Goal: Task Accomplishment & Management: Complete application form

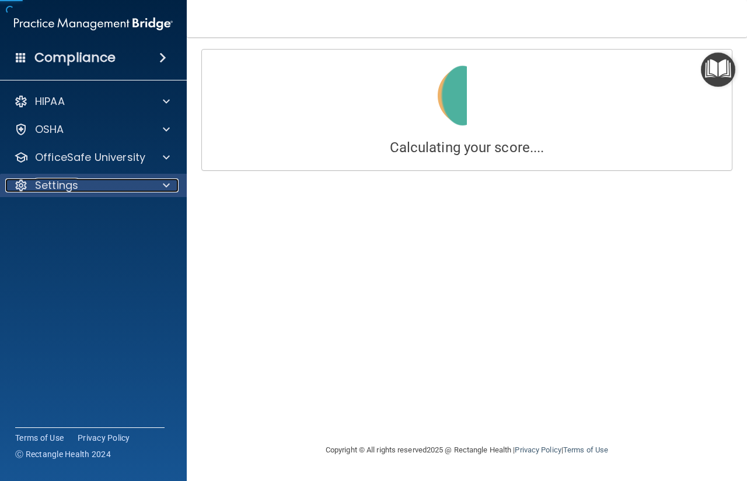
click at [159, 182] on div at bounding box center [164, 185] width 29 height 14
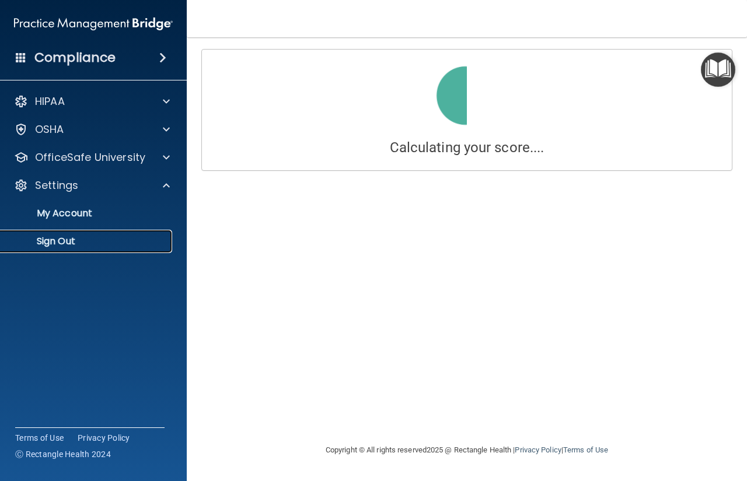
click at [79, 240] on p "Sign Out" at bounding box center [87, 242] width 159 height 12
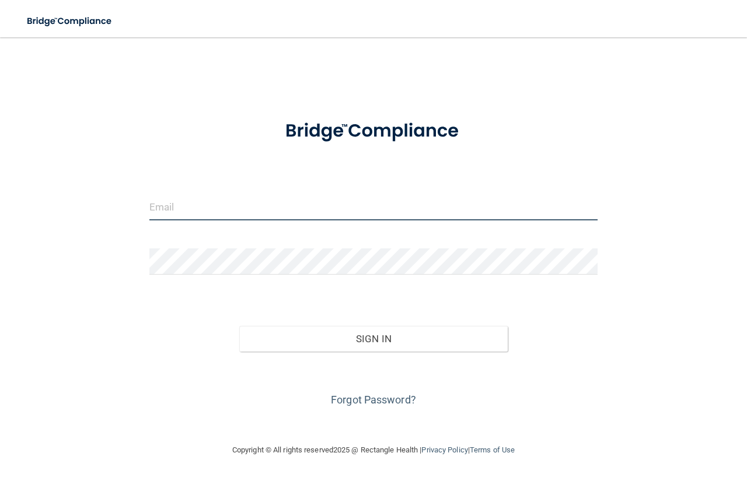
click at [281, 206] on input "email" at bounding box center [373, 207] width 448 height 26
type input "[EMAIL_ADDRESS][DOMAIN_NAME]"
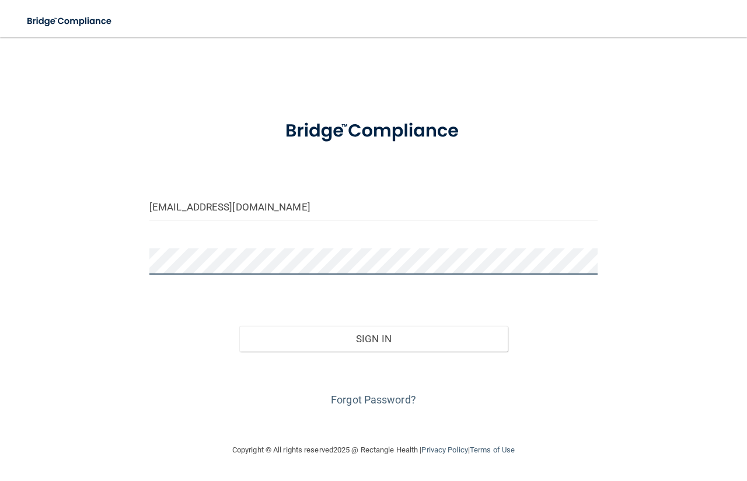
click at [239, 326] on button "Sign In" at bounding box center [373, 339] width 269 height 26
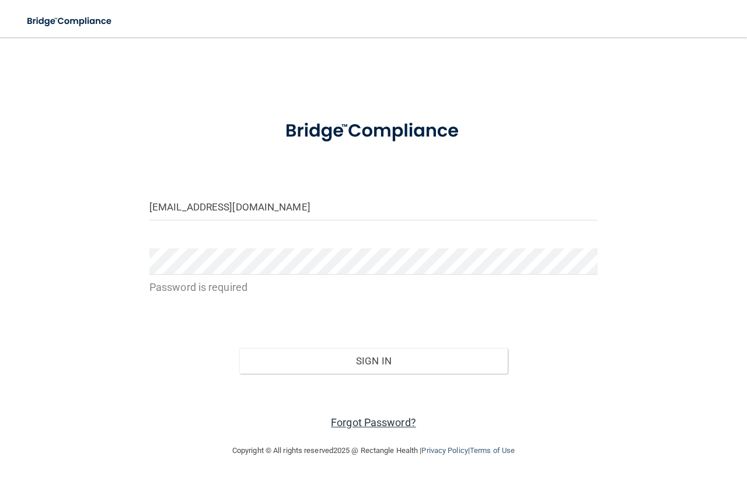
click at [342, 421] on link "Forgot Password?" at bounding box center [373, 422] width 85 height 12
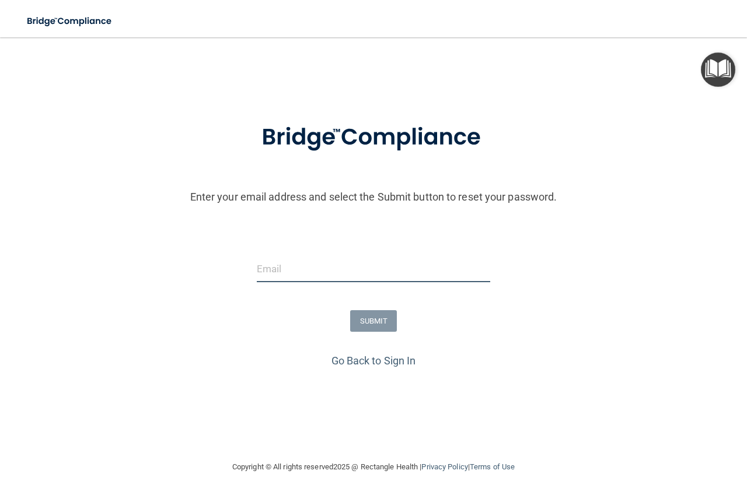
click at [293, 278] on input "email" at bounding box center [373, 269] width 233 height 26
type input "[EMAIL_ADDRESS][DOMAIN_NAME]"
click at [360, 320] on button "SUBMIT" at bounding box center [373, 321] width 47 height 22
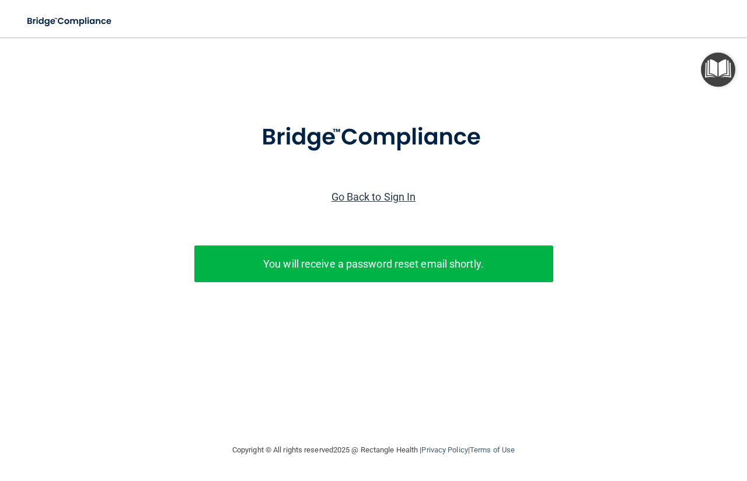
click at [382, 195] on link "Go Back to Sign In" at bounding box center [373, 197] width 85 height 12
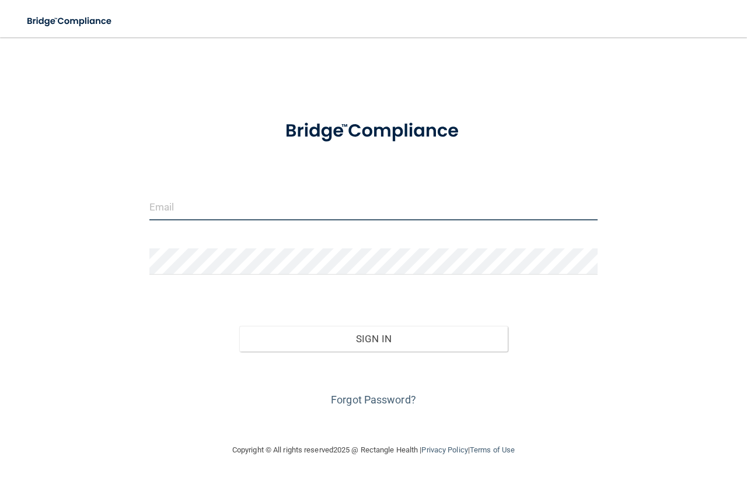
click at [181, 209] on input "email" at bounding box center [373, 207] width 448 height 26
type input "[EMAIL_ADDRESS][DOMAIN_NAME]"
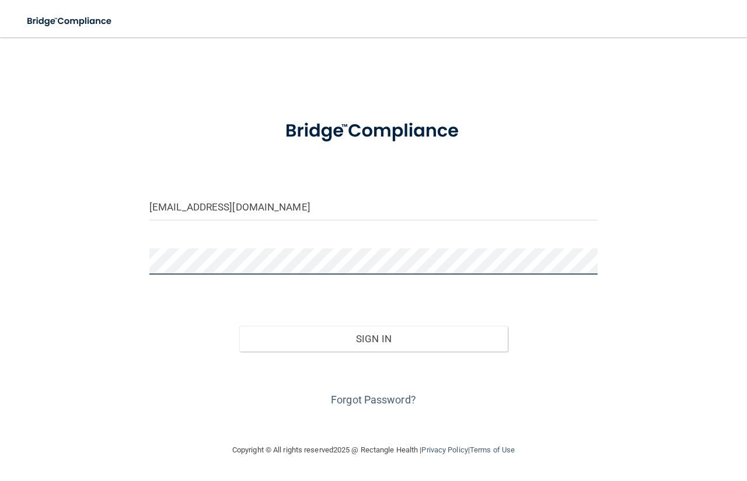
click at [239, 326] on button "Sign In" at bounding box center [373, 339] width 269 height 26
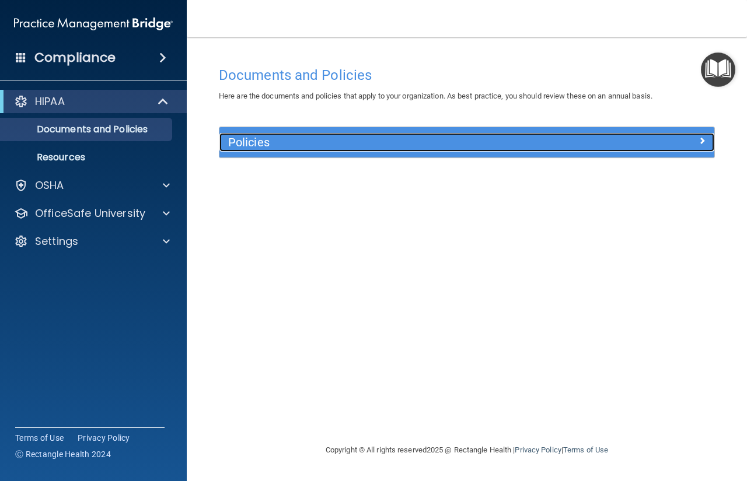
click at [276, 150] on div "Policies" at bounding box center [404, 142] width 371 height 19
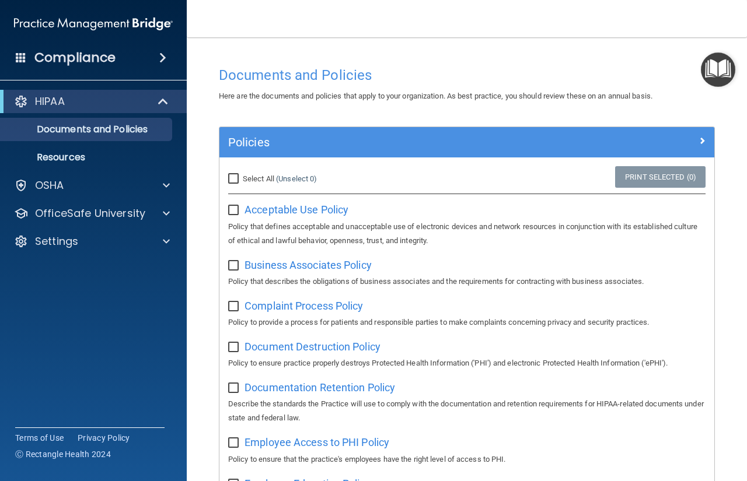
click at [237, 179] on input "Select All (Unselect 0) Unselect All" at bounding box center [234, 178] width 13 height 9
checkbox input "true"
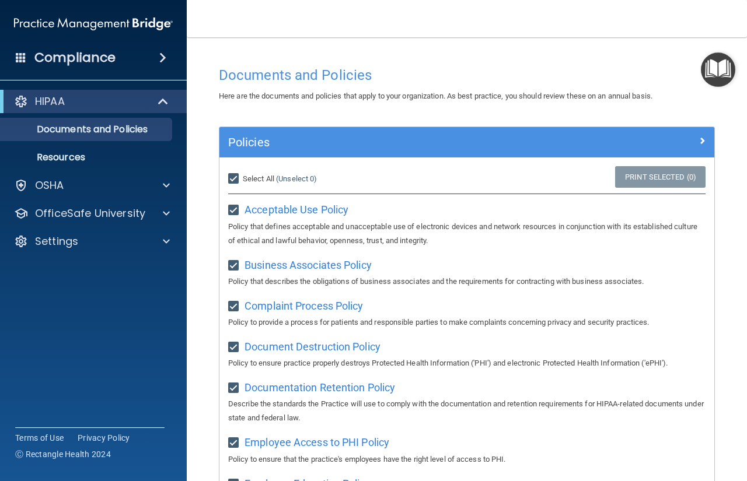
checkbox input "true"
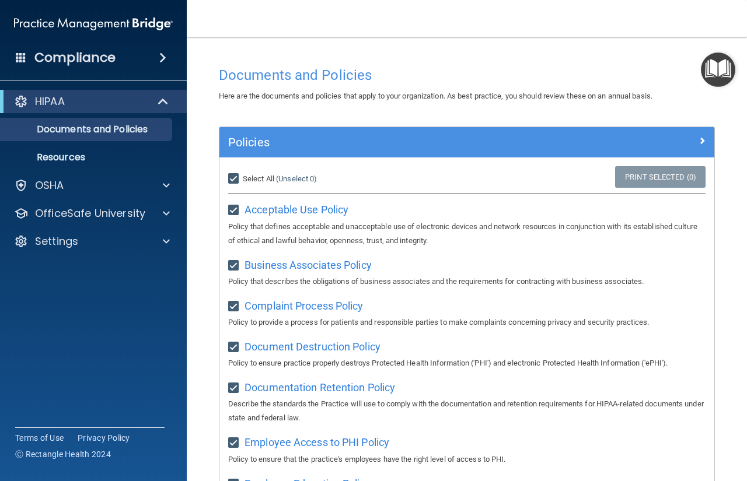
checkbox input "true"
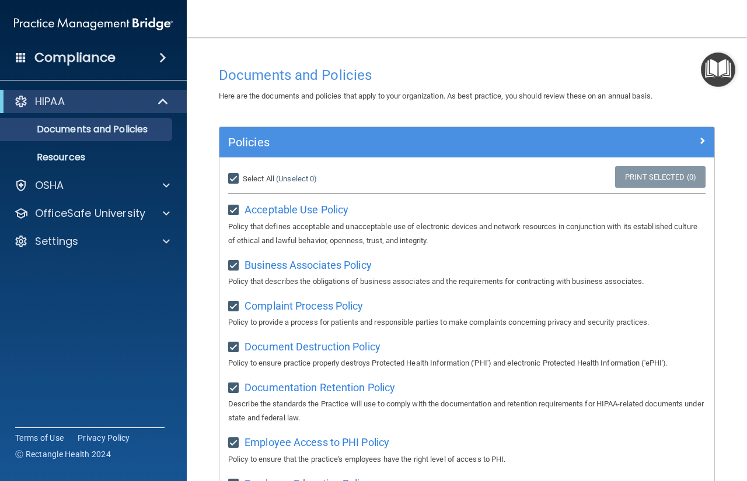
checkbox input "true"
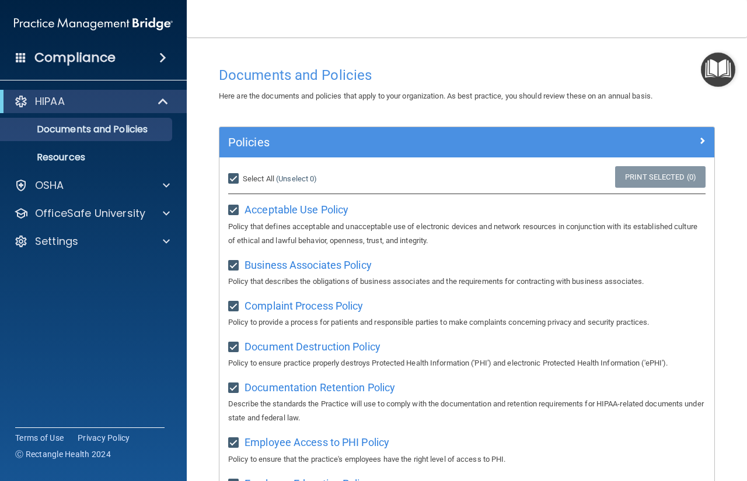
checkbox input "true"
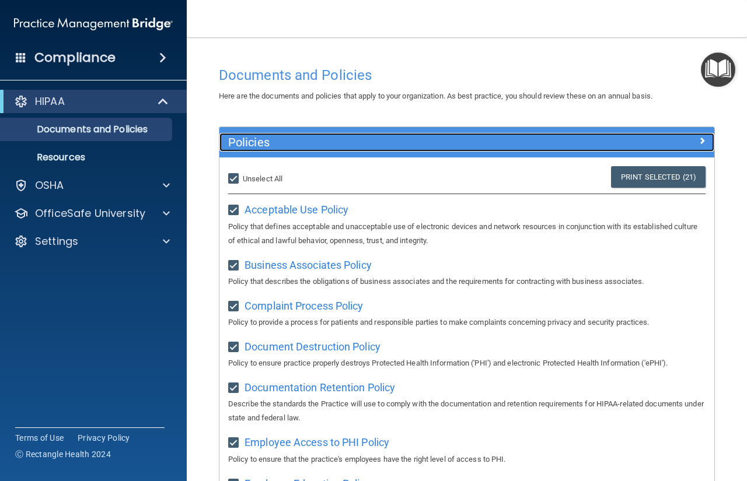
click at [685, 141] on div at bounding box center [652, 140] width 124 height 14
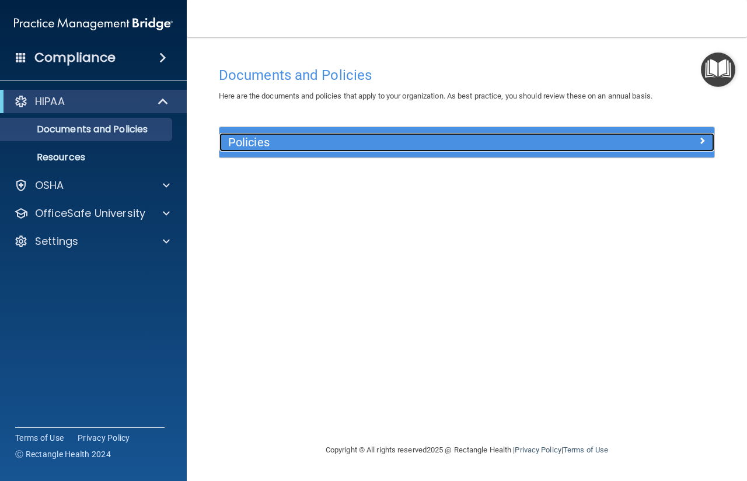
click at [704, 133] on div at bounding box center [652, 140] width 124 height 14
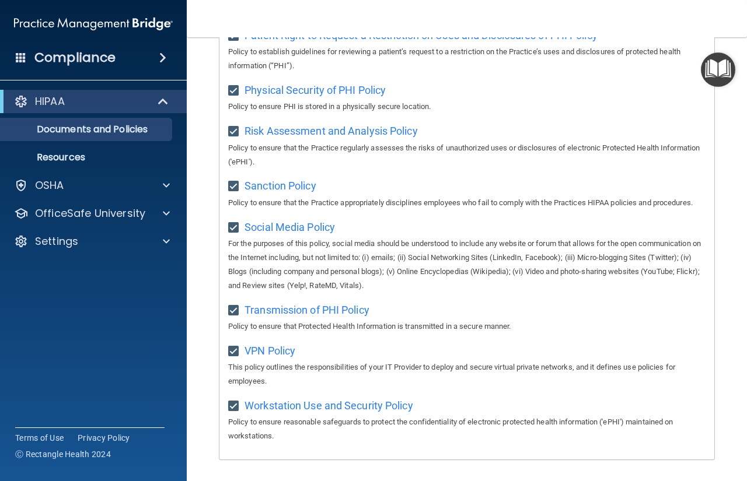
scroll to position [856, 0]
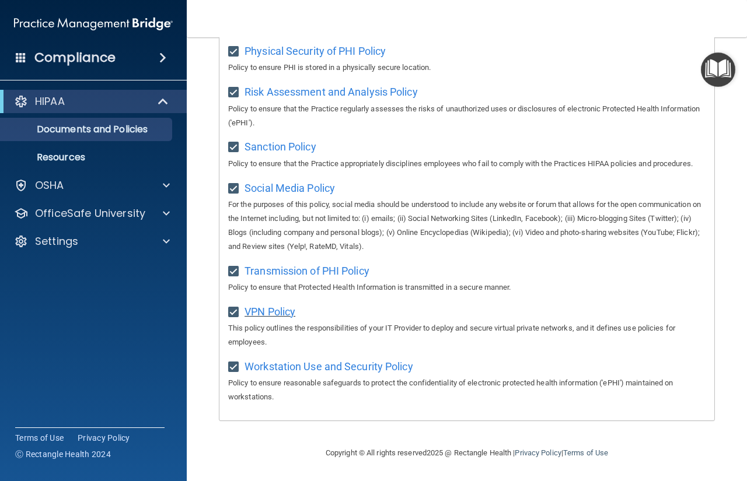
click at [260, 308] on span "VPN Policy" at bounding box center [269, 312] width 51 height 12
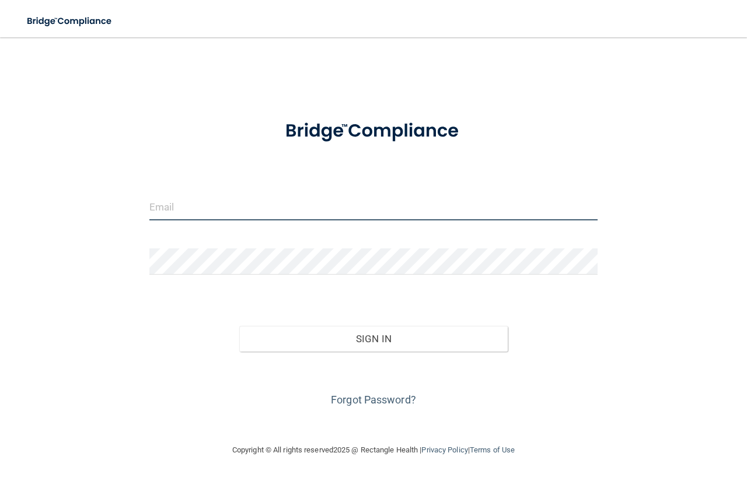
click at [232, 211] on input "email" at bounding box center [373, 207] width 448 height 26
type input "[EMAIL_ADDRESS][DOMAIN_NAME]"
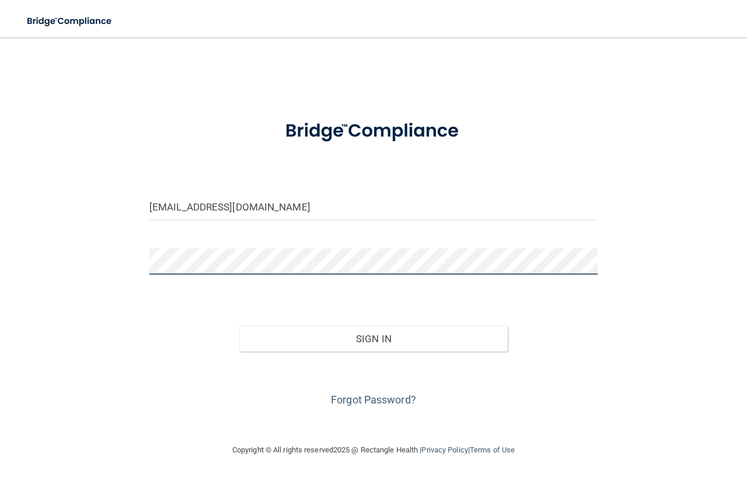
click at [239, 326] on button "Sign In" at bounding box center [373, 339] width 269 height 26
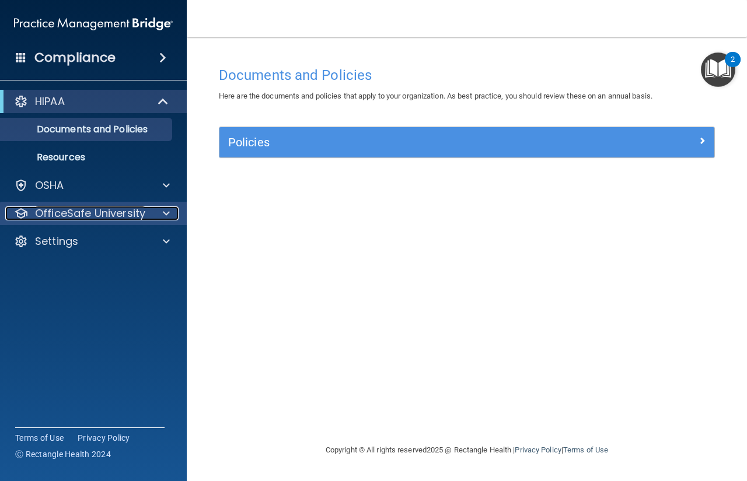
click at [146, 213] on div "OfficeSafe University" at bounding box center [77, 213] width 145 height 14
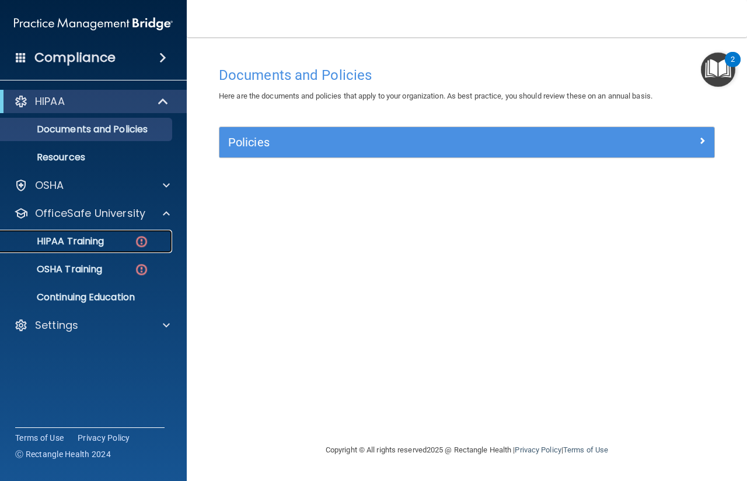
click at [143, 239] on img at bounding box center [141, 241] width 15 height 15
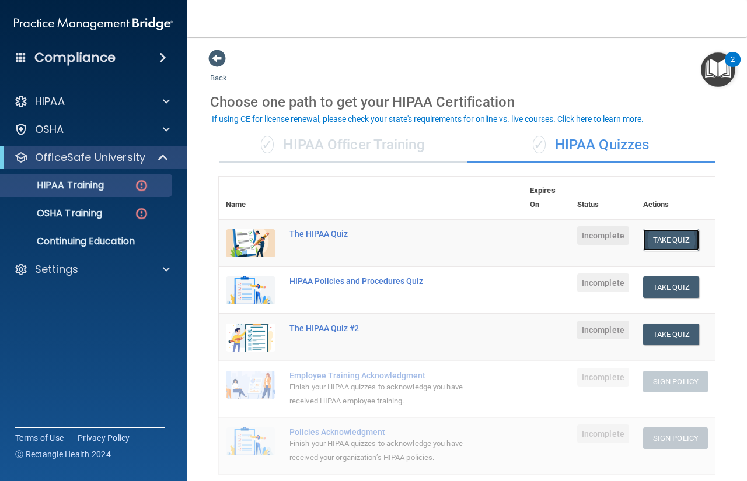
click at [663, 245] on button "Take Quiz" at bounding box center [671, 240] width 56 height 22
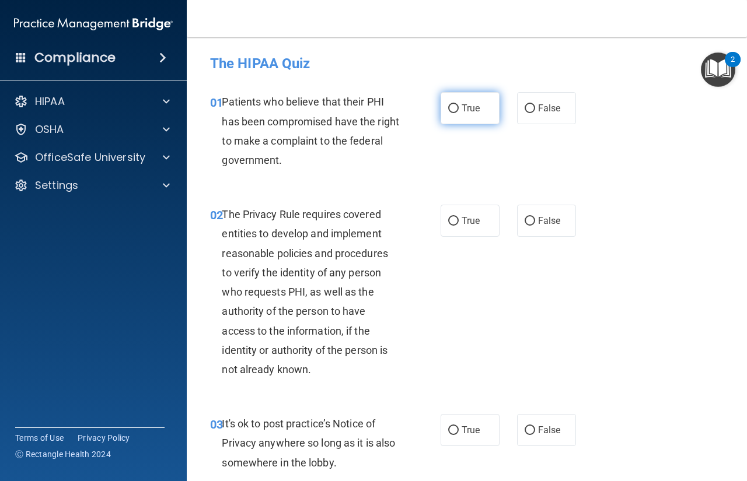
click at [463, 112] on span "True" at bounding box center [470, 108] width 18 height 11
click at [458, 112] on input "True" at bounding box center [453, 108] width 10 height 9
radio input "true"
click at [467, 218] on span "True" at bounding box center [470, 220] width 18 height 11
click at [458, 218] on input "True" at bounding box center [453, 221] width 10 height 9
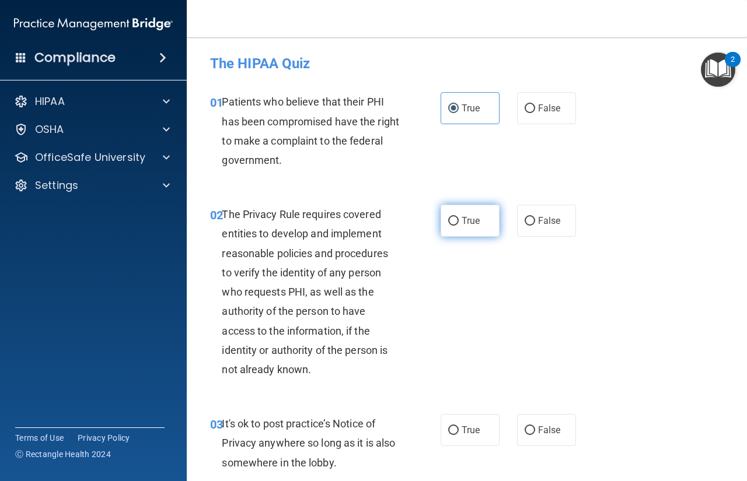
radio input "true"
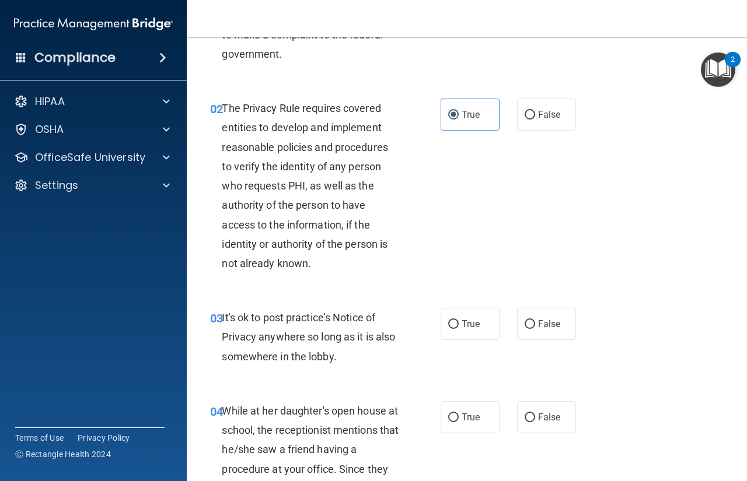
scroll to position [233, 0]
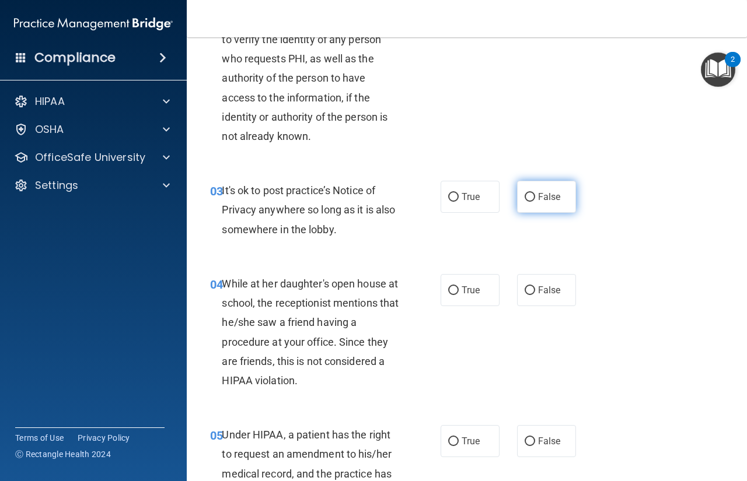
click at [547, 211] on label "False" at bounding box center [546, 197] width 59 height 32
click at [535, 202] on input "False" at bounding box center [529, 197] width 10 height 9
radio input "true"
click at [544, 293] on span "False" at bounding box center [549, 290] width 23 height 11
click at [535, 293] on input "False" at bounding box center [529, 290] width 10 height 9
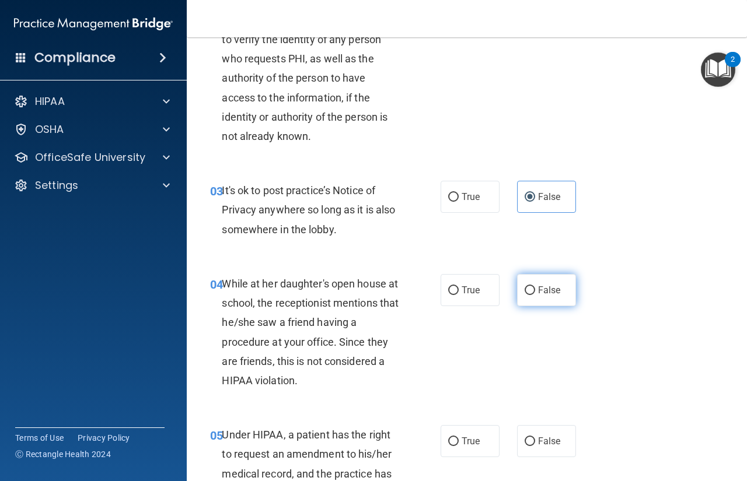
radio input "true"
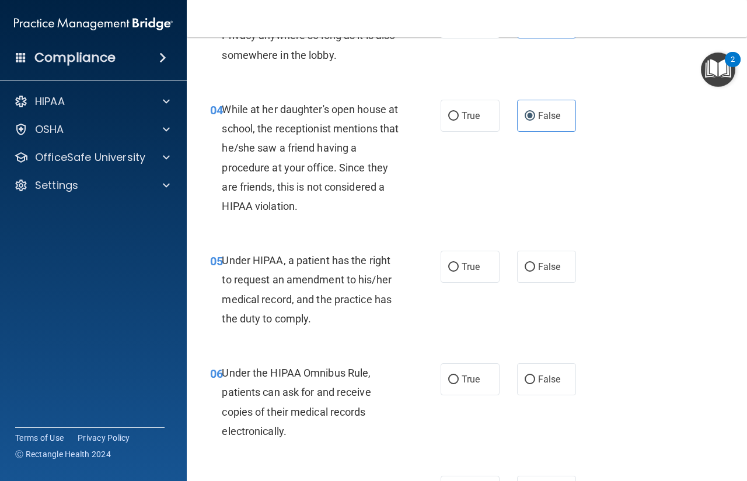
scroll to position [408, 0]
click at [529, 265] on input "False" at bounding box center [529, 266] width 10 height 9
radio input "true"
click at [453, 378] on input "True" at bounding box center [453, 379] width 10 height 9
radio input "true"
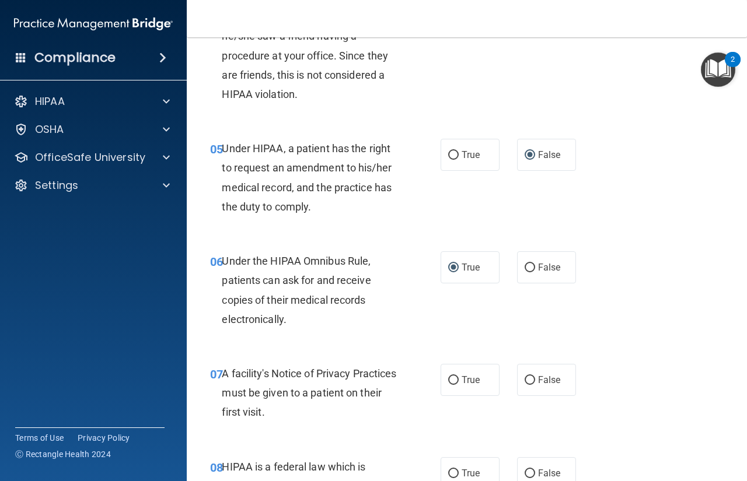
scroll to position [642, 0]
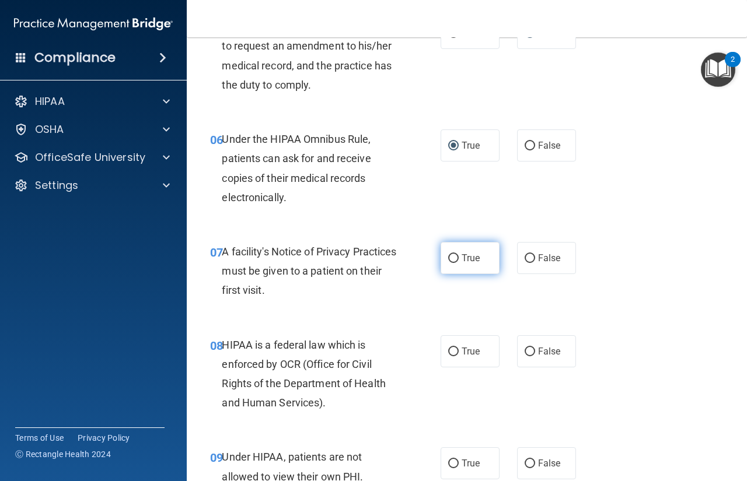
click at [485, 257] on label "True" at bounding box center [469, 258] width 59 height 32
click at [458, 257] on input "True" at bounding box center [453, 258] width 10 height 9
radio input "true"
click at [475, 352] on span "True" at bounding box center [470, 351] width 18 height 11
click at [458, 352] on input "True" at bounding box center [453, 352] width 10 height 9
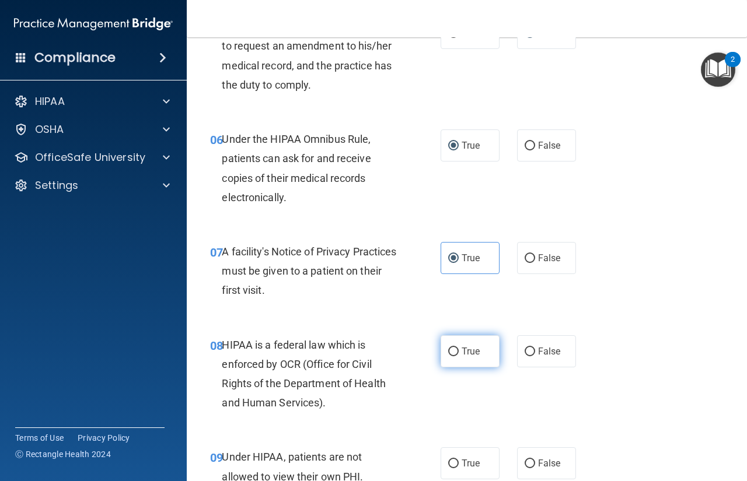
radio input "true"
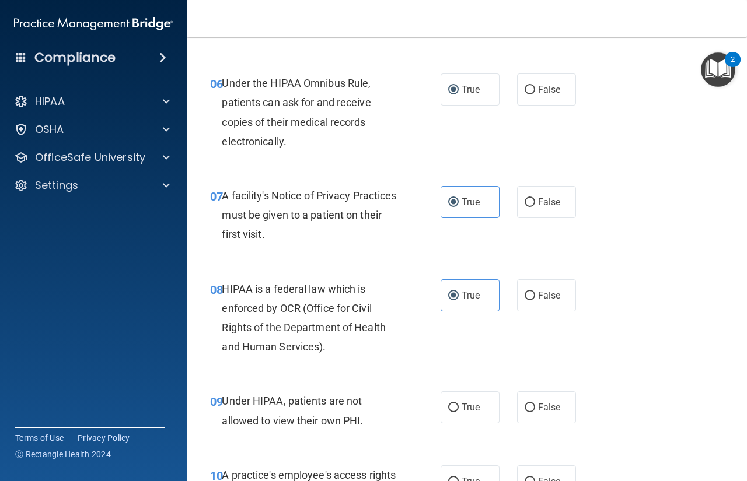
scroll to position [700, 0]
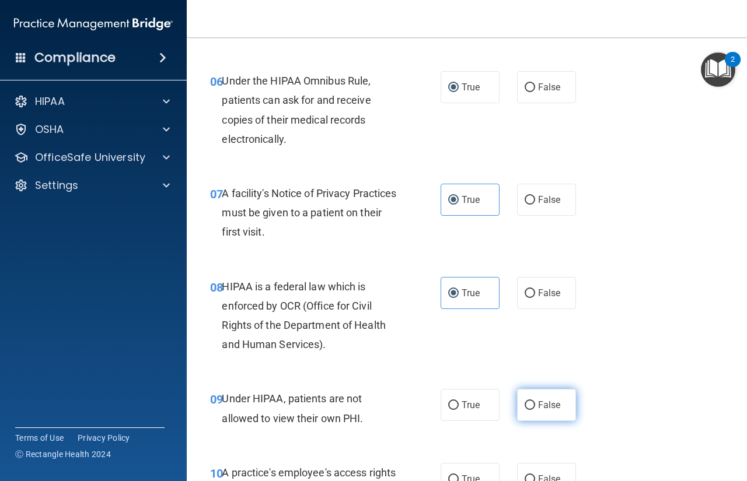
click at [545, 401] on span "False" at bounding box center [549, 405] width 23 height 11
click at [535, 401] on input "False" at bounding box center [529, 405] width 10 height 9
radio input "true"
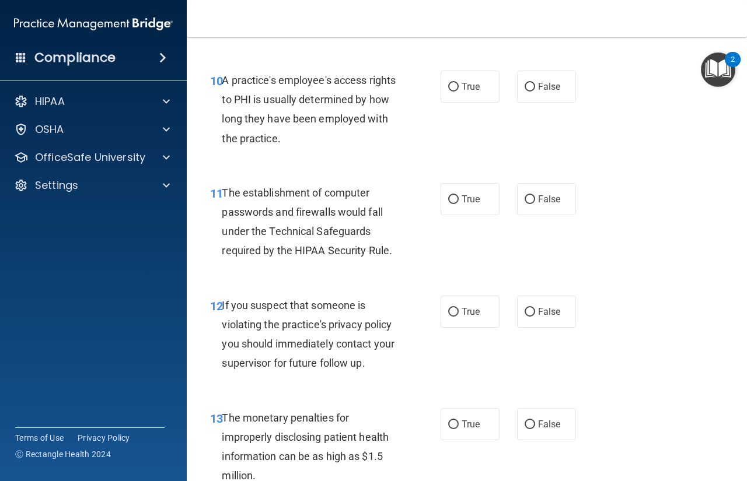
scroll to position [1050, 0]
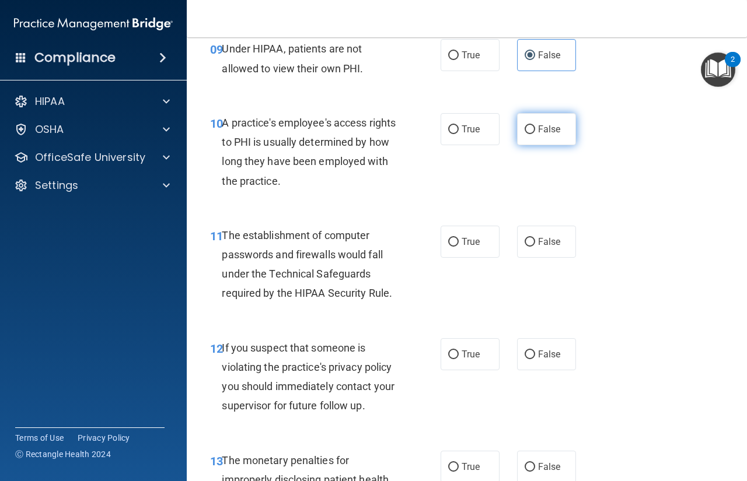
click at [538, 131] on span "False" at bounding box center [549, 129] width 23 height 11
click at [534, 131] on input "False" at bounding box center [529, 129] width 10 height 9
radio input "true"
click at [482, 246] on label "True" at bounding box center [469, 242] width 59 height 32
click at [458, 246] on input "True" at bounding box center [453, 242] width 10 height 9
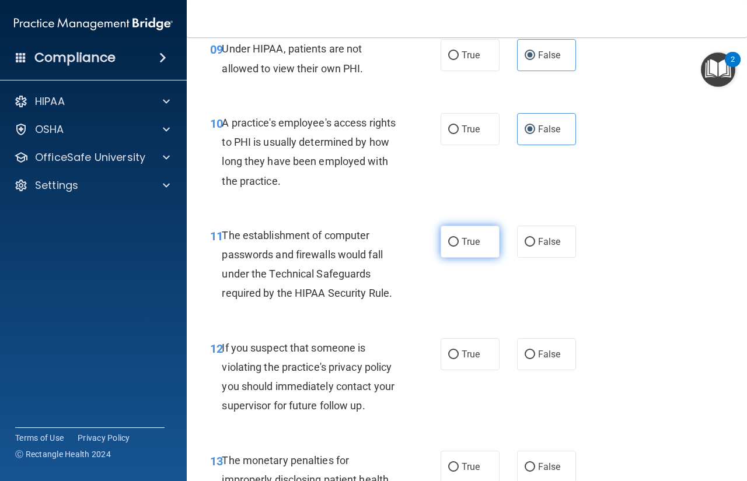
radio input "true"
click at [461, 358] on span "True" at bounding box center [470, 354] width 18 height 11
click at [478, 471] on label "True" at bounding box center [469, 467] width 59 height 32
click at [458, 471] on input "True" at bounding box center [453, 467] width 10 height 9
radio input "true"
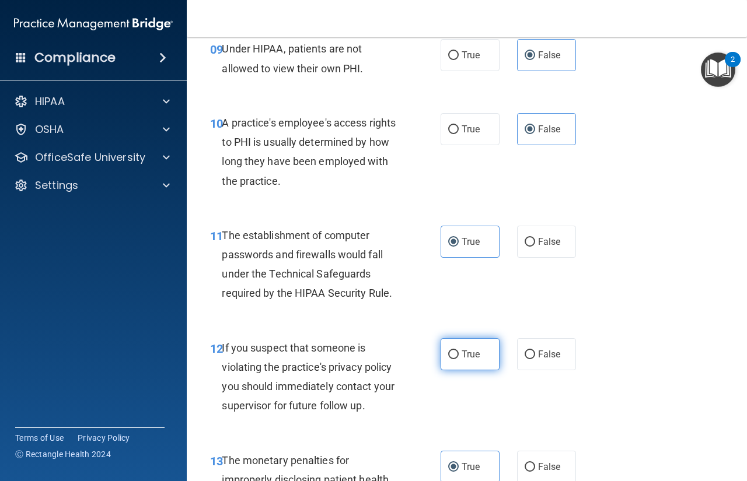
click at [472, 360] on label "True" at bounding box center [469, 354] width 59 height 32
click at [458, 359] on input "True" at bounding box center [453, 355] width 10 height 9
radio input "true"
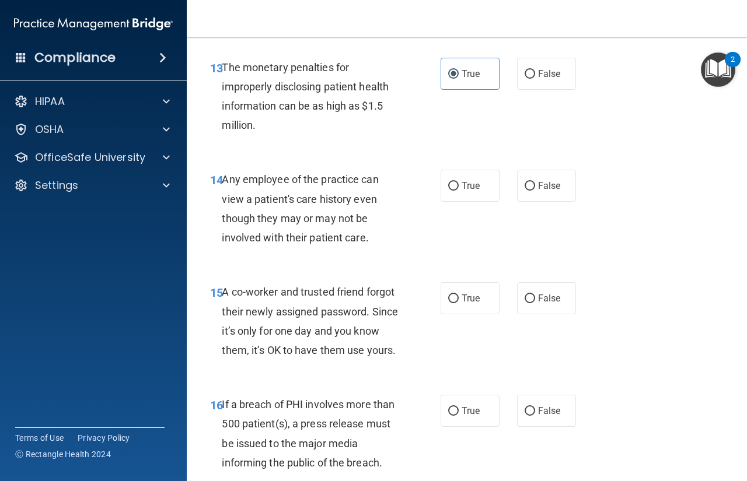
scroll to position [1400, 0]
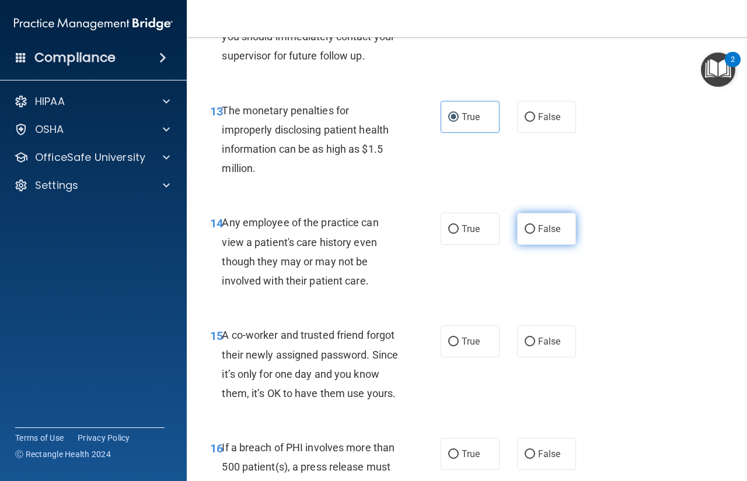
click at [524, 231] on input "False" at bounding box center [529, 229] width 10 height 9
radio input "true"
click at [527, 344] on input "False" at bounding box center [529, 342] width 10 height 9
radio input "true"
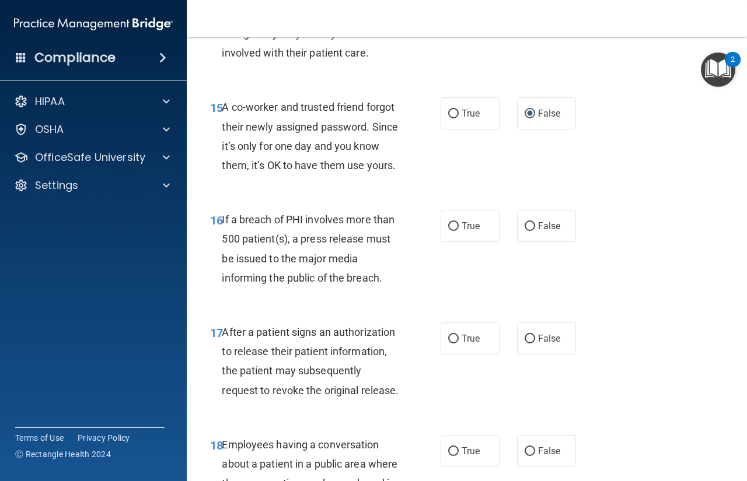
scroll to position [1575, 0]
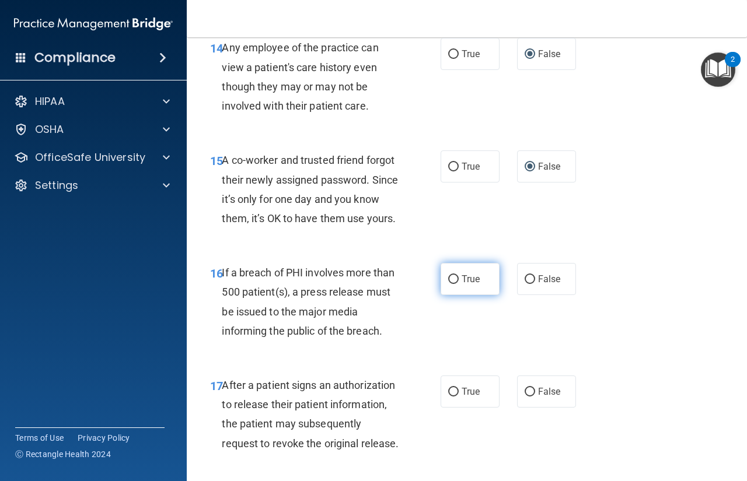
click at [472, 285] on span "True" at bounding box center [470, 279] width 18 height 11
click at [458, 284] on input "True" at bounding box center [453, 279] width 10 height 9
radio input "true"
click at [456, 408] on label "True" at bounding box center [469, 392] width 59 height 32
click at [456, 397] on input "True" at bounding box center [453, 392] width 10 height 9
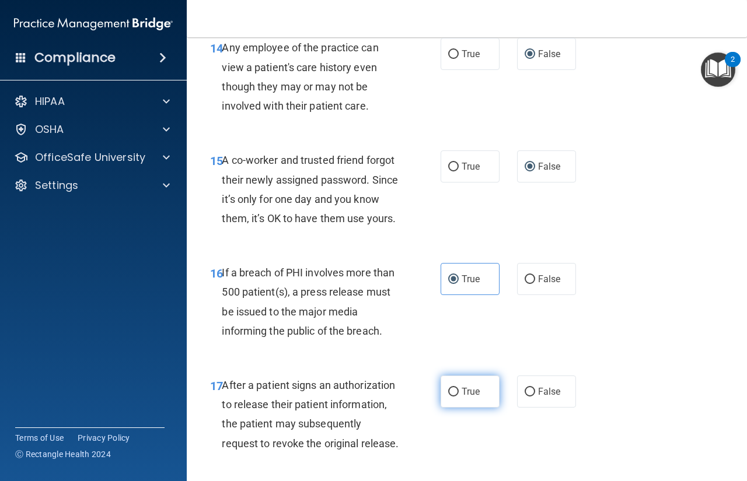
radio input "true"
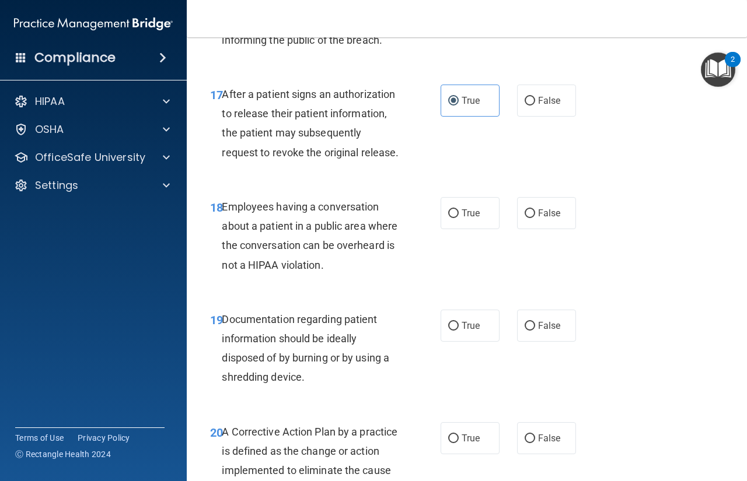
scroll to position [1866, 0]
click at [538, 229] on label "False" at bounding box center [546, 213] width 59 height 32
click at [535, 218] on input "False" at bounding box center [529, 213] width 10 height 9
radio input "true"
click at [460, 341] on label "True" at bounding box center [469, 325] width 59 height 32
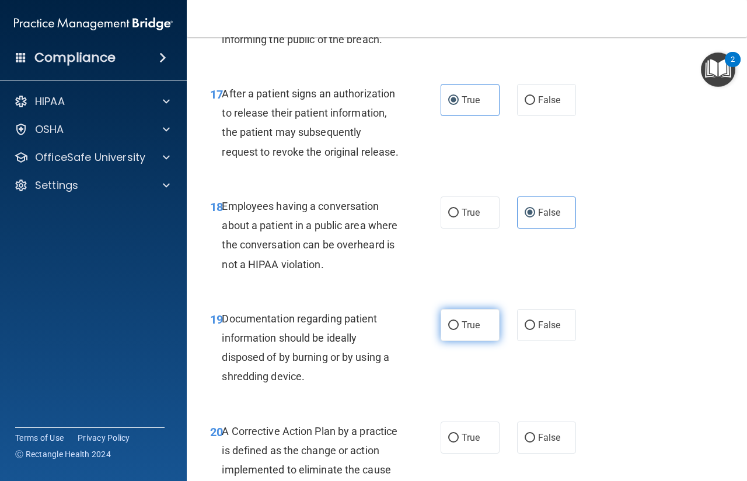
click at [458, 330] on input "True" at bounding box center [453, 325] width 10 height 9
radio input "true"
drag, startPoint x: 462, startPoint y: 473, endPoint x: 474, endPoint y: 447, distance: 29.0
click at [462, 454] on label "True" at bounding box center [469, 438] width 59 height 32
click at [458, 443] on input "True" at bounding box center [453, 438] width 10 height 9
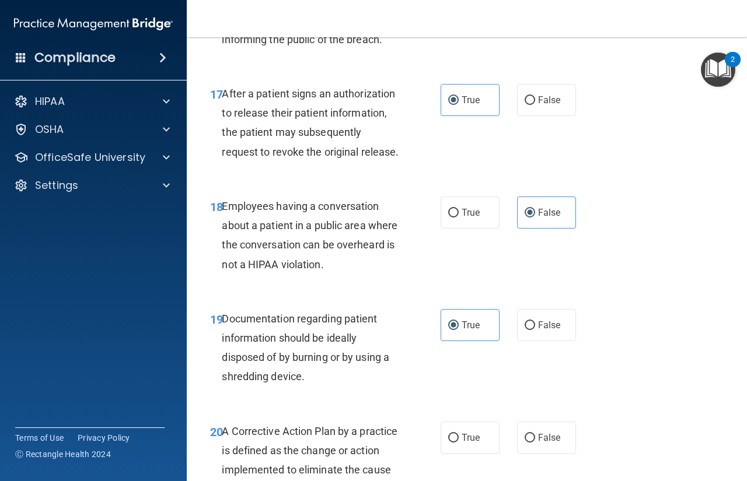
radio input "true"
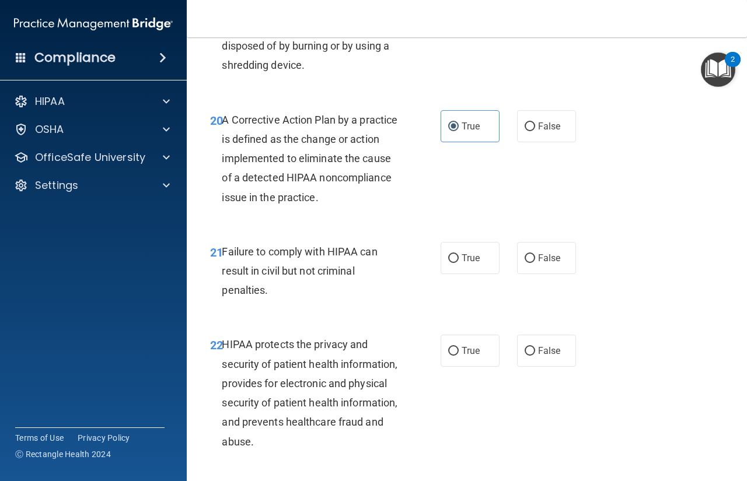
scroll to position [2175, 0]
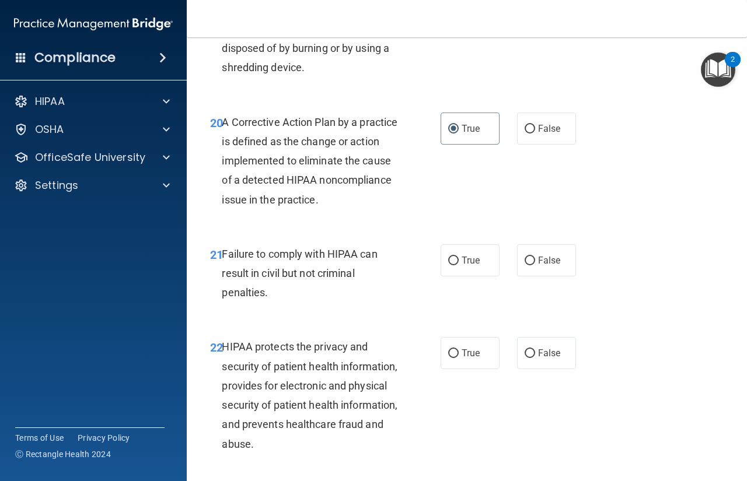
drag, startPoint x: 550, startPoint y: 306, endPoint x: 484, endPoint y: 329, distance: 69.7
click at [547, 276] on label "False" at bounding box center [546, 260] width 59 height 32
click at [464, 359] on span "True" at bounding box center [470, 353] width 18 height 11
click at [458, 358] on input "True" at bounding box center [453, 353] width 10 height 9
radio input "true"
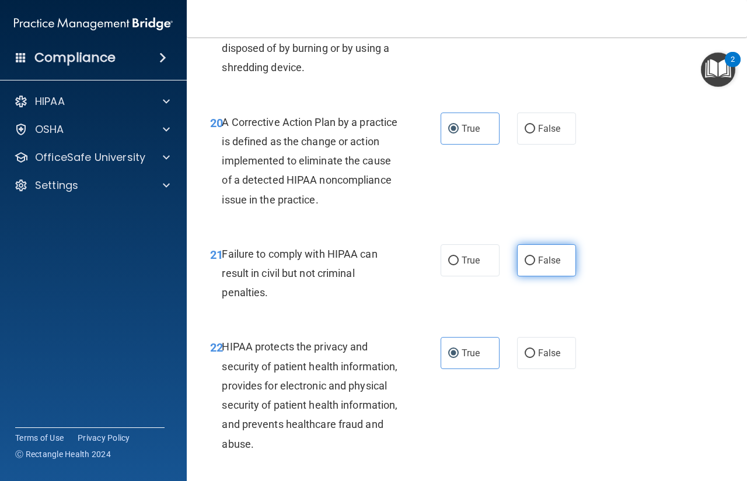
click at [529, 265] on input "False" at bounding box center [529, 261] width 10 height 9
radio input "true"
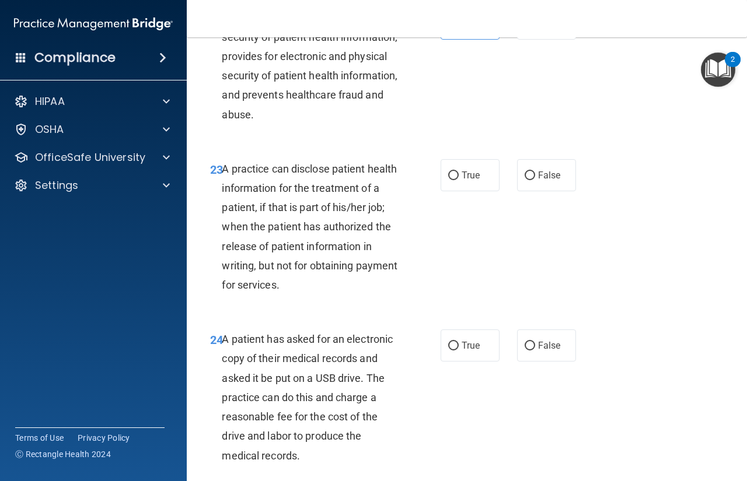
scroll to position [2622, 0]
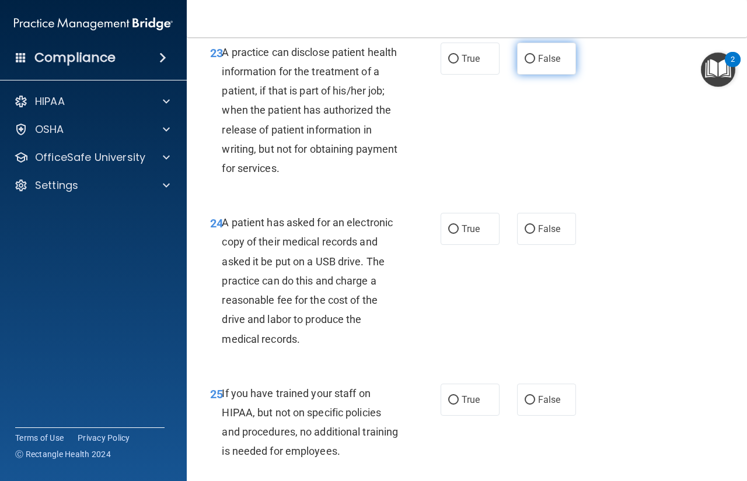
drag, startPoint x: 533, startPoint y: 104, endPoint x: 527, endPoint y: 106, distance: 5.9
click at [534, 75] on label "False" at bounding box center [546, 59] width 59 height 32
click at [534, 64] on input "False" at bounding box center [529, 59] width 10 height 9
radio input "true"
click at [451, 245] on label "True" at bounding box center [469, 229] width 59 height 32
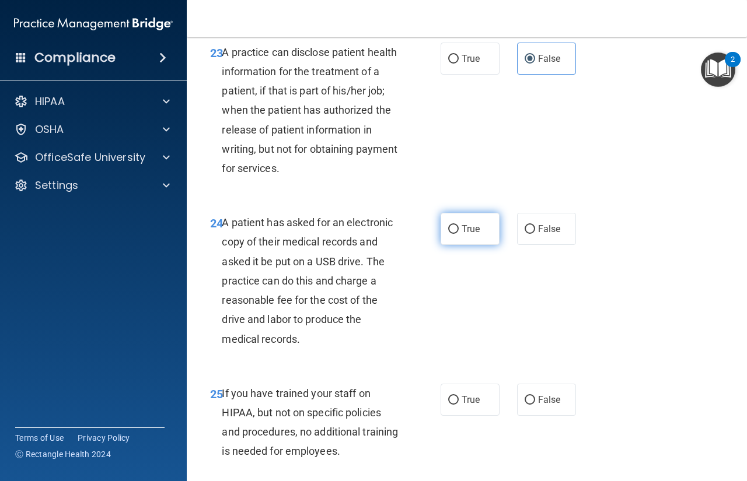
click at [451, 234] on input "True" at bounding box center [453, 229] width 10 height 9
radio input "true"
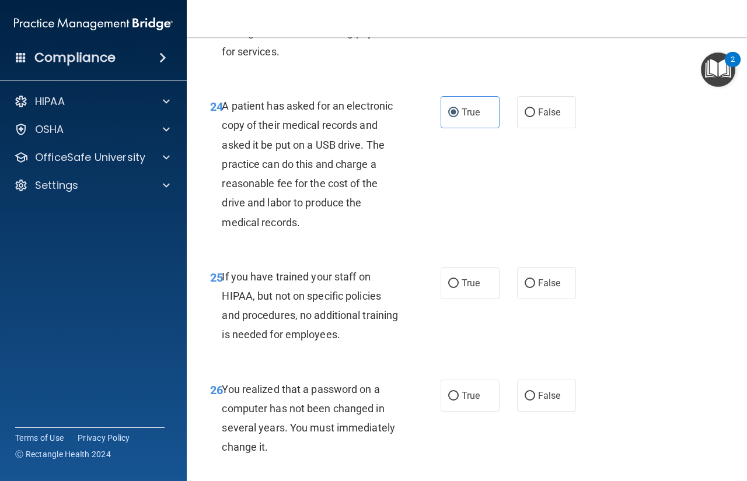
scroll to position [2797, 0]
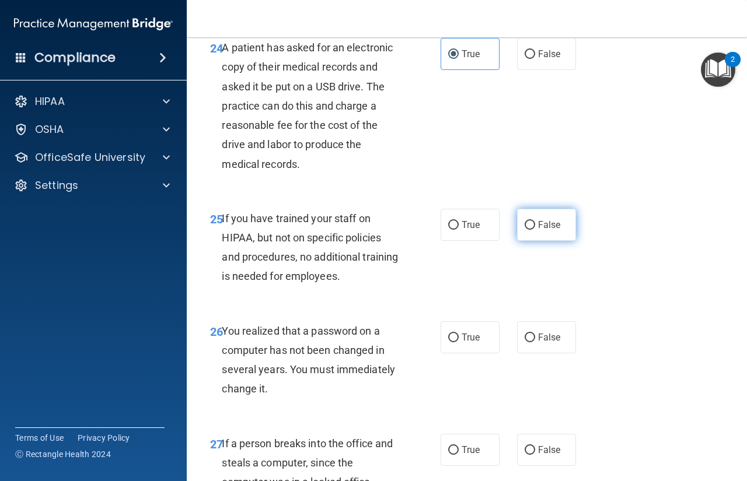
click at [545, 230] on span "False" at bounding box center [549, 224] width 23 height 11
click at [535, 230] on input "False" at bounding box center [529, 225] width 10 height 9
radio input "true"
click at [467, 353] on label "True" at bounding box center [469, 337] width 59 height 32
click at [458, 342] on input "True" at bounding box center [453, 338] width 10 height 9
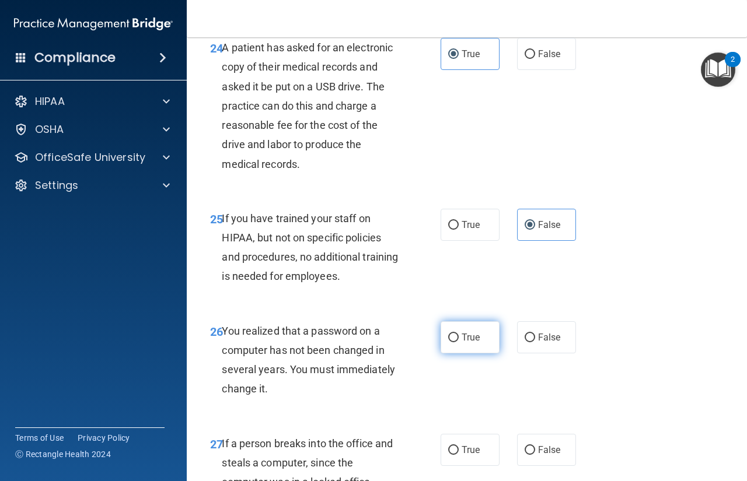
radio input "true"
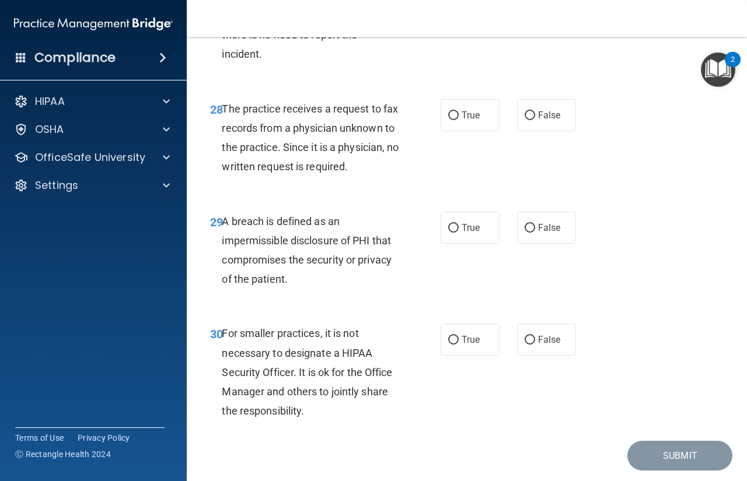
scroll to position [3205, 0]
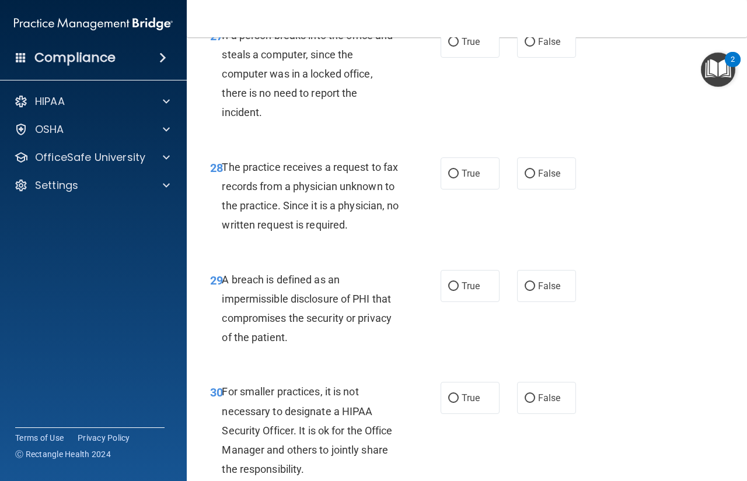
drag, startPoint x: 542, startPoint y: 79, endPoint x: 557, endPoint y: 115, distance: 39.0
click at [542, 47] on span "False" at bounding box center [549, 41] width 23 height 11
click at [535, 47] on input "False" at bounding box center [529, 42] width 10 height 9
radio input "true"
click at [540, 179] on span "False" at bounding box center [549, 173] width 23 height 11
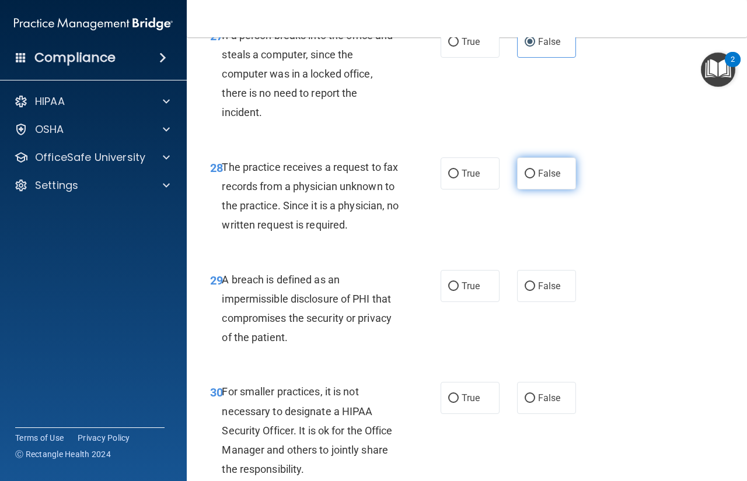
click at [535, 178] on input "False" at bounding box center [529, 174] width 10 height 9
radio input "true"
click at [479, 302] on label "True" at bounding box center [469, 286] width 59 height 32
click at [458, 291] on input "True" at bounding box center [453, 286] width 10 height 9
radio input "true"
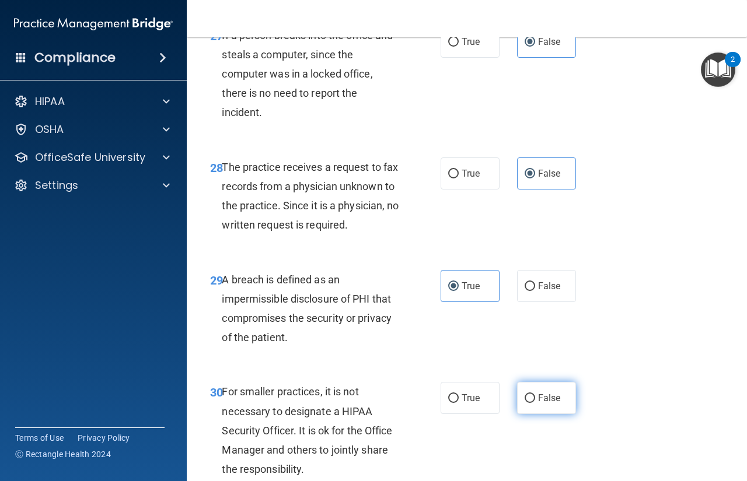
click at [539, 404] on span "False" at bounding box center [549, 398] width 23 height 11
click at [535, 403] on input "False" at bounding box center [529, 398] width 10 height 9
radio input "true"
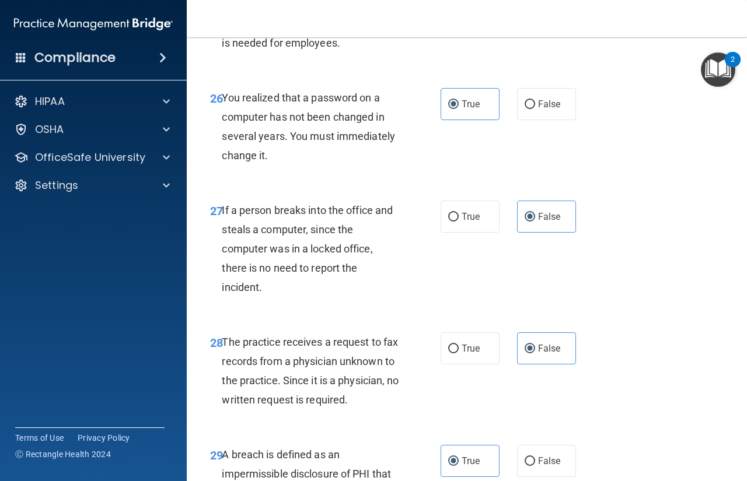
scroll to position [3358, 0]
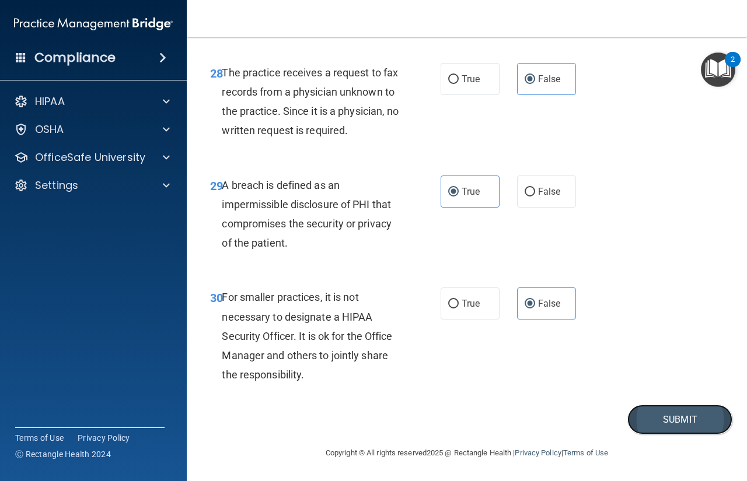
click at [663, 423] on button "Submit" at bounding box center [679, 420] width 105 height 30
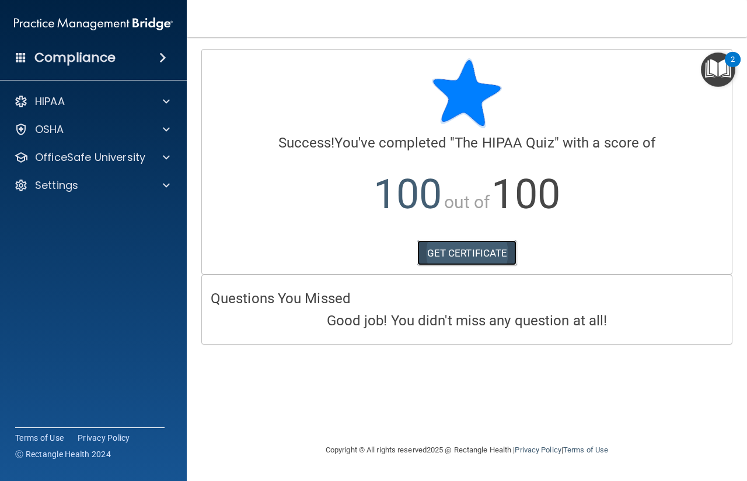
click at [482, 248] on link "GET CERTIFICATE" at bounding box center [467, 253] width 100 height 26
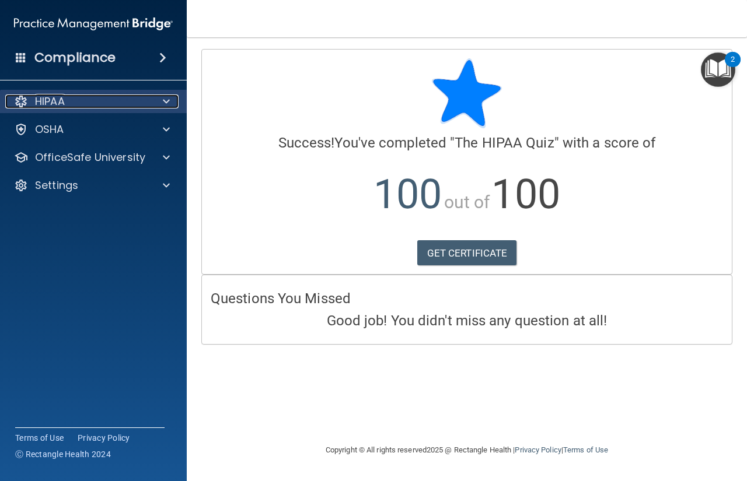
click at [174, 101] on div at bounding box center [164, 101] width 29 height 14
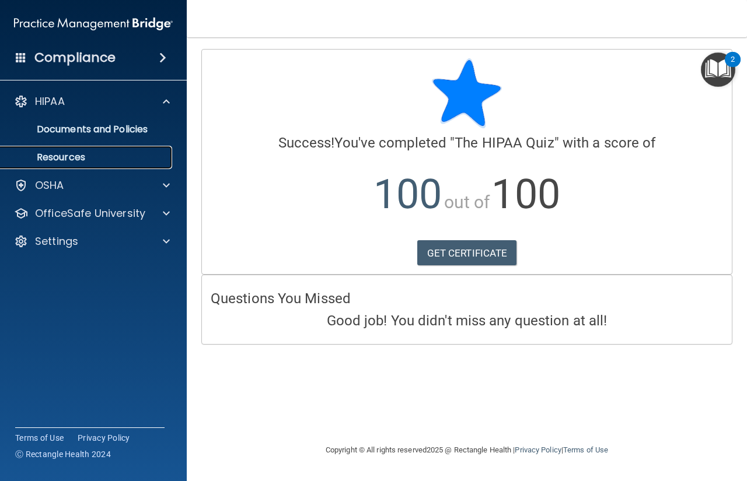
click at [161, 168] on link "Resources" at bounding box center [80, 157] width 184 height 23
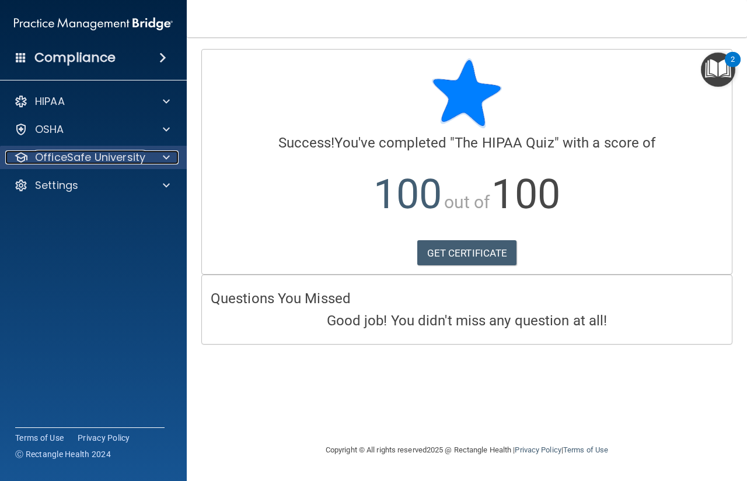
click at [160, 156] on div at bounding box center [164, 157] width 29 height 14
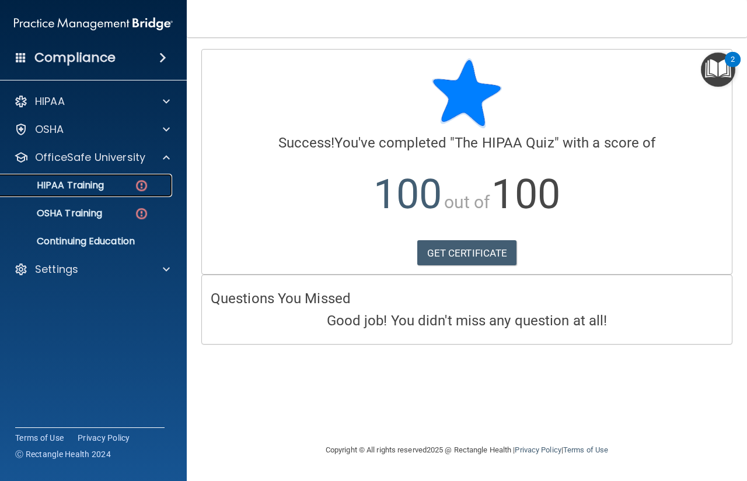
click at [140, 186] on img at bounding box center [141, 185] width 15 height 15
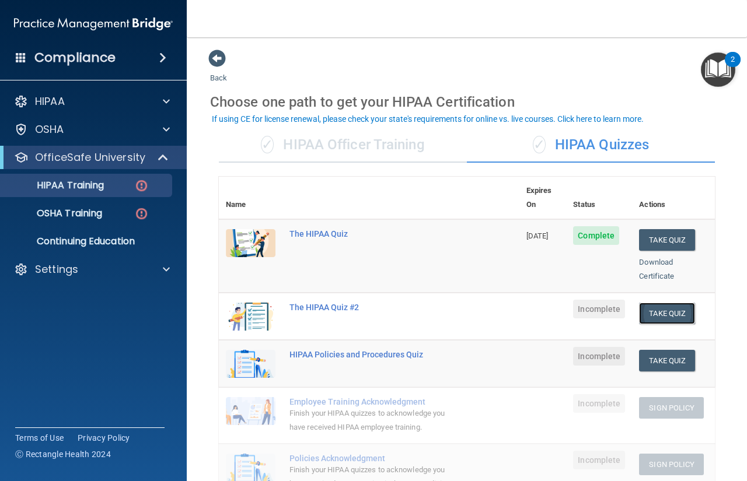
click at [667, 303] on button "Take Quiz" at bounding box center [667, 314] width 56 height 22
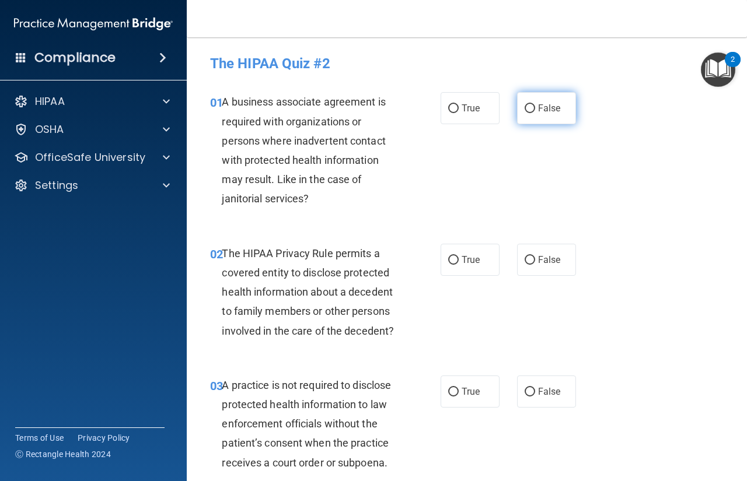
click at [538, 113] on span "False" at bounding box center [549, 108] width 23 height 11
click at [534, 113] on input "False" at bounding box center [529, 108] width 10 height 9
radio input "true"
click at [465, 262] on span "True" at bounding box center [470, 259] width 18 height 11
click at [458, 262] on input "True" at bounding box center [453, 260] width 10 height 9
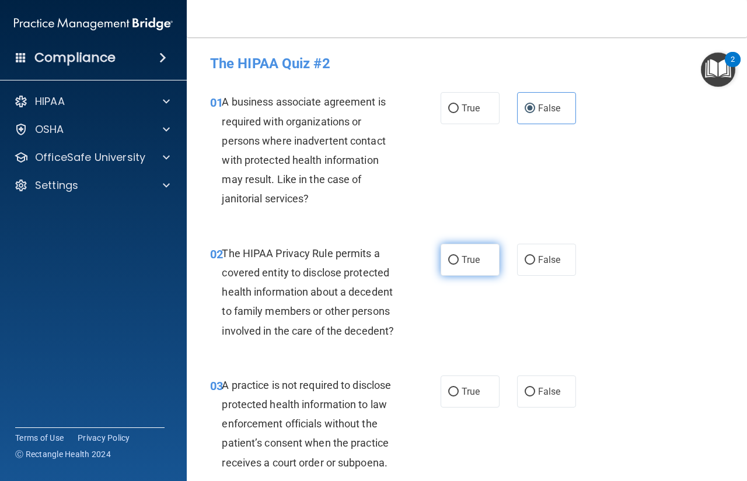
radio input "true"
click at [530, 389] on label "False" at bounding box center [546, 392] width 59 height 32
click at [530, 389] on input "False" at bounding box center [529, 392] width 10 height 9
radio input "true"
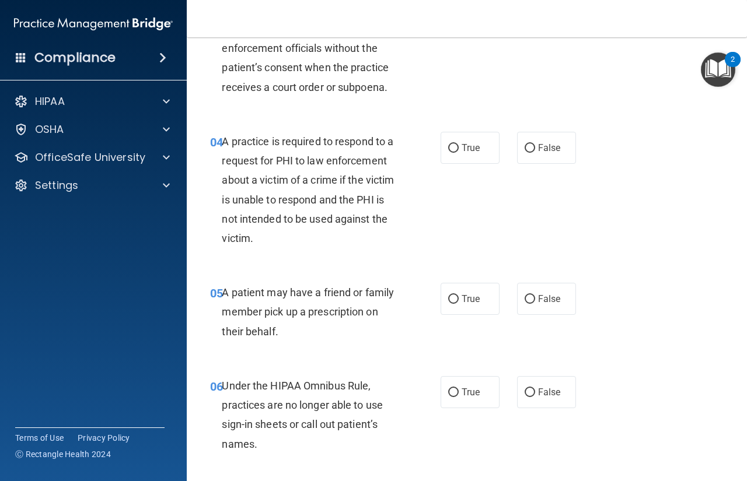
scroll to position [350, 0]
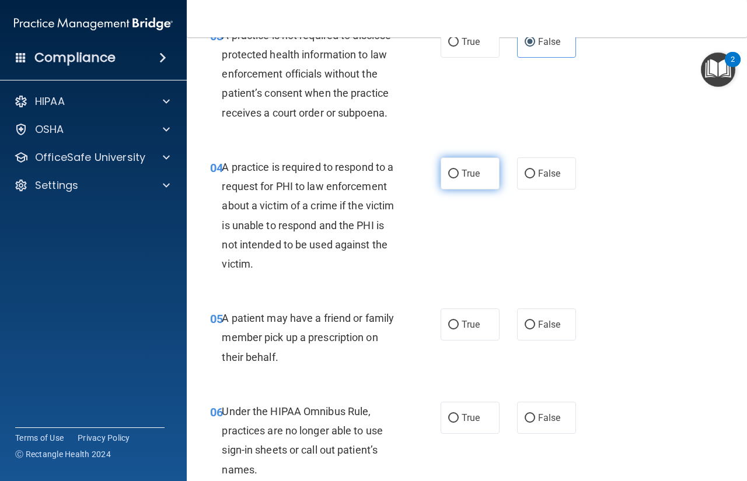
click at [471, 183] on label "True" at bounding box center [469, 173] width 59 height 32
click at [458, 178] on input "True" at bounding box center [453, 174] width 10 height 9
radio input "true"
click at [455, 328] on label "True" at bounding box center [469, 325] width 59 height 32
click at [455, 328] on input "True" at bounding box center [453, 325] width 10 height 9
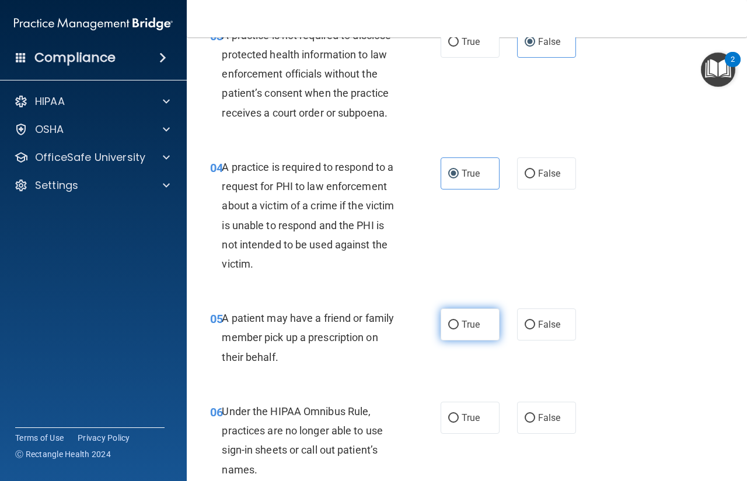
radio input "true"
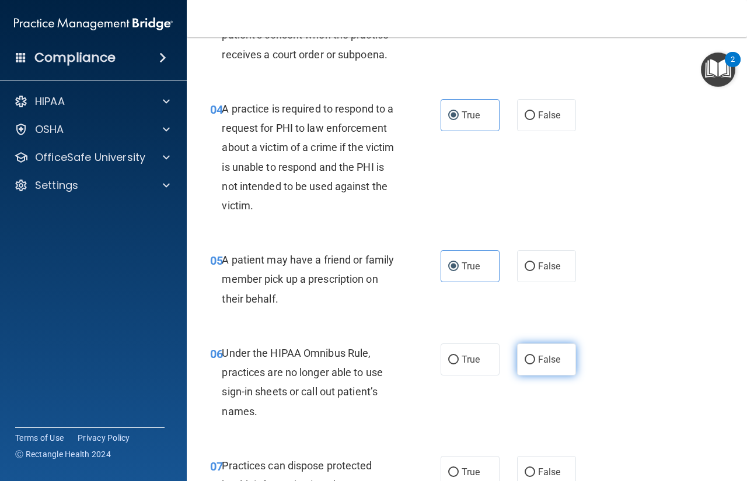
click at [543, 362] on span "False" at bounding box center [549, 359] width 23 height 11
click at [535, 362] on input "False" at bounding box center [529, 360] width 10 height 9
radio input "true"
click at [545, 474] on span "False" at bounding box center [549, 472] width 23 height 11
click at [535, 474] on input "False" at bounding box center [529, 472] width 10 height 9
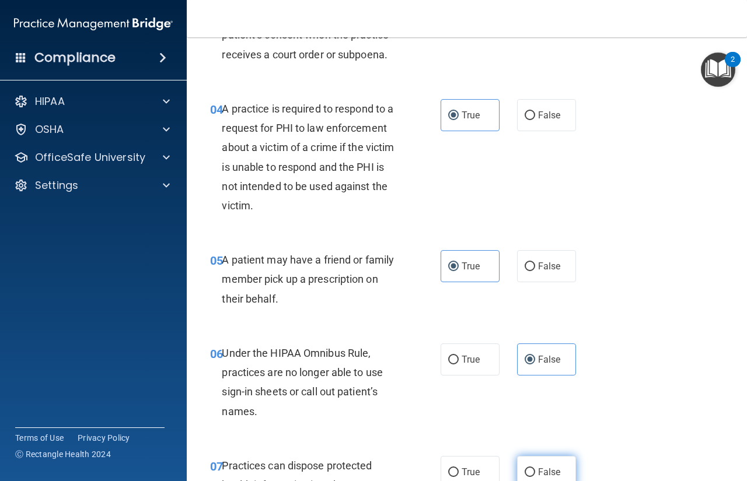
radio input "true"
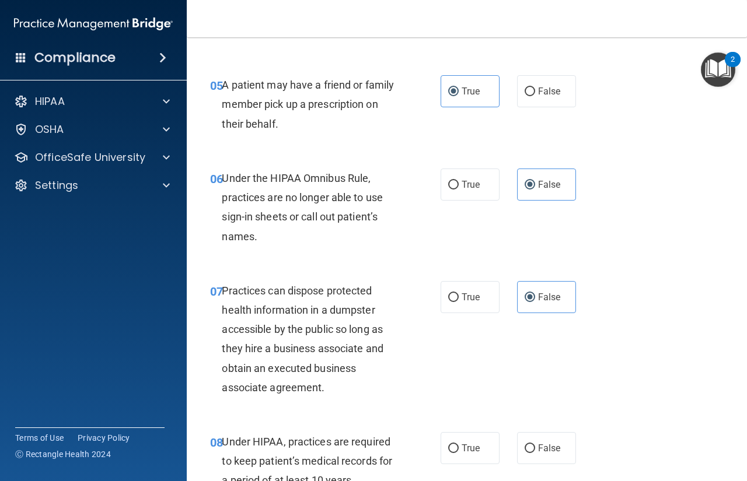
scroll to position [700, 0]
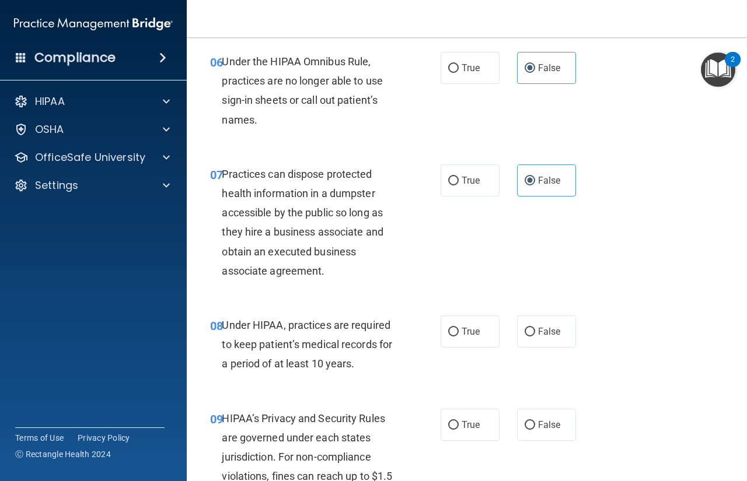
drag, startPoint x: 537, startPoint y: 335, endPoint x: 531, endPoint y: 365, distance: 30.3
click at [535, 342] on label "False" at bounding box center [546, 332] width 59 height 32
click at [526, 424] on input "False" at bounding box center [529, 425] width 10 height 9
radio input "true"
click at [526, 334] on input "False" at bounding box center [529, 332] width 10 height 9
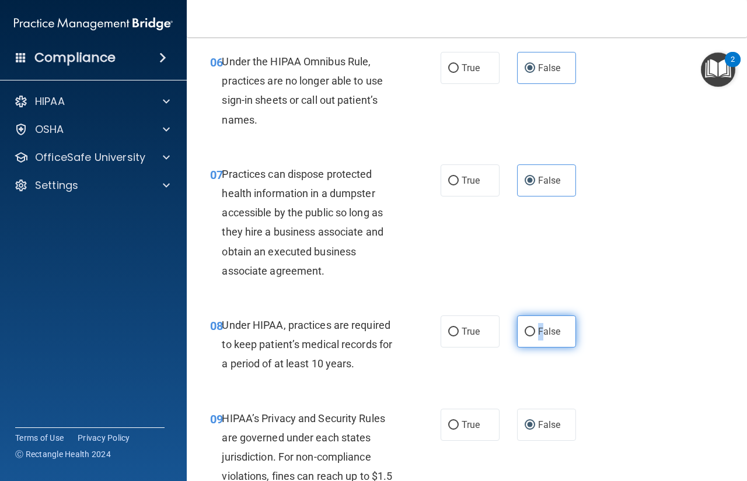
radio input "true"
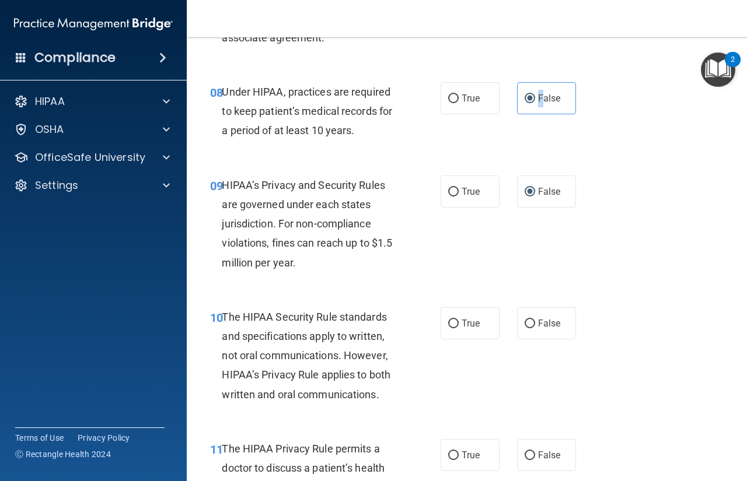
scroll to position [991, 0]
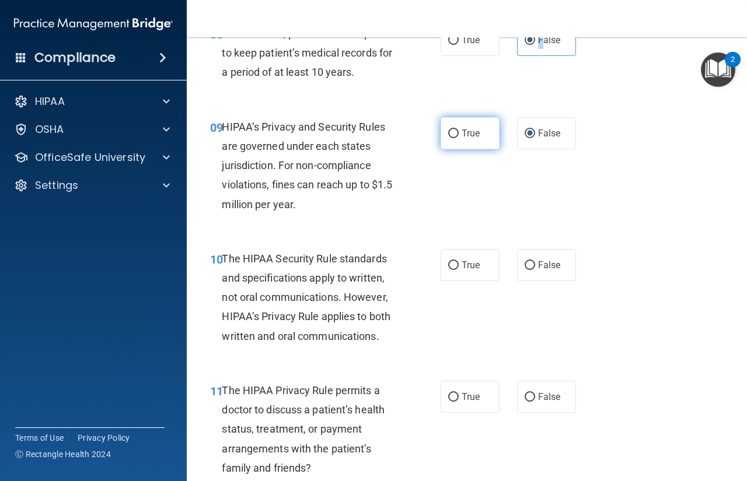
click at [449, 135] on input "True" at bounding box center [453, 133] width 10 height 9
radio input "true"
radio input "false"
click at [451, 266] on input "True" at bounding box center [453, 265] width 10 height 9
radio input "true"
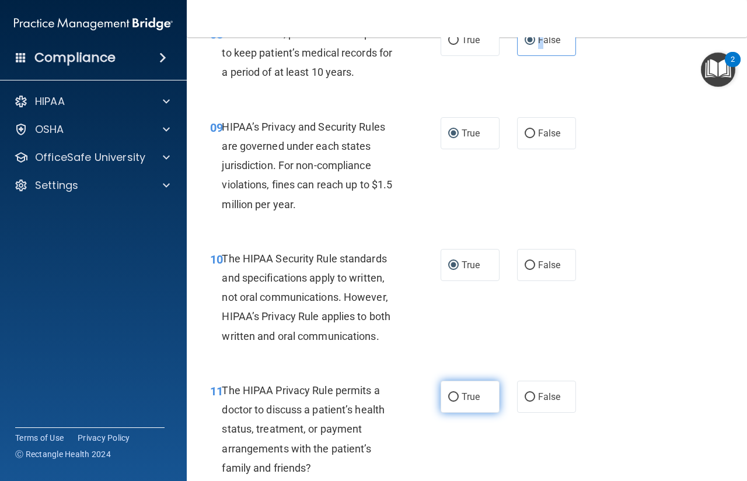
click at [448, 399] on input "True" at bounding box center [453, 397] width 10 height 9
radio input "true"
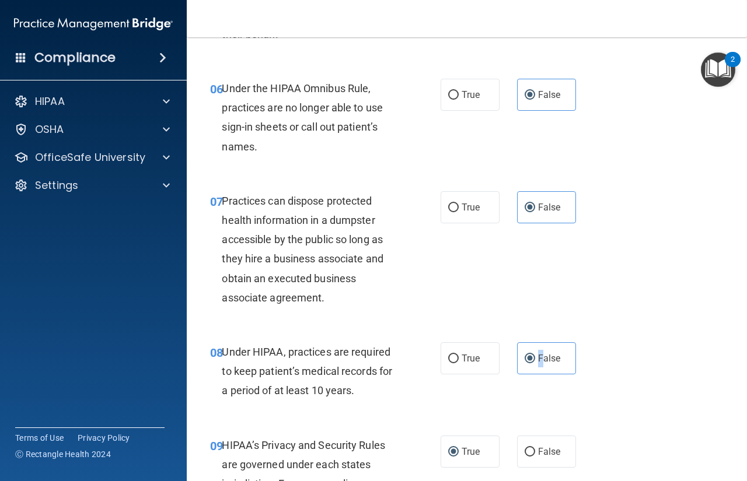
scroll to position [758, 0]
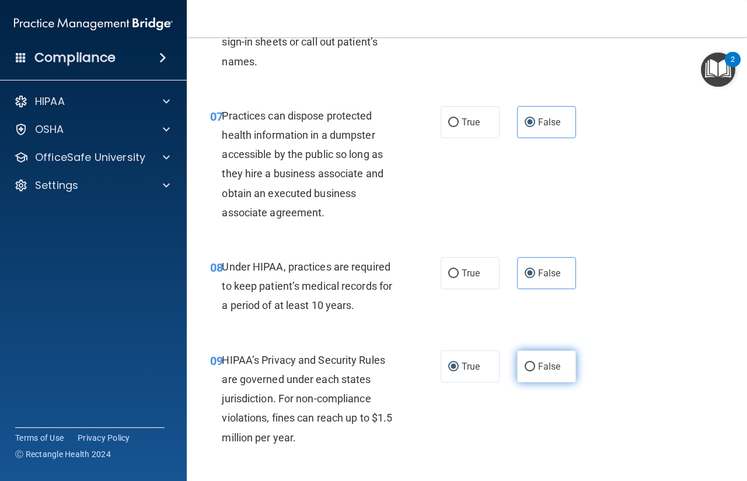
click at [538, 370] on span "False" at bounding box center [549, 366] width 23 height 11
click at [535, 370] on input "False" at bounding box center [529, 367] width 10 height 9
radio input "true"
radio input "false"
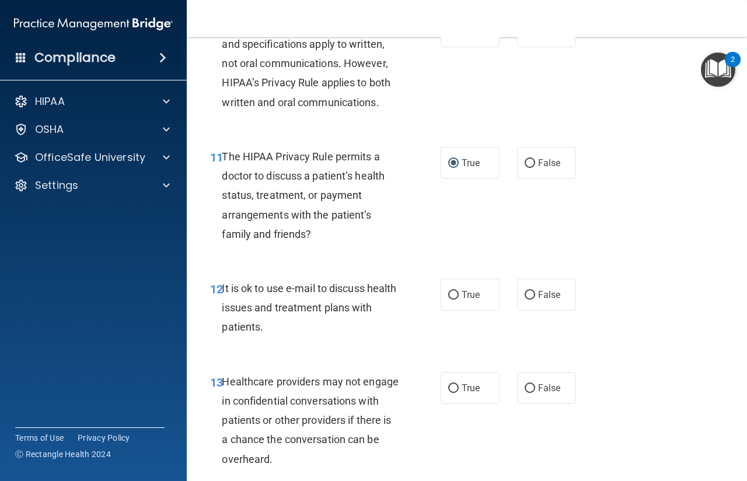
scroll to position [1204, 0]
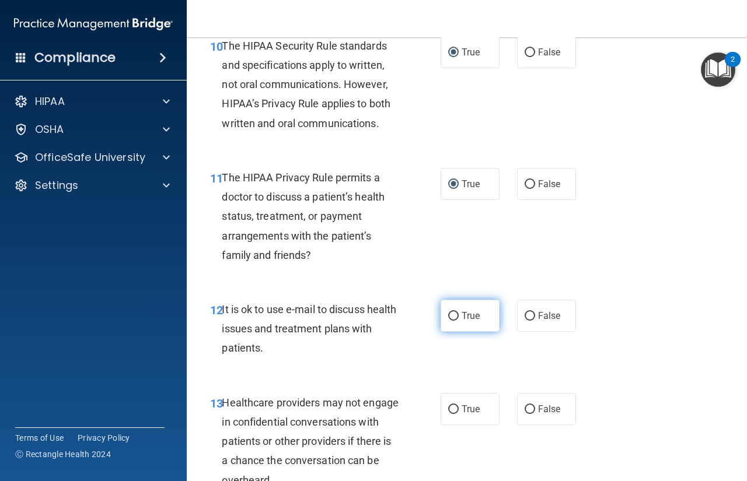
click at [448, 316] on input "True" at bounding box center [453, 316] width 10 height 9
radio input "true"
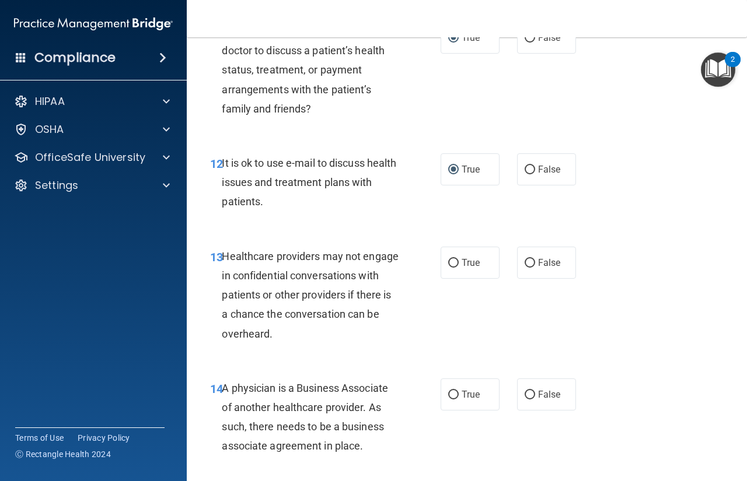
scroll to position [1379, 0]
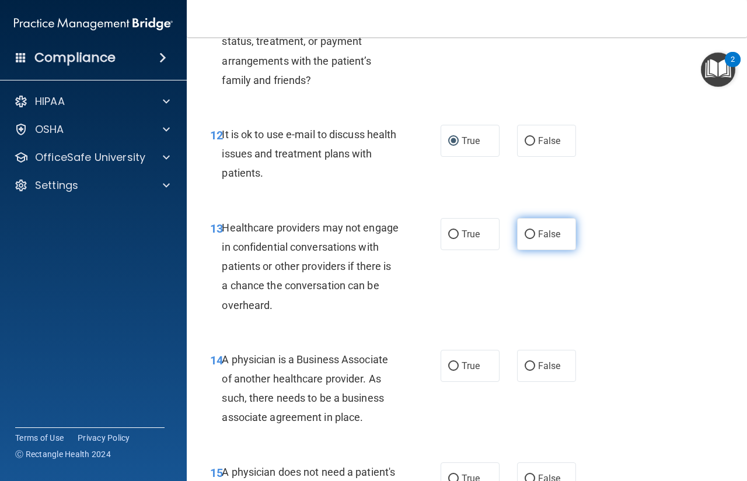
click at [530, 240] on label "False" at bounding box center [546, 234] width 59 height 32
click at [530, 239] on input "False" at bounding box center [529, 234] width 10 height 9
radio input "true"
click at [525, 366] on input "False" at bounding box center [529, 366] width 10 height 9
radio input "true"
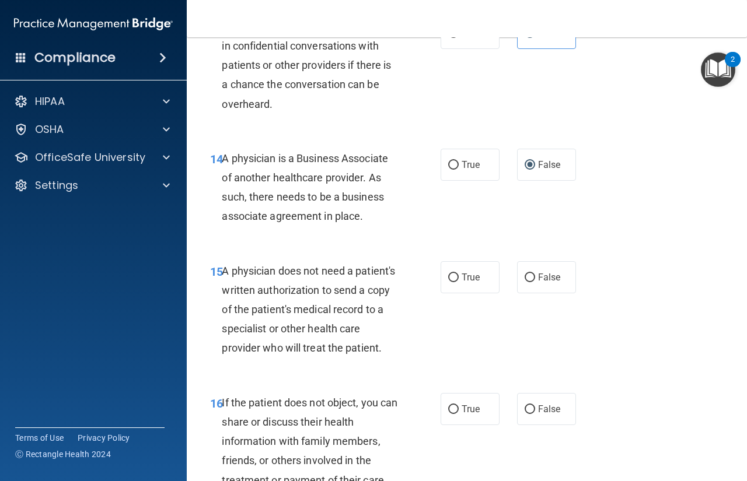
scroll to position [1613, 0]
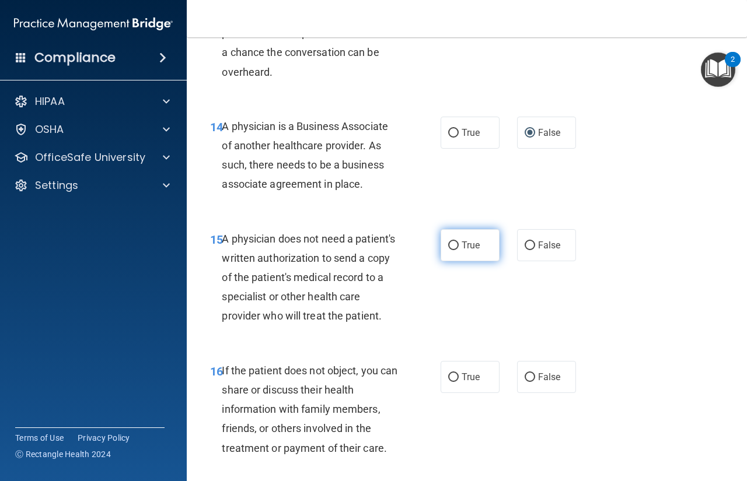
click at [450, 248] on input "True" at bounding box center [453, 245] width 10 height 9
radio input "true"
click at [448, 382] on input "True" at bounding box center [453, 377] width 10 height 9
radio input "true"
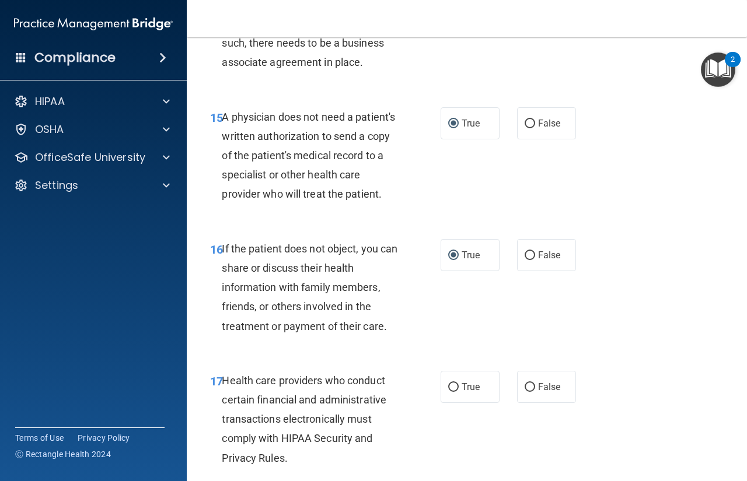
scroll to position [1846, 0]
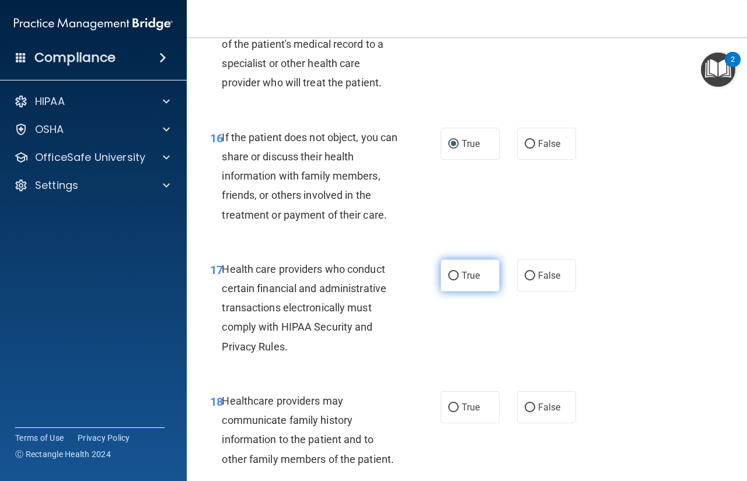
click at [448, 281] on input "True" at bounding box center [453, 276] width 10 height 9
radio input "true"
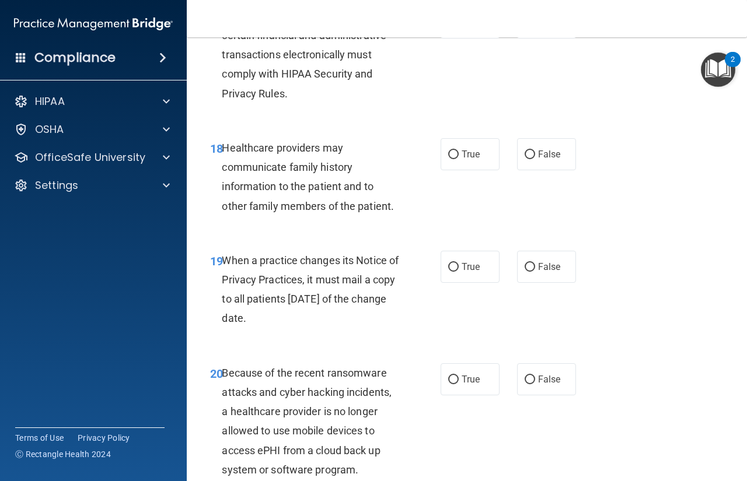
scroll to position [2079, 0]
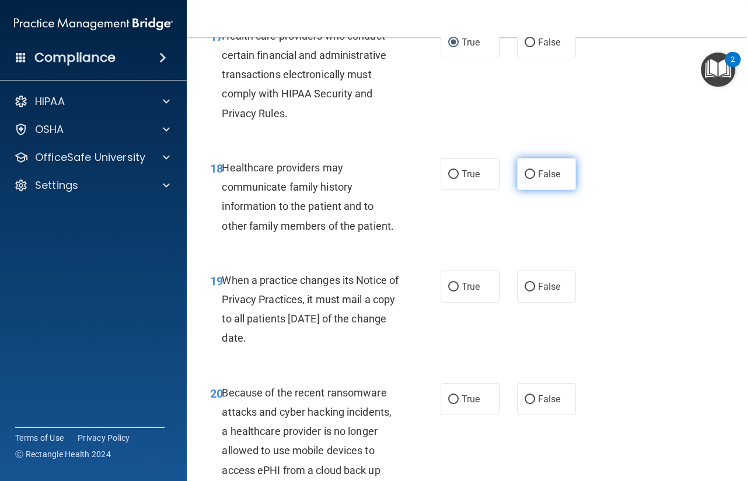
click at [526, 190] on label "False" at bounding box center [546, 174] width 59 height 32
click at [524, 179] on input "False" at bounding box center [529, 174] width 10 height 9
radio input "true"
click at [524, 292] on input "False" at bounding box center [529, 287] width 10 height 9
radio input "true"
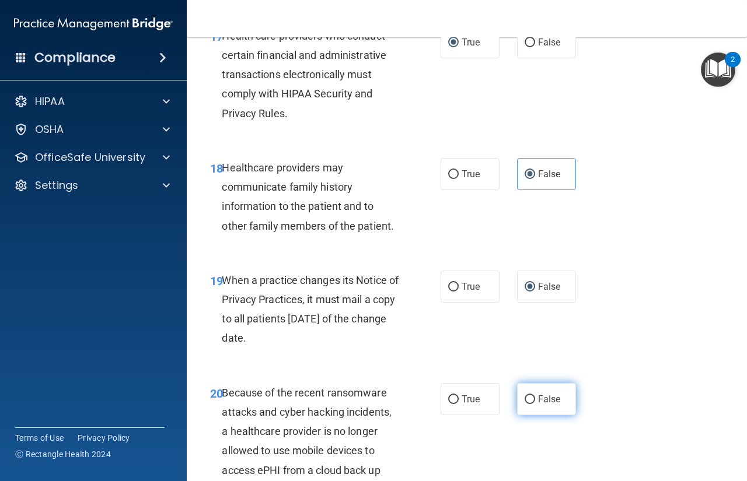
click at [526, 404] on input "False" at bounding box center [529, 399] width 10 height 9
radio input "true"
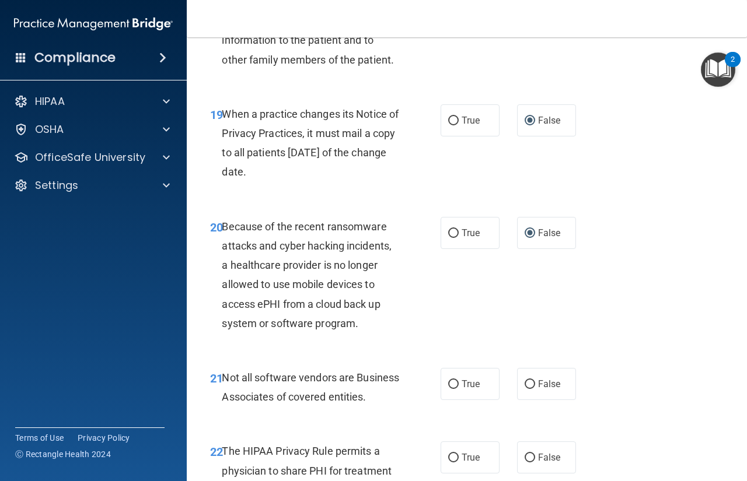
scroll to position [2313, 0]
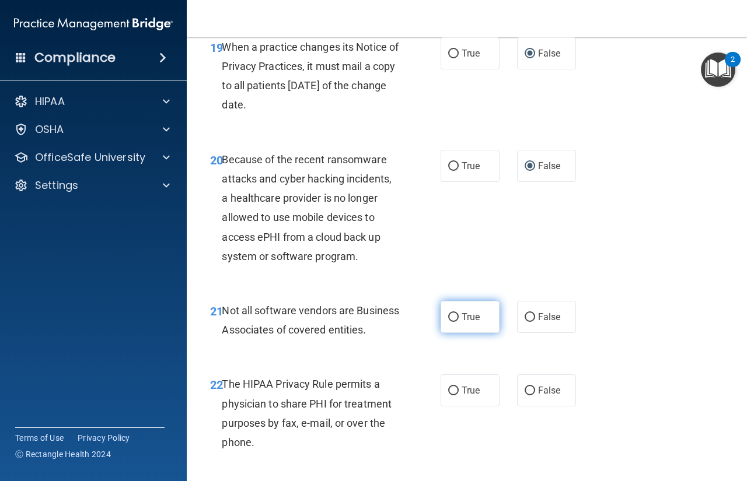
click at [454, 333] on label "True" at bounding box center [469, 317] width 59 height 32
click at [454, 322] on input "True" at bounding box center [453, 317] width 10 height 9
radio input "true"
drag, startPoint x: 446, startPoint y: 432, endPoint x: 465, endPoint y: 418, distance: 23.0
click at [448, 395] on input "True" at bounding box center [453, 391] width 10 height 9
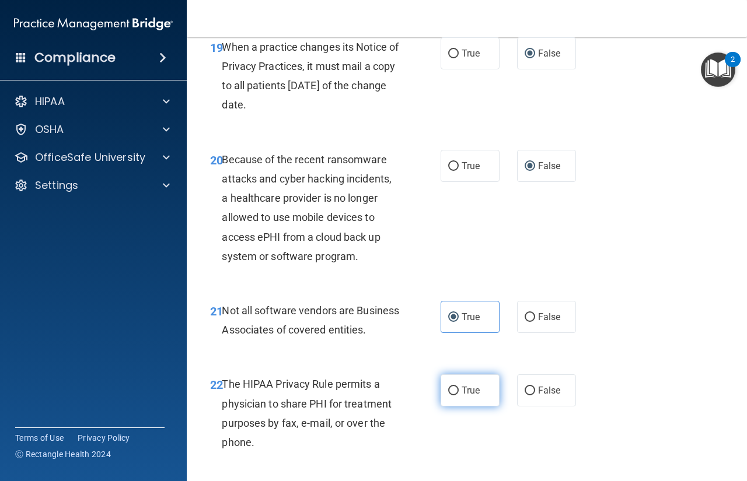
radio input "true"
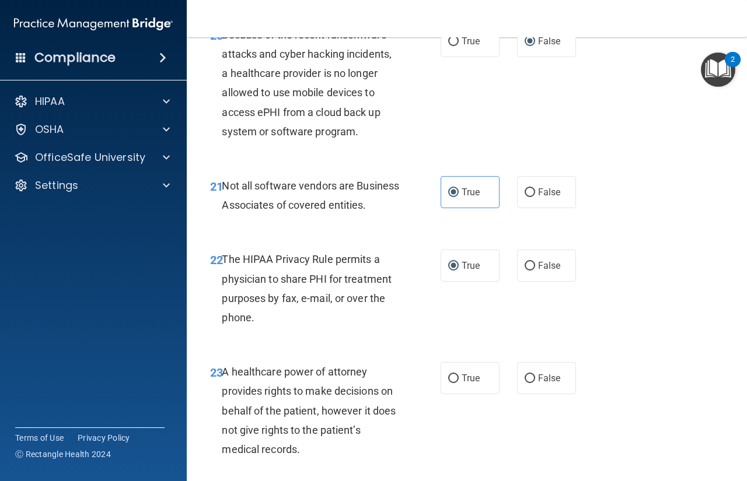
scroll to position [2604, 0]
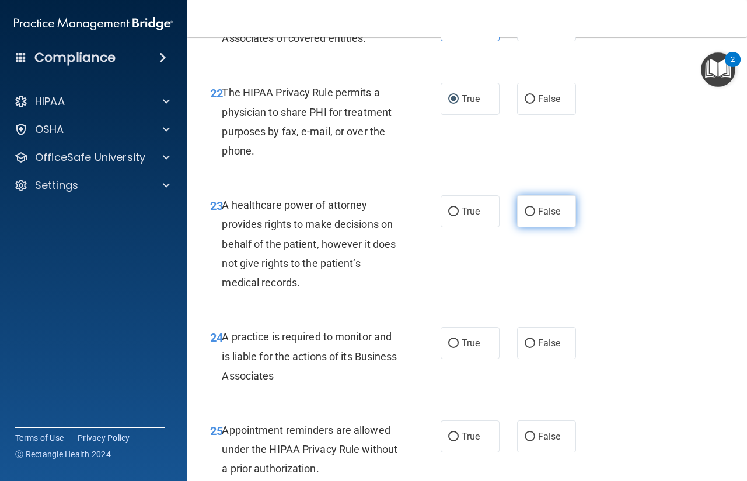
drag, startPoint x: 525, startPoint y: 247, endPoint x: 526, endPoint y: 253, distance: 6.4
click at [525, 216] on input "False" at bounding box center [529, 212] width 10 height 9
radio input "true"
click at [524, 348] on input "False" at bounding box center [529, 343] width 10 height 9
radio input "true"
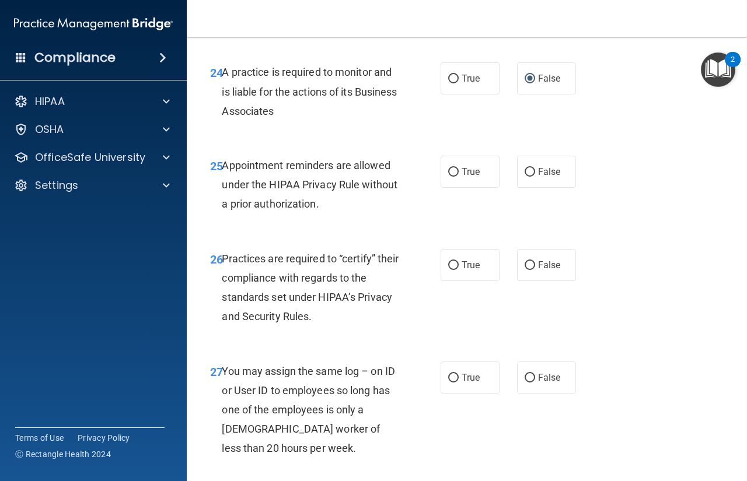
scroll to position [2896, 0]
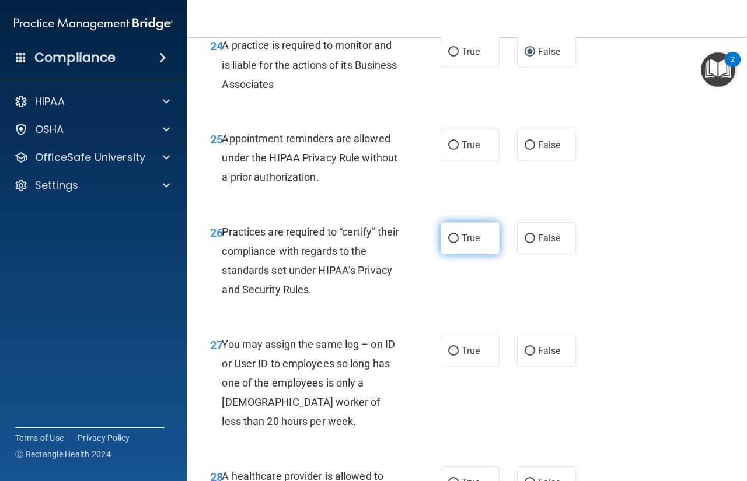
click at [466, 244] on span "True" at bounding box center [470, 238] width 18 height 11
click at [458, 243] on input "True" at bounding box center [453, 238] width 10 height 9
radio input "true"
click at [461, 150] on span "True" at bounding box center [470, 144] width 18 height 11
click at [458, 150] on input "True" at bounding box center [453, 145] width 10 height 9
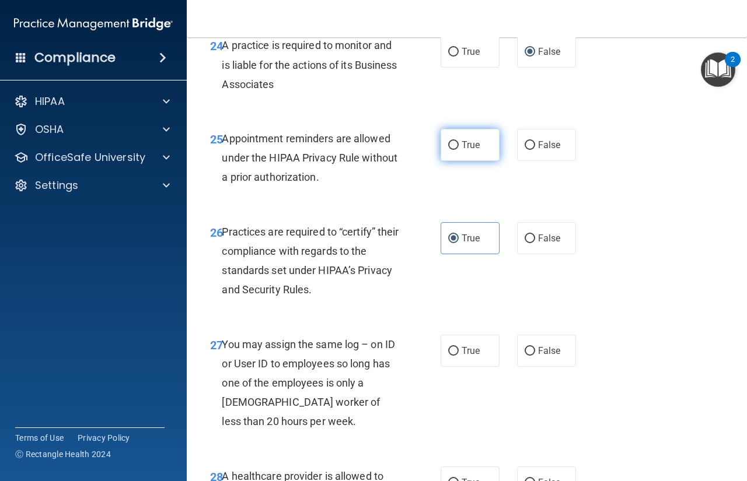
radio input "true"
click at [528, 243] on input "False" at bounding box center [529, 238] width 10 height 9
radio input "true"
radio input "false"
click at [528, 356] on input "False" at bounding box center [529, 351] width 10 height 9
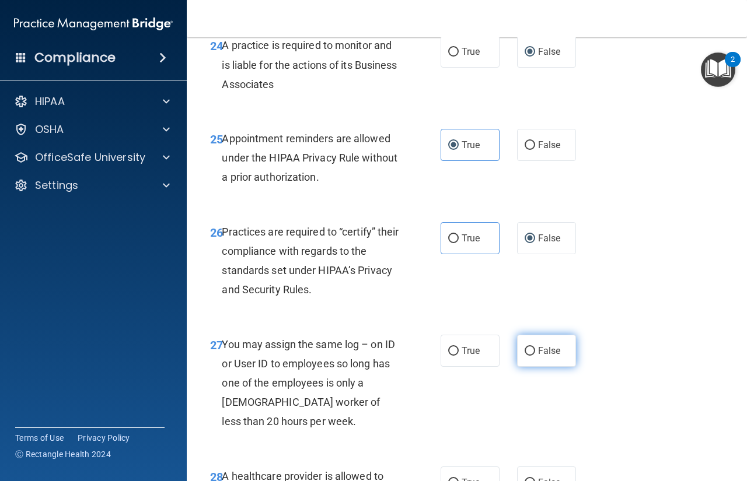
radio input "true"
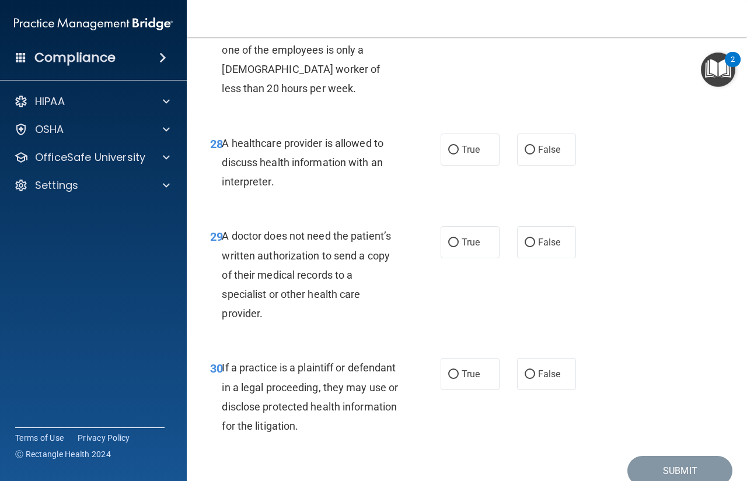
scroll to position [3202, 0]
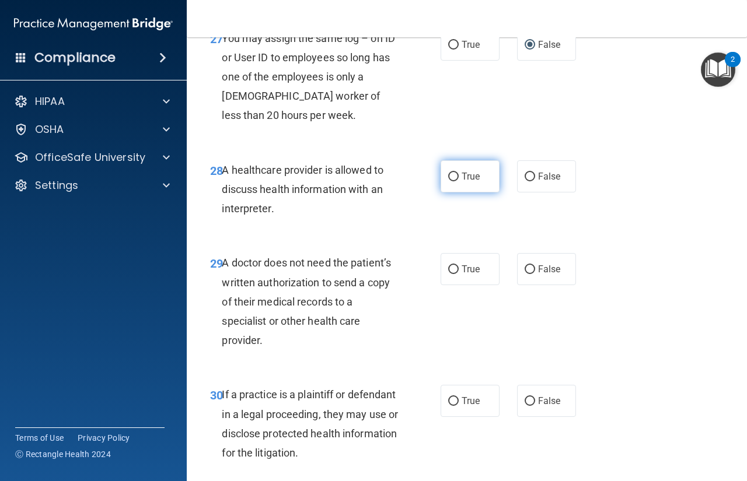
click at [456, 192] on label "True" at bounding box center [469, 176] width 59 height 32
click at [456, 181] on input "True" at bounding box center [453, 177] width 10 height 9
radio input "true"
click at [454, 285] on label "True" at bounding box center [469, 269] width 59 height 32
click at [454, 274] on input "True" at bounding box center [453, 269] width 10 height 9
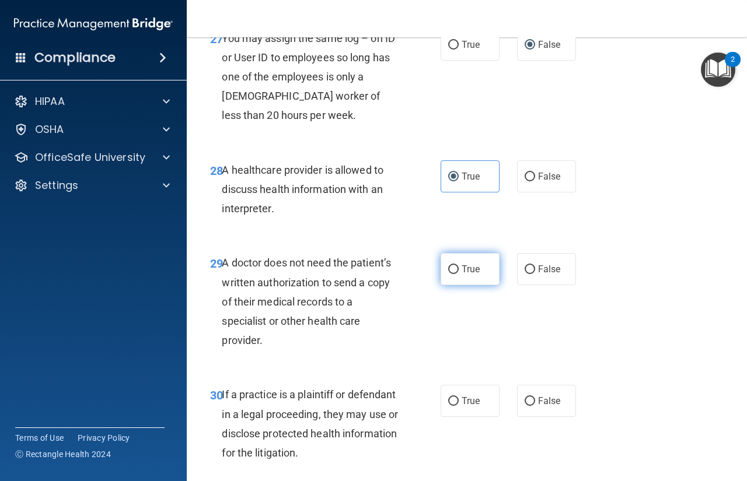
radio input "true"
click at [455, 417] on label "True" at bounding box center [469, 401] width 59 height 32
click at [455, 406] on input "True" at bounding box center [453, 401] width 10 height 9
radio input "true"
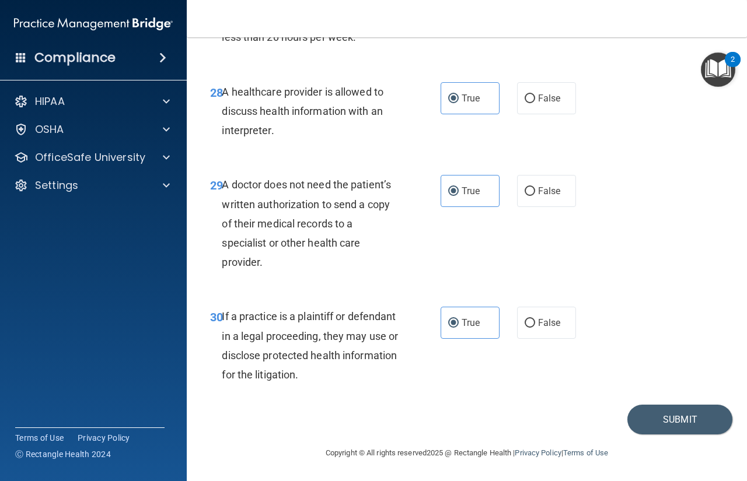
scroll to position [3319, 0]
click at [663, 419] on button "Submit" at bounding box center [679, 420] width 105 height 30
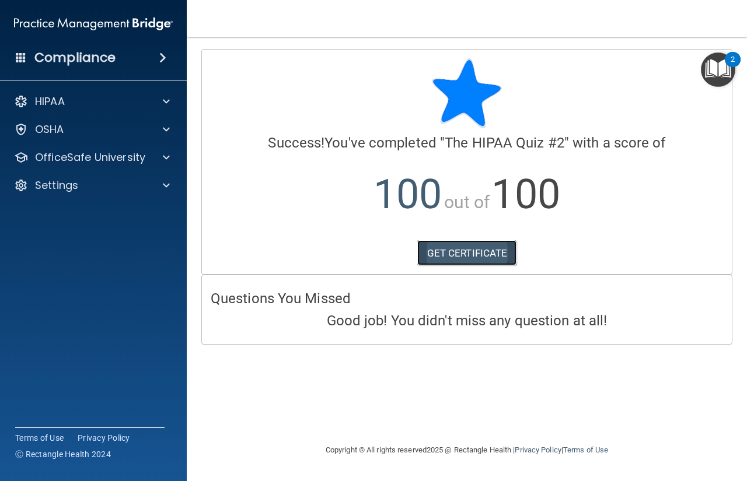
click at [472, 253] on link "GET CERTIFICATE" at bounding box center [467, 253] width 100 height 26
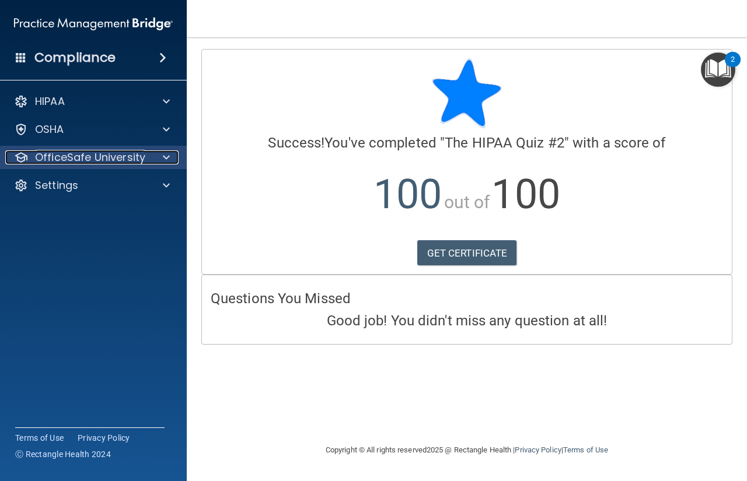
click at [167, 159] on span at bounding box center [166, 157] width 7 height 14
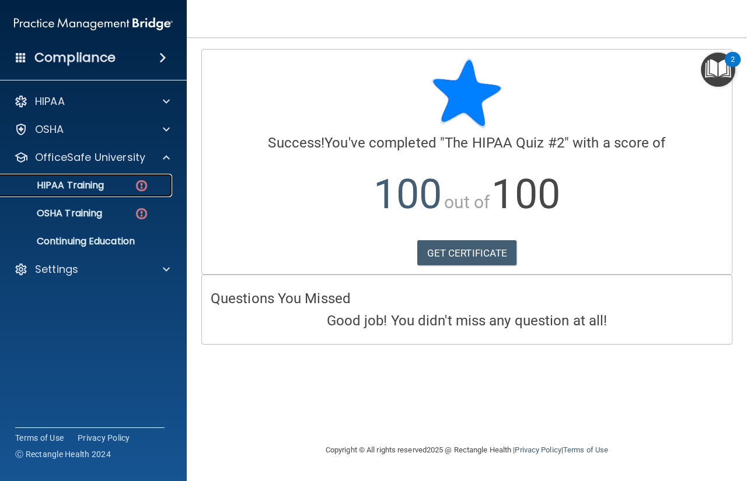
click at [141, 185] on img at bounding box center [141, 185] width 15 height 15
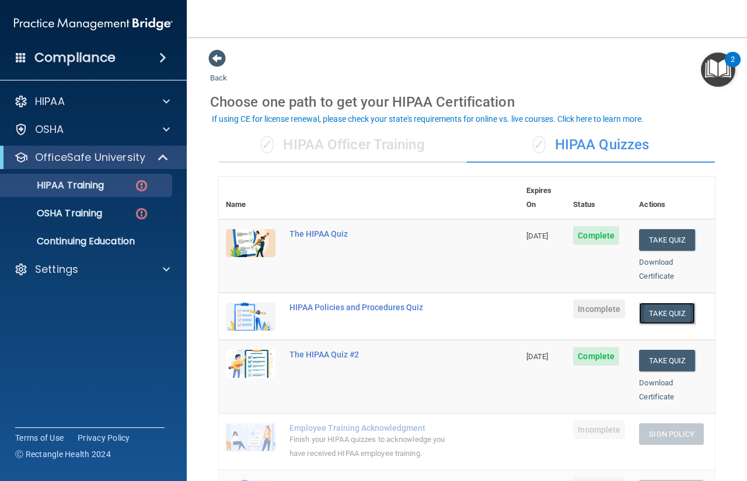
click at [648, 303] on button "Take Quiz" at bounding box center [667, 314] width 56 height 22
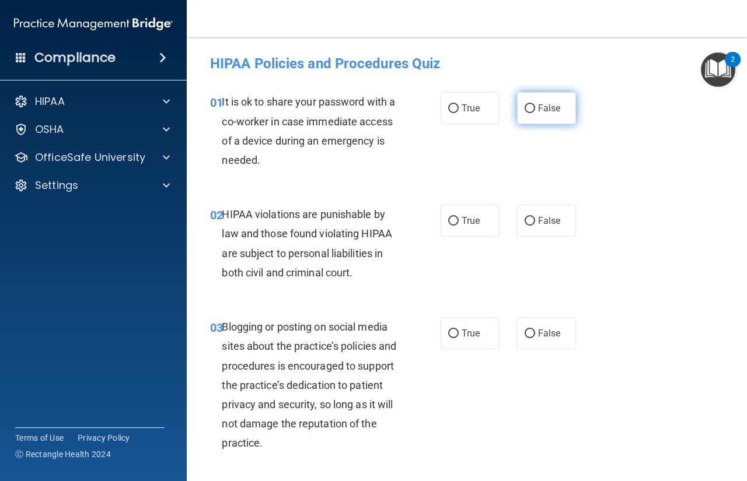
click at [542, 106] on span "False" at bounding box center [549, 108] width 23 height 11
click at [535, 106] on input "False" at bounding box center [529, 108] width 10 height 9
radio input "true"
click at [455, 224] on label "True" at bounding box center [469, 221] width 59 height 32
click at [455, 224] on input "True" at bounding box center [453, 221] width 10 height 9
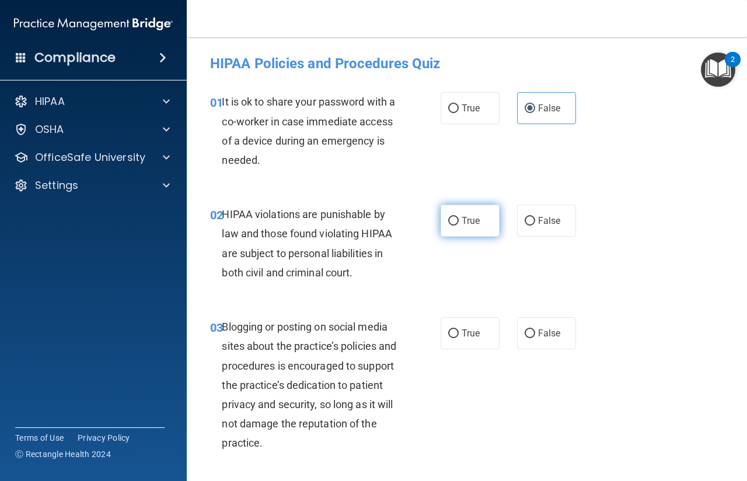
radio input "true"
click at [543, 339] on label "False" at bounding box center [546, 333] width 59 height 32
click at [535, 338] on input "False" at bounding box center [529, 334] width 10 height 9
radio input "true"
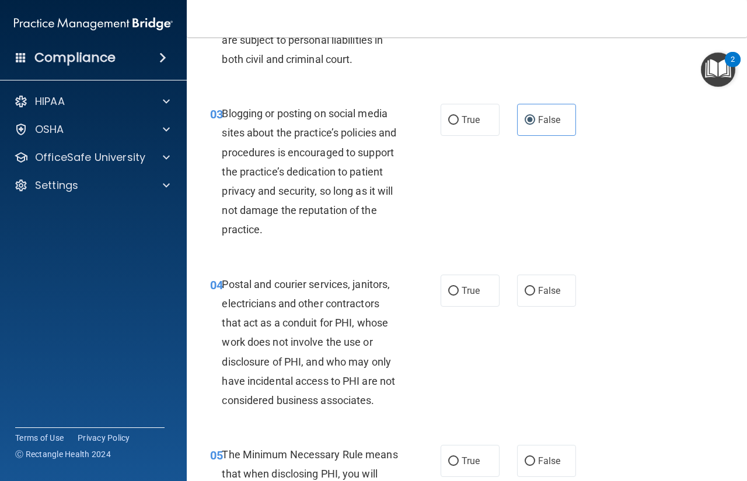
scroll to position [233, 0]
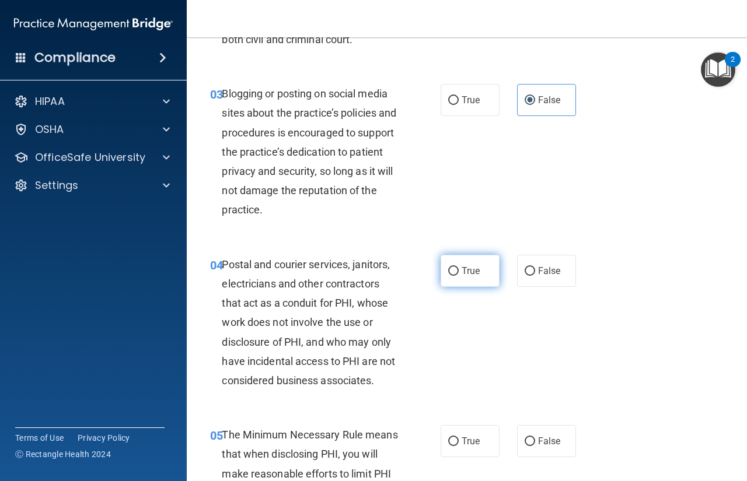
click at [454, 268] on input "True" at bounding box center [453, 271] width 10 height 9
radio input "true"
click at [453, 437] on input "True" at bounding box center [453, 441] width 10 height 9
radio input "true"
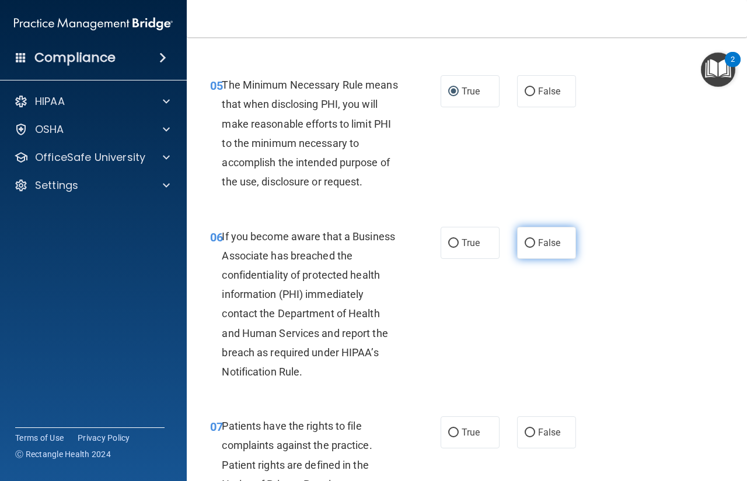
click at [524, 244] on input "False" at bounding box center [529, 243] width 10 height 9
radio input "true"
drag, startPoint x: 466, startPoint y: 422, endPoint x: 477, endPoint y: 408, distance: 17.9
click at [466, 421] on label "True" at bounding box center [469, 432] width 59 height 32
click at [458, 429] on input "True" at bounding box center [453, 433] width 10 height 9
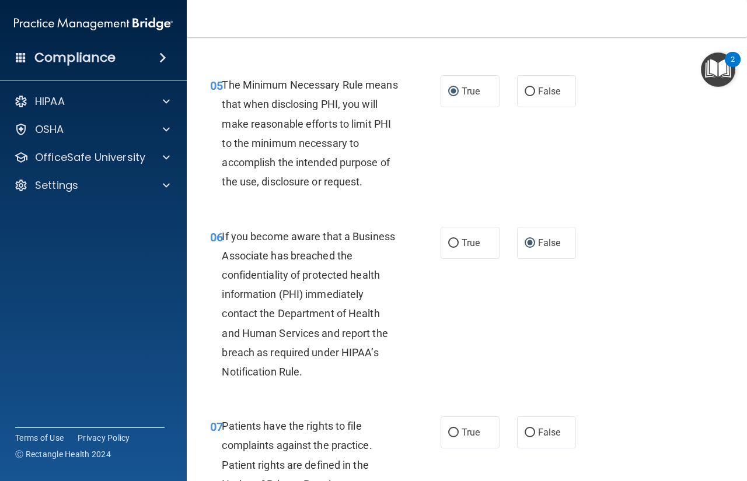
radio input "true"
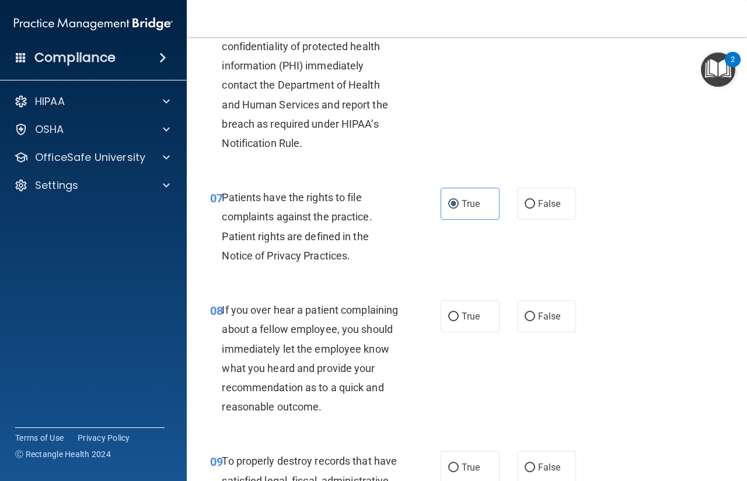
scroll to position [817, 0]
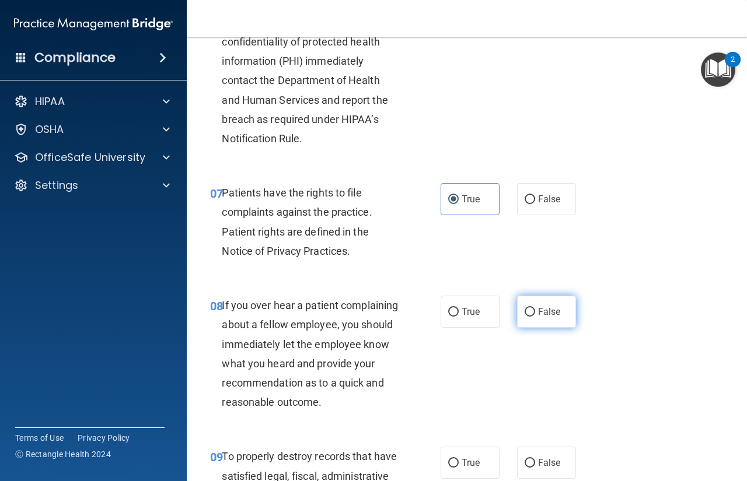
click at [551, 317] on label "False" at bounding box center [546, 312] width 59 height 32
click at [535, 317] on input "False" at bounding box center [529, 312] width 10 height 9
radio input "true"
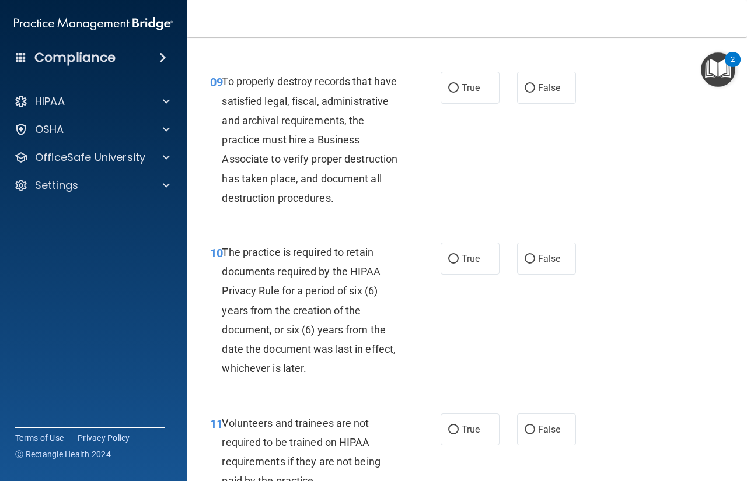
scroll to position [1166, 0]
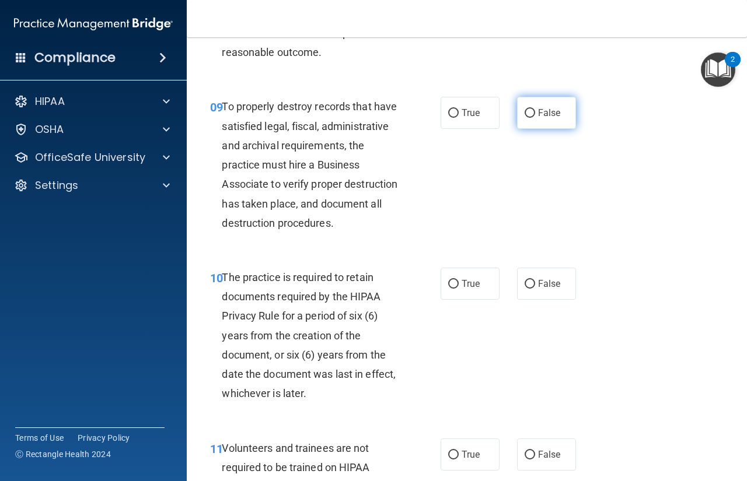
click at [538, 118] on span "False" at bounding box center [549, 112] width 23 height 11
click at [533, 118] on input "False" at bounding box center [529, 113] width 10 height 9
radio input "true"
click at [467, 289] on span "True" at bounding box center [470, 283] width 18 height 11
click at [458, 289] on input "True" at bounding box center [453, 284] width 10 height 9
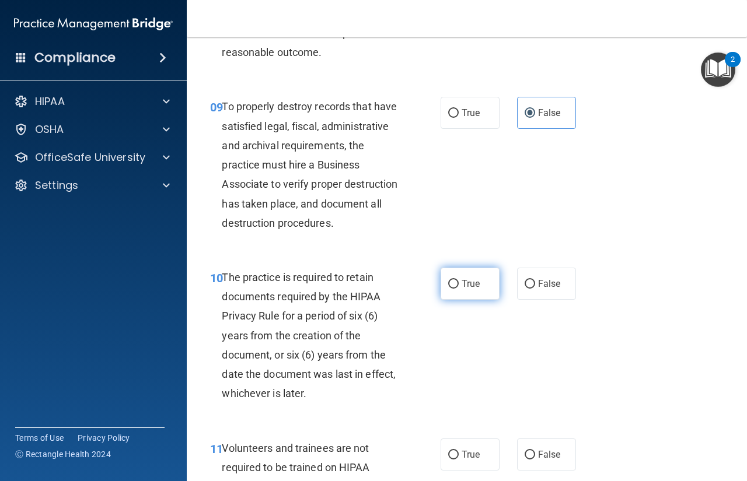
radio input "true"
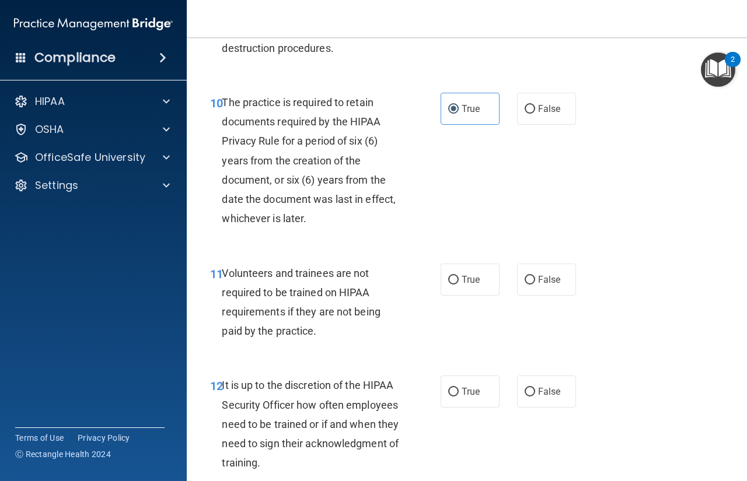
scroll to position [1400, 0]
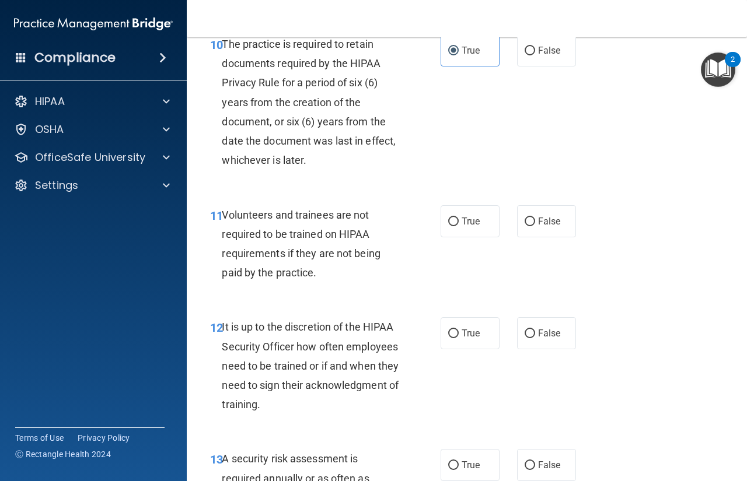
drag, startPoint x: 543, startPoint y: 262, endPoint x: 548, endPoint y: 282, distance: 19.8
click at [542, 227] on span "False" at bounding box center [549, 221] width 23 height 11
click at [535, 226] on input "False" at bounding box center [529, 222] width 10 height 9
radio input "true"
drag, startPoint x: 545, startPoint y: 367, endPoint x: 558, endPoint y: 352, distance: 19.4
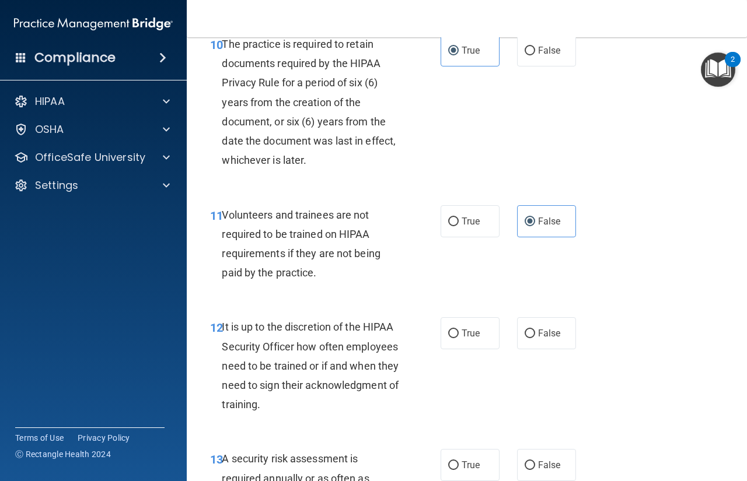
click at [545, 349] on label "False" at bounding box center [546, 333] width 59 height 32
click at [535, 338] on input "False" at bounding box center [529, 334] width 10 height 9
radio input "true"
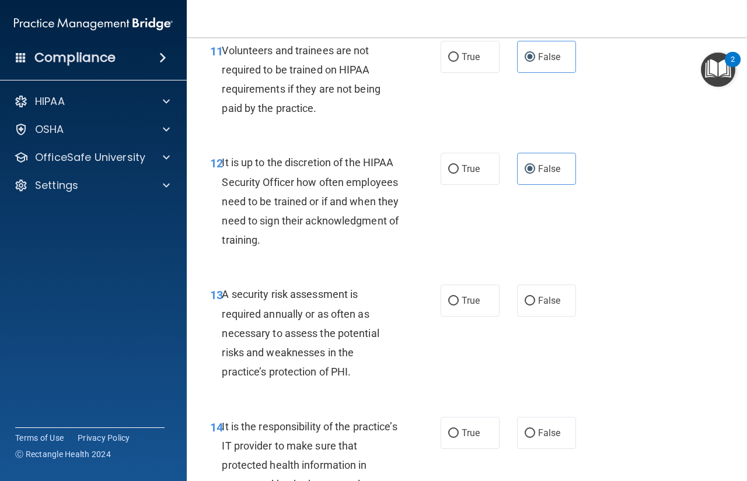
scroll to position [1575, 0]
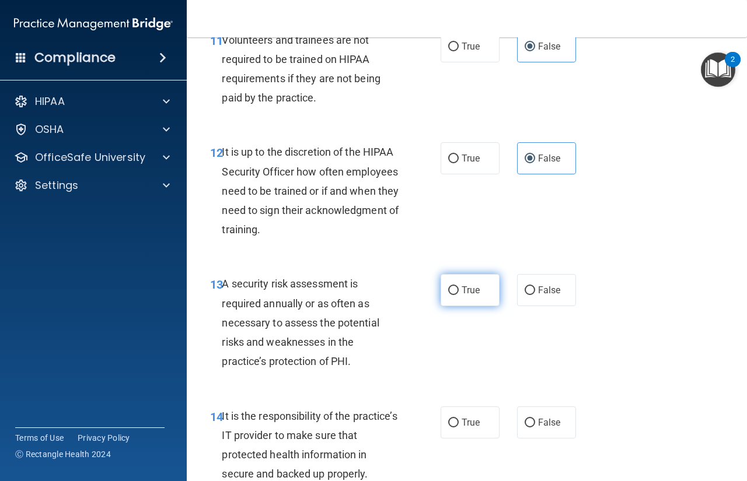
click at [463, 296] on span "True" at bounding box center [470, 290] width 18 height 11
click at [458, 295] on input "True" at bounding box center [453, 290] width 10 height 9
radio input "true"
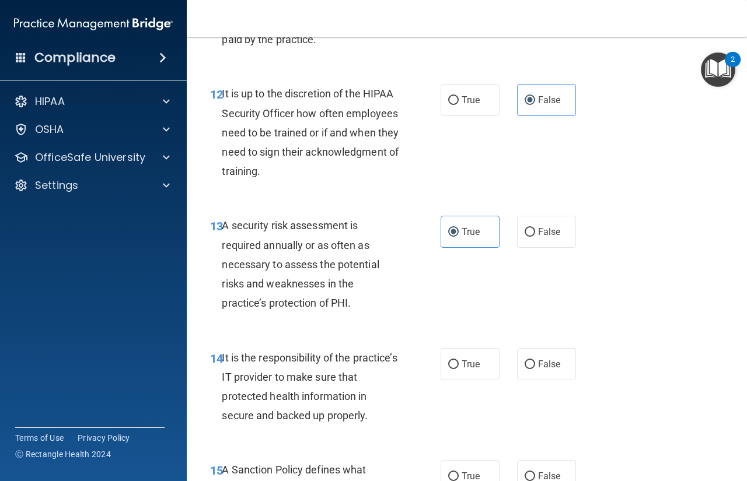
scroll to position [1691, 0]
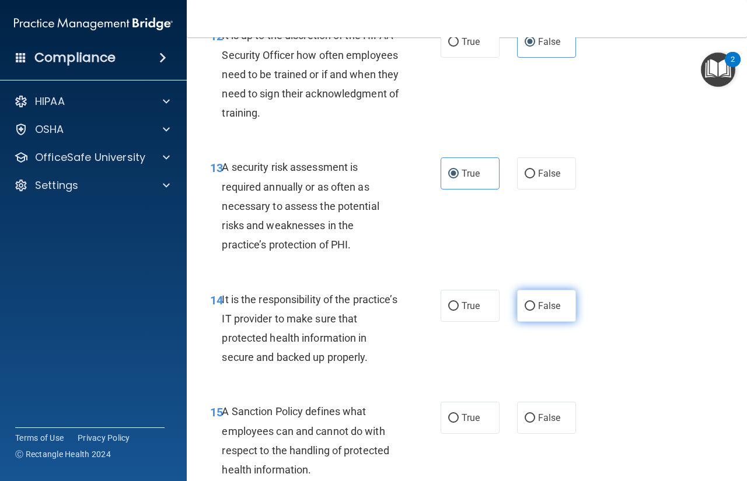
click at [532, 322] on label "False" at bounding box center [546, 306] width 59 height 32
click at [532, 311] on input "False" at bounding box center [529, 306] width 10 height 9
radio input "true"
click at [535, 434] on label "False" at bounding box center [546, 418] width 59 height 32
click at [535, 423] on input "False" at bounding box center [529, 418] width 10 height 9
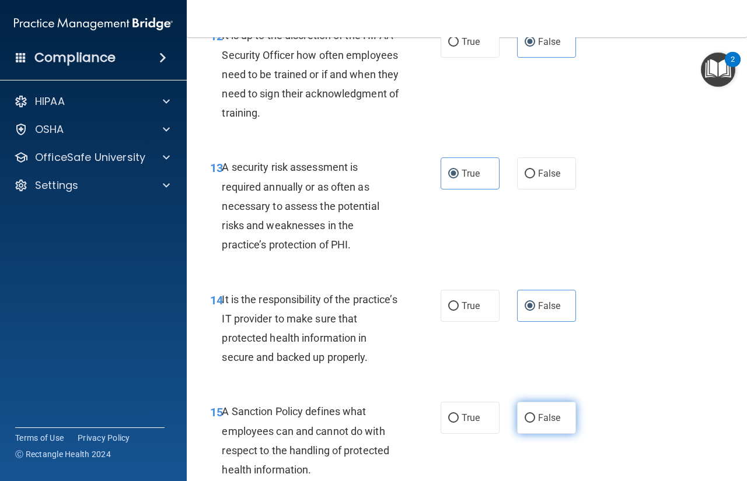
radio input "true"
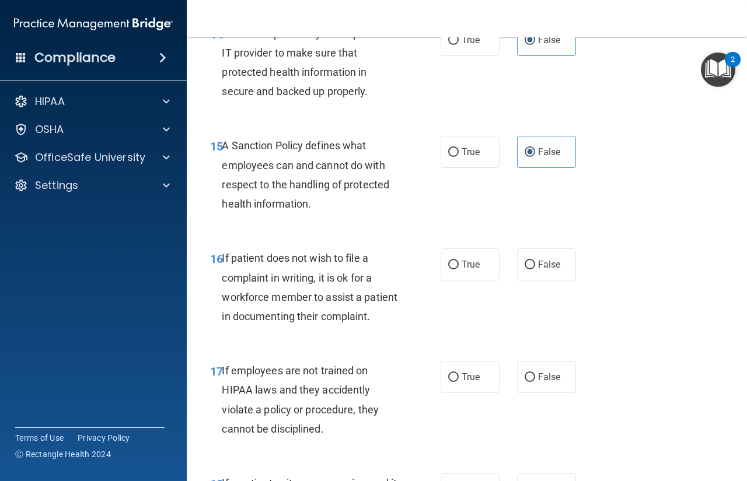
scroll to position [1983, 0]
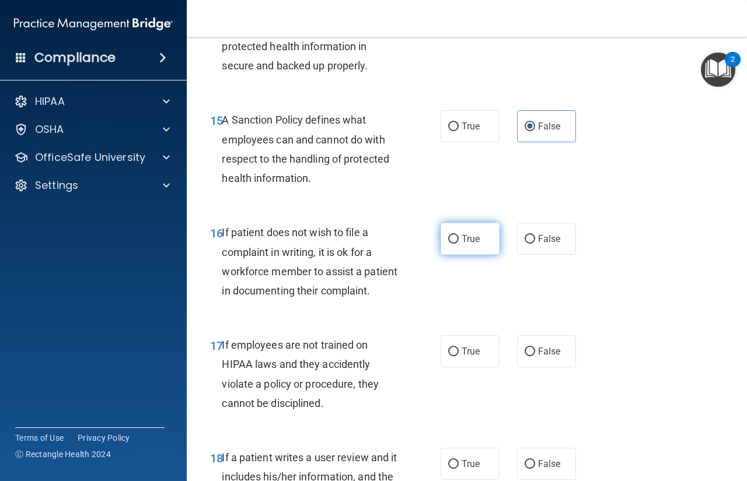
drag, startPoint x: 446, startPoint y: 275, endPoint x: 456, endPoint y: 290, distance: 18.6
click at [448, 244] on input "True" at bounding box center [453, 239] width 10 height 9
radio input "true"
click at [528, 367] on label "False" at bounding box center [546, 351] width 59 height 32
click at [528, 356] on input "False" at bounding box center [529, 352] width 10 height 9
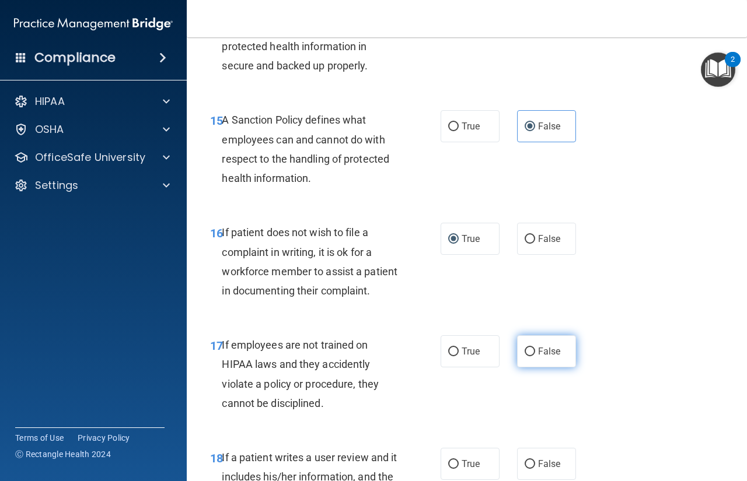
radio input "true"
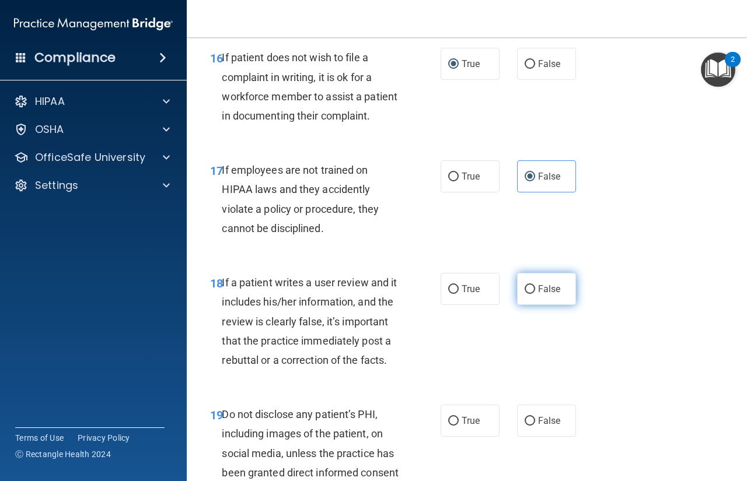
click at [538, 295] on span "False" at bounding box center [549, 288] width 23 height 11
click at [532, 294] on input "False" at bounding box center [529, 289] width 10 height 9
radio input "true"
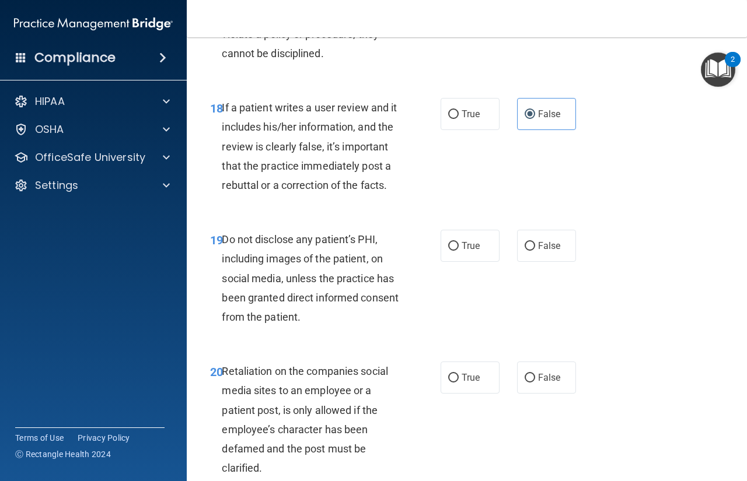
scroll to position [2391, 0]
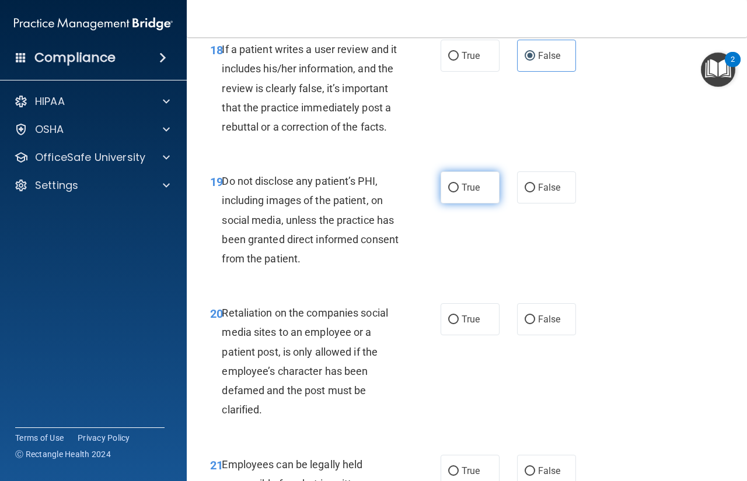
click at [447, 204] on label "True" at bounding box center [469, 187] width 59 height 32
click at [448, 192] on input "True" at bounding box center [453, 188] width 10 height 9
radio input "true"
click at [527, 324] on input "False" at bounding box center [529, 320] width 10 height 9
radio input "true"
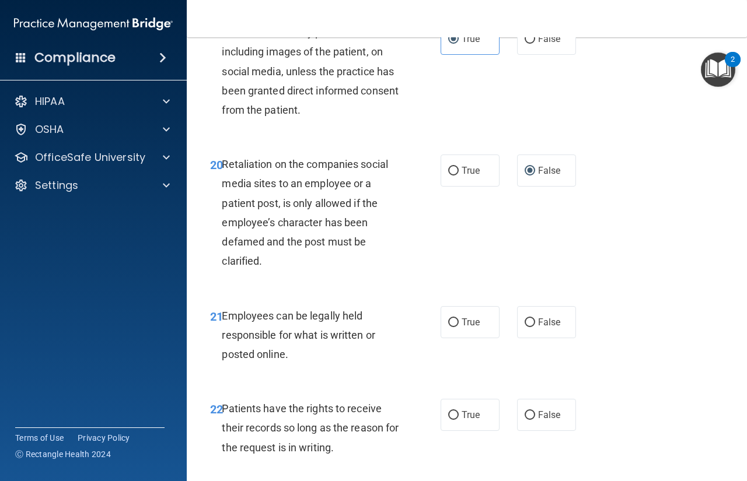
scroll to position [2566, 0]
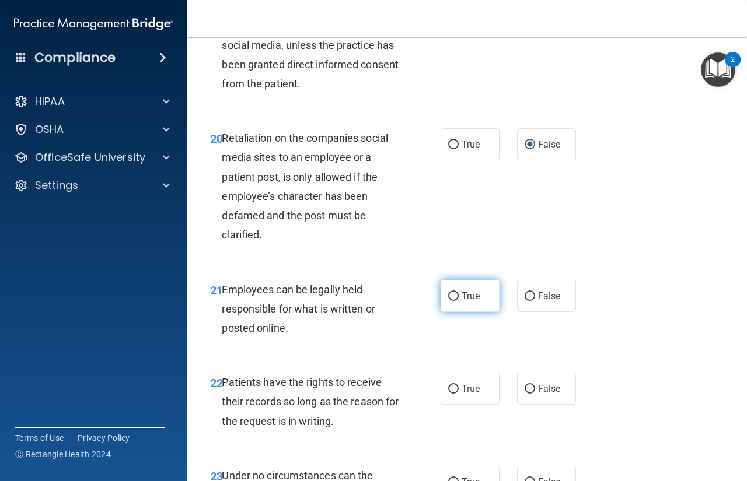
click at [452, 301] on input "True" at bounding box center [453, 296] width 10 height 9
radio input "true"
click at [524, 394] on input "False" at bounding box center [529, 389] width 10 height 9
radio input "true"
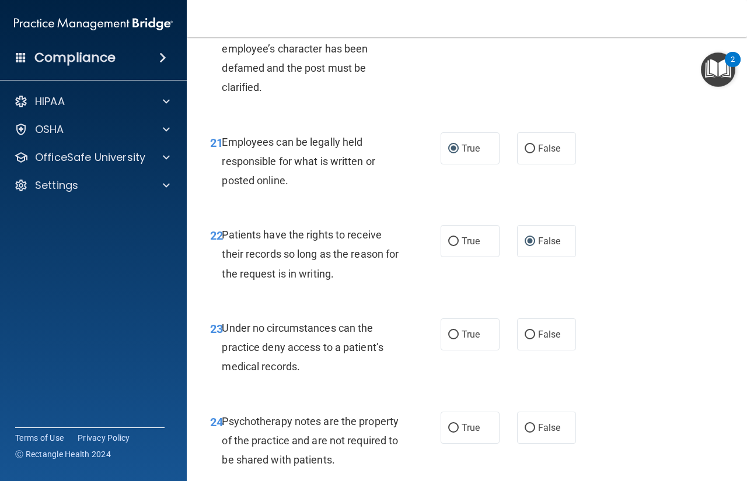
scroll to position [2741, 0]
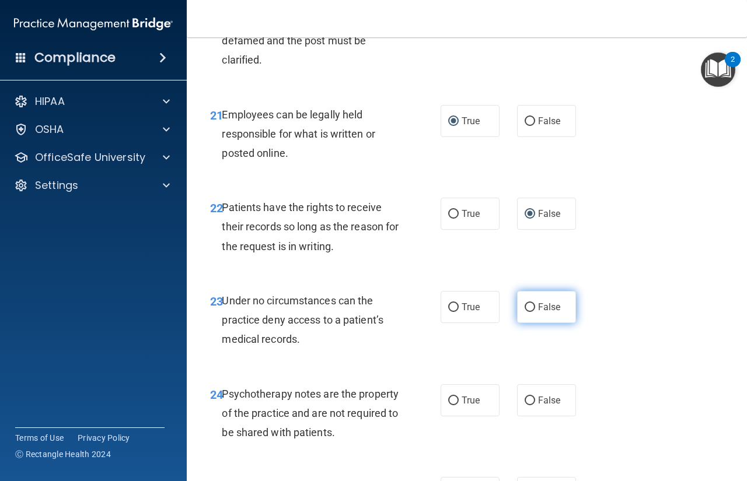
click at [543, 313] on span "False" at bounding box center [549, 307] width 23 height 11
click at [535, 312] on input "False" at bounding box center [529, 307] width 10 height 9
radio input "true"
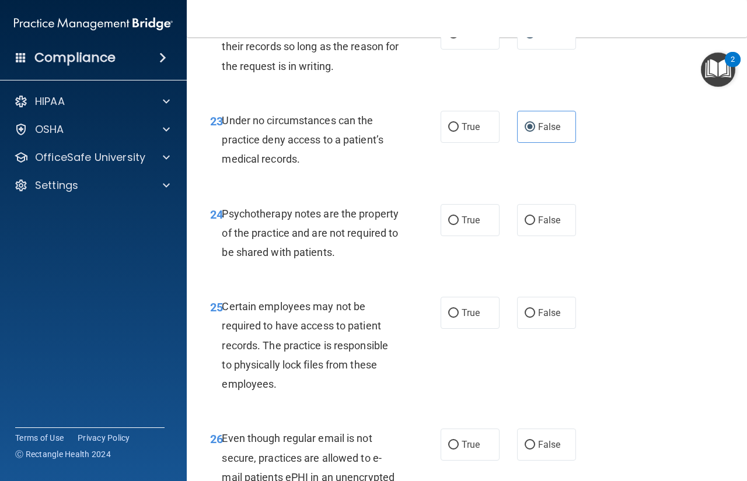
scroll to position [2974, 0]
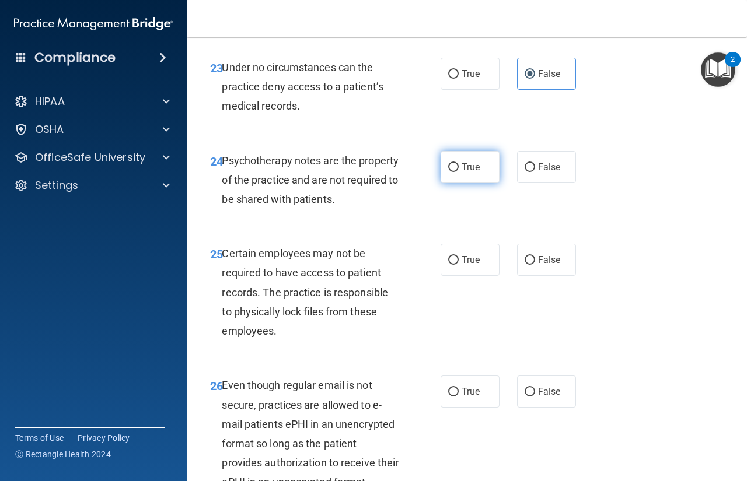
click at [461, 183] on label "True" at bounding box center [469, 167] width 59 height 32
click at [458, 172] on input "True" at bounding box center [453, 167] width 10 height 9
radio input "true"
click at [452, 265] on input "True" at bounding box center [453, 260] width 10 height 9
radio input "true"
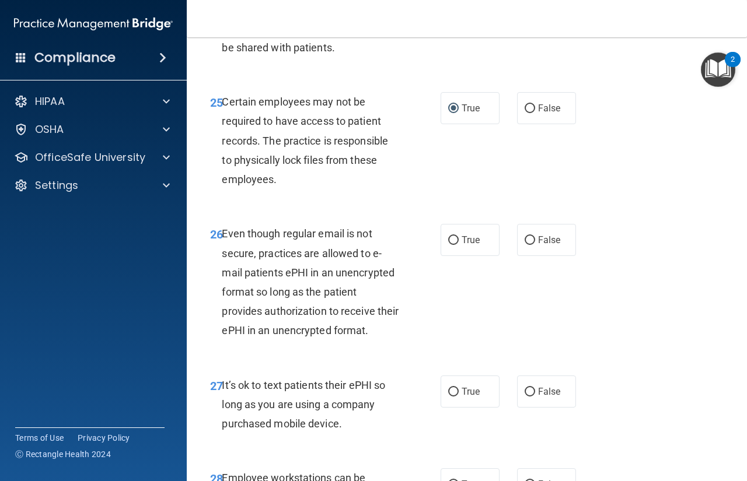
scroll to position [3149, 0]
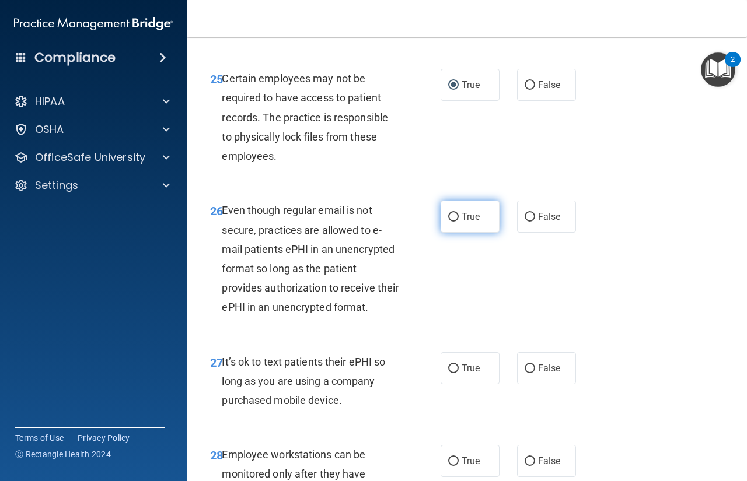
click at [461, 222] on span "True" at bounding box center [470, 216] width 18 height 11
click at [458, 222] on input "True" at bounding box center [453, 217] width 10 height 9
radio input "true"
click at [530, 384] on label "False" at bounding box center [546, 368] width 59 height 32
click at [530, 373] on input "False" at bounding box center [529, 369] width 10 height 9
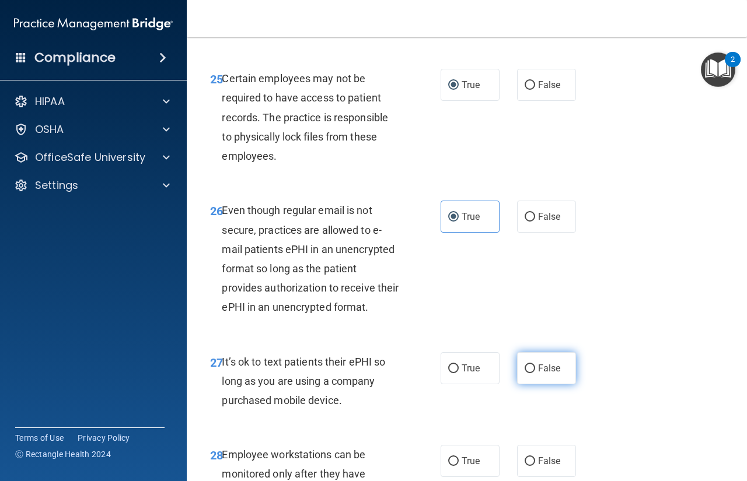
radio input "true"
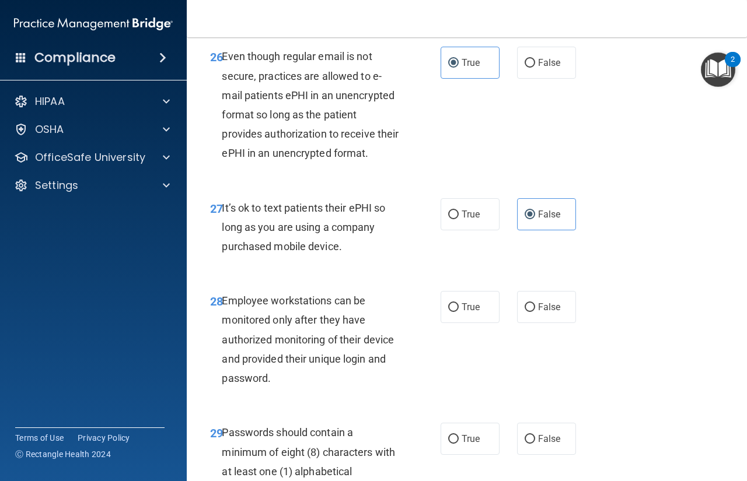
scroll to position [3324, 0]
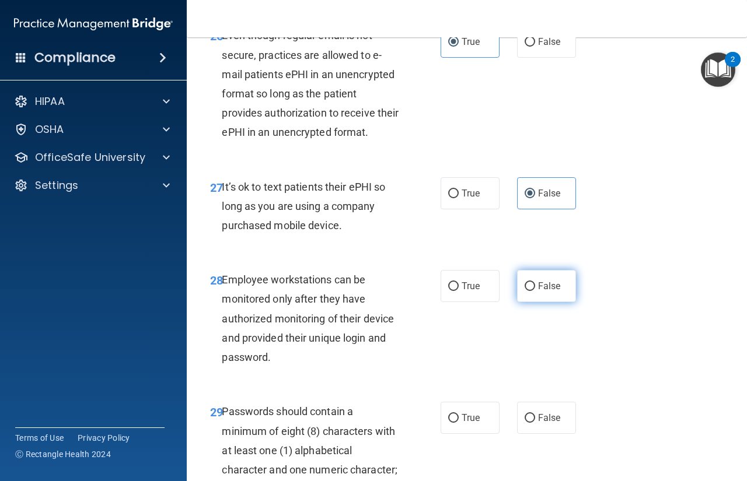
click at [526, 291] on input "False" at bounding box center [529, 286] width 10 height 9
radio input "true"
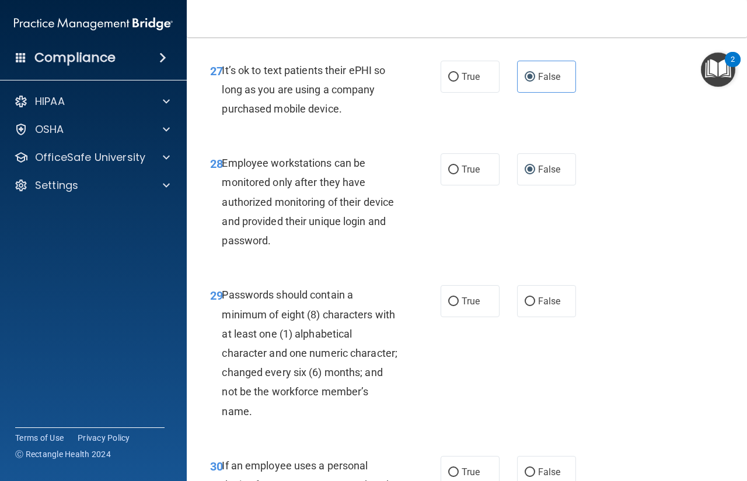
scroll to position [3499, 0]
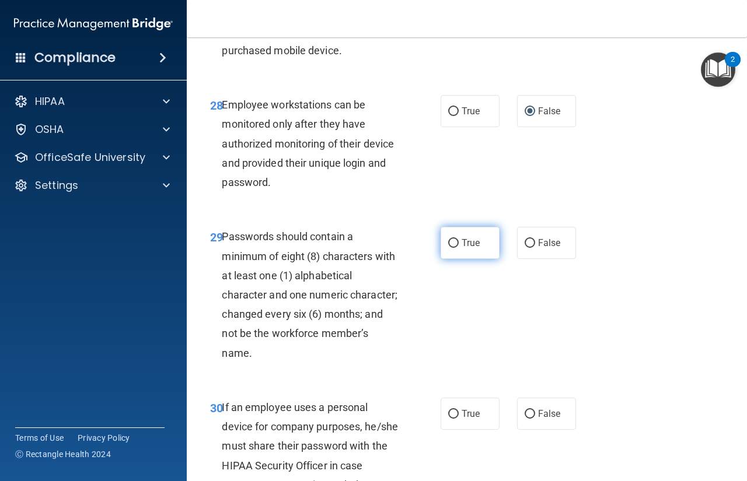
click at [452, 248] on input "True" at bounding box center [453, 243] width 10 height 9
radio input "true"
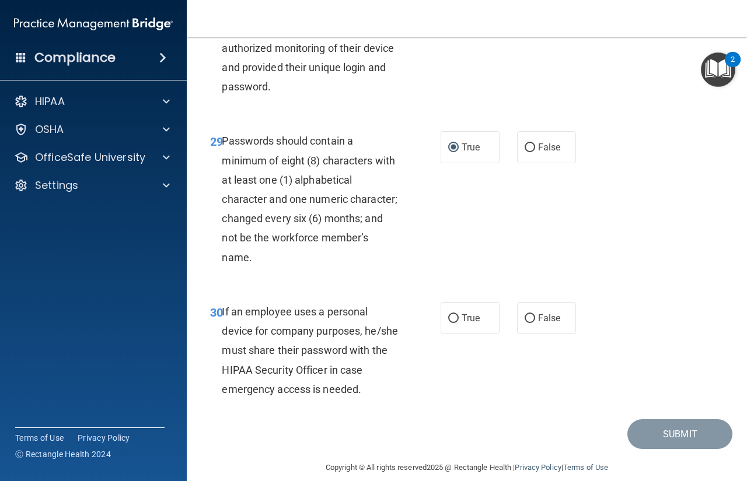
scroll to position [3616, 0]
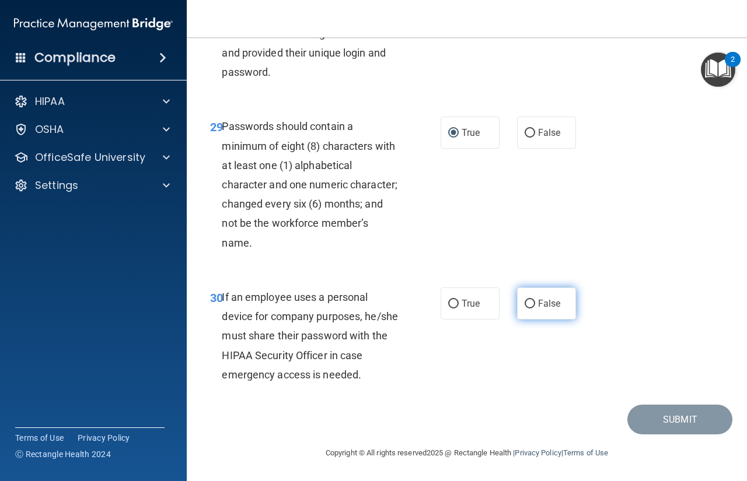
click at [527, 309] on input "False" at bounding box center [529, 304] width 10 height 9
radio input "true"
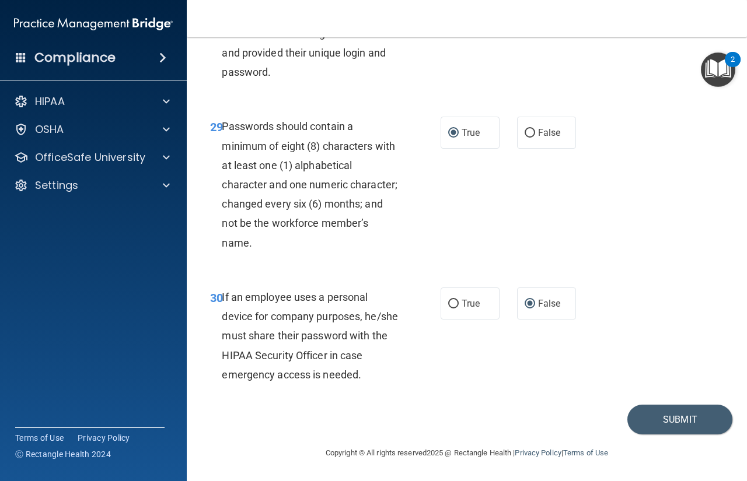
scroll to position [3687, 0]
click at [663, 415] on button "Submit" at bounding box center [679, 420] width 105 height 30
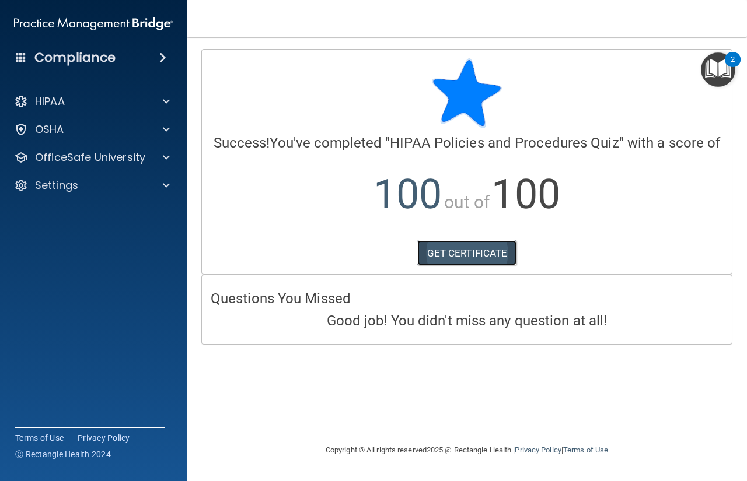
click at [492, 258] on link "GET CERTIFICATE" at bounding box center [467, 253] width 100 height 26
click at [165, 127] on span at bounding box center [166, 129] width 7 height 14
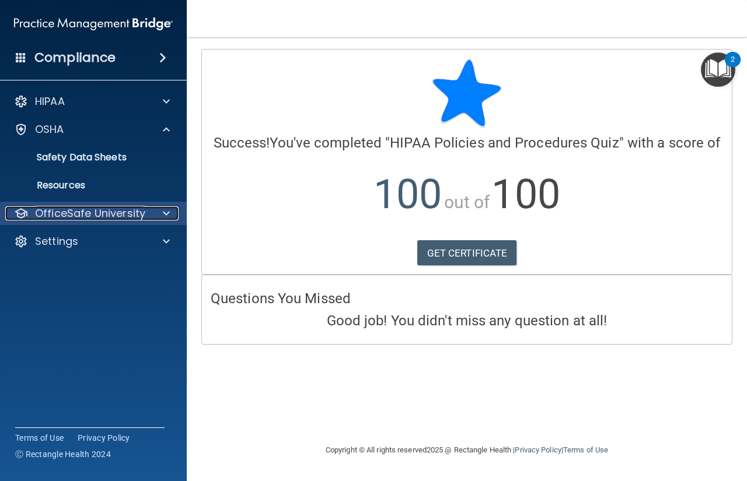
click at [167, 213] on span at bounding box center [166, 213] width 7 height 14
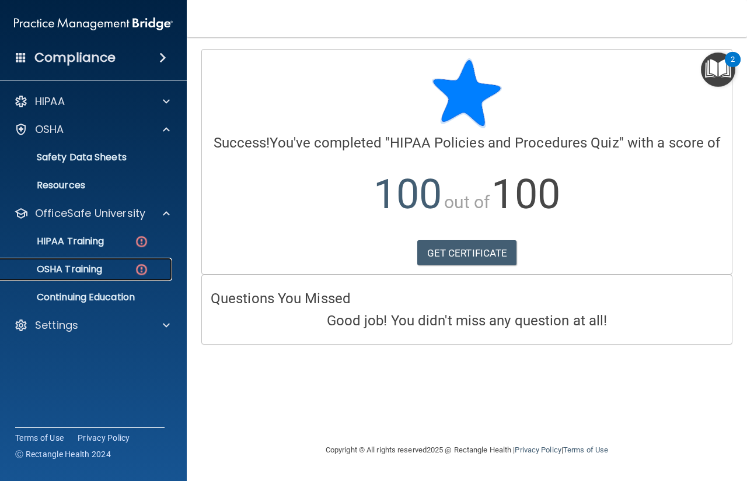
click at [92, 269] on p "OSHA Training" at bounding box center [55, 270] width 94 height 12
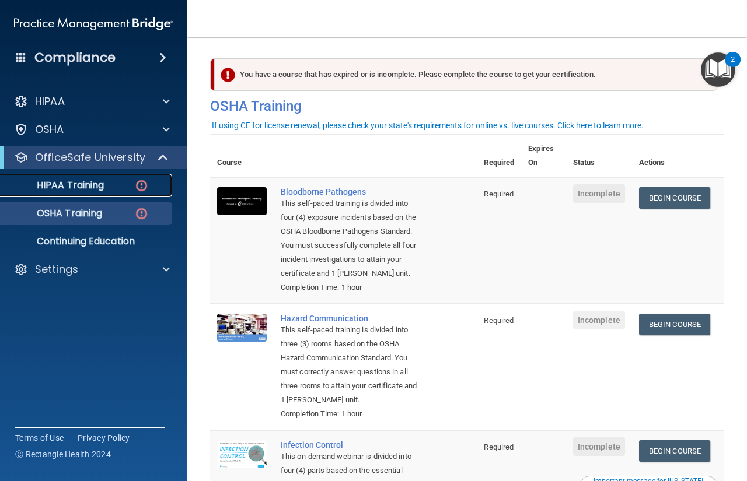
click at [142, 187] on img at bounding box center [141, 185] width 15 height 15
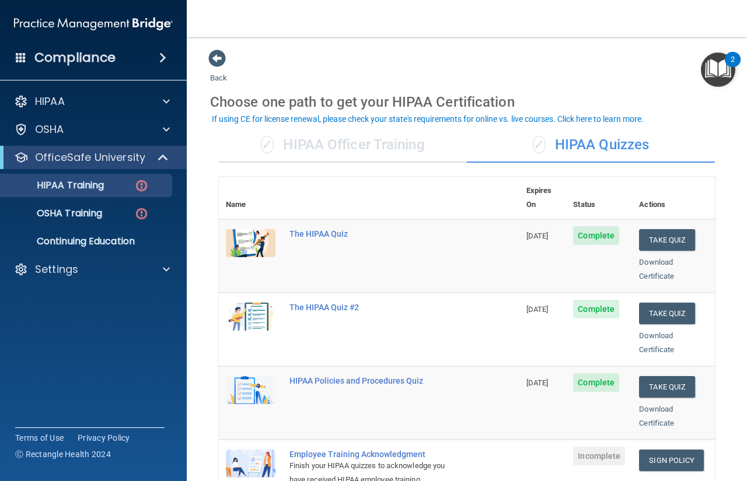
click at [724, 63] on img "Open Resource Center, 2 new notifications" at bounding box center [717, 69] width 34 height 34
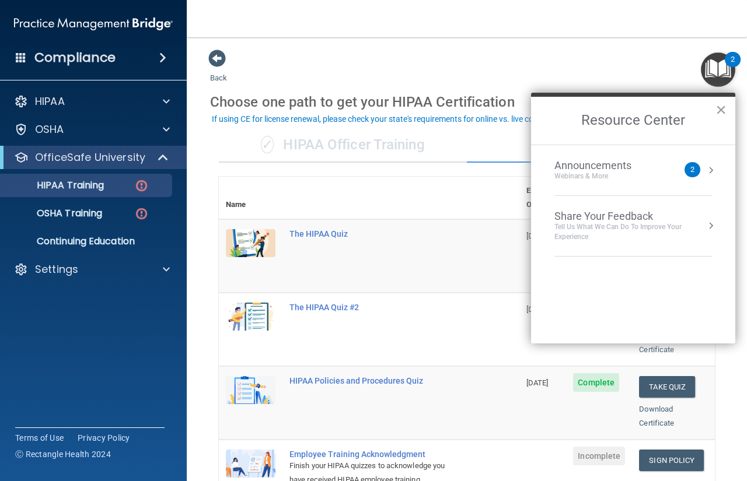
click at [696, 166] on div "2" at bounding box center [692, 169] width 16 height 15
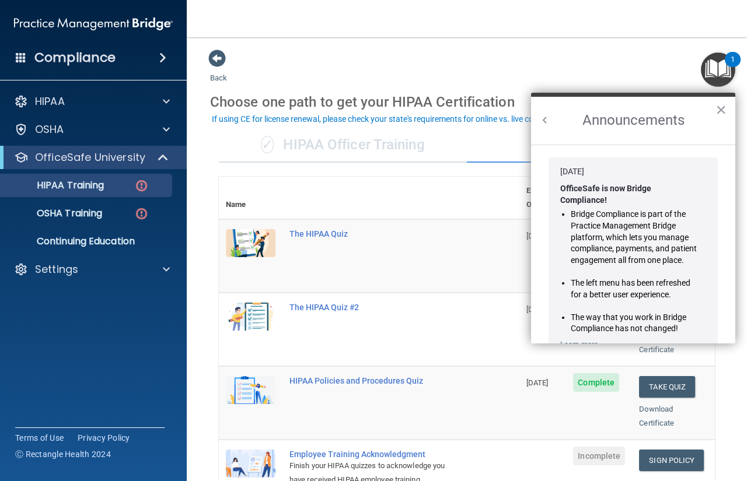
click at [724, 62] on div "1" at bounding box center [732, 59] width 16 height 15
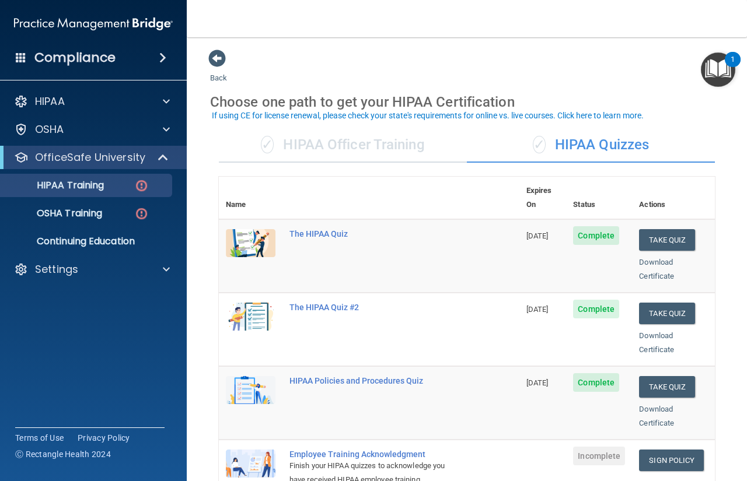
scroll to position [58, 0]
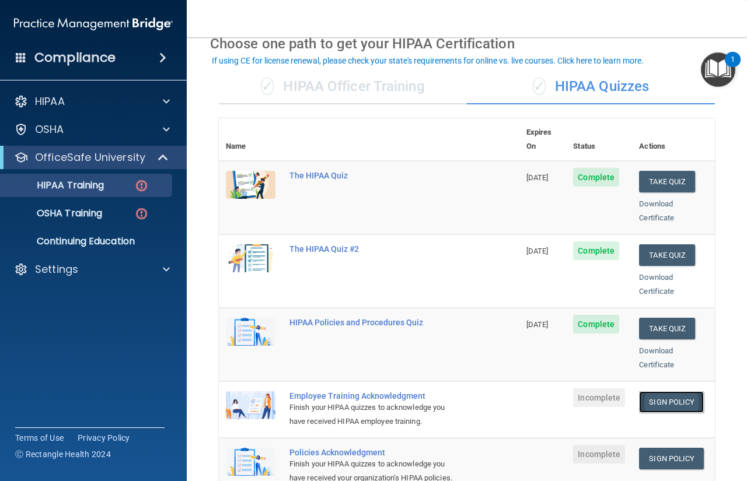
click at [676, 391] on link "Sign Policy" at bounding box center [671, 402] width 65 height 22
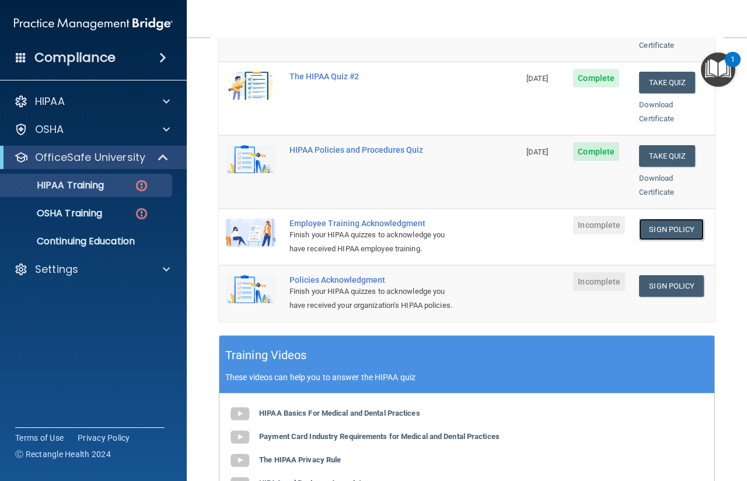
scroll to position [233, 0]
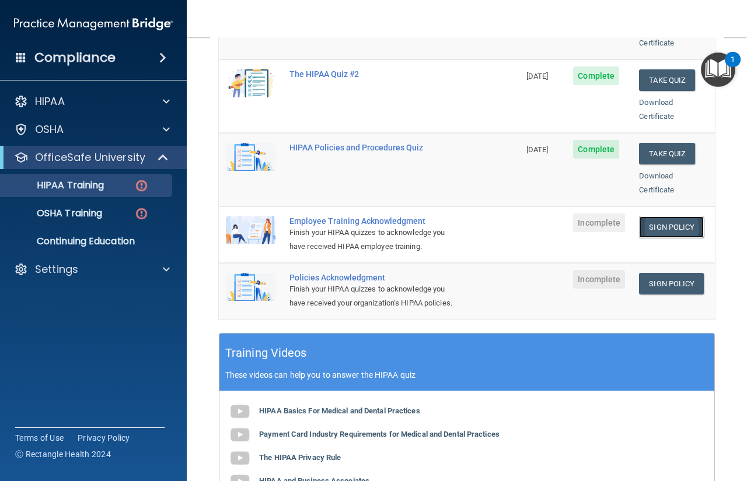
click at [661, 216] on link "Sign Policy" at bounding box center [671, 227] width 65 height 22
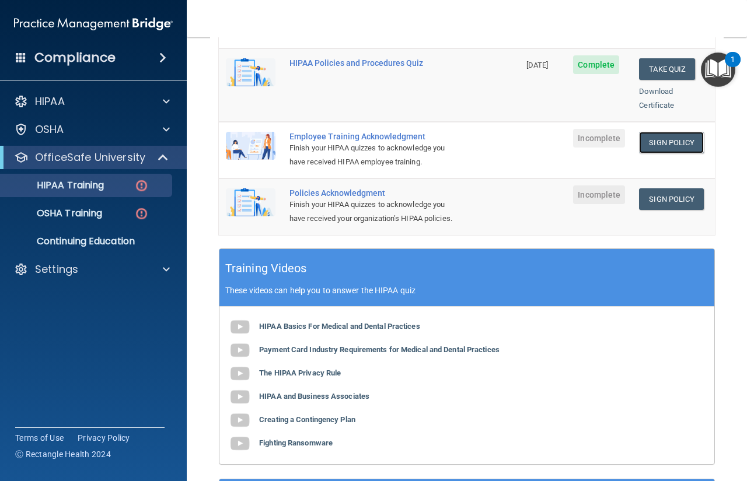
scroll to position [350, 0]
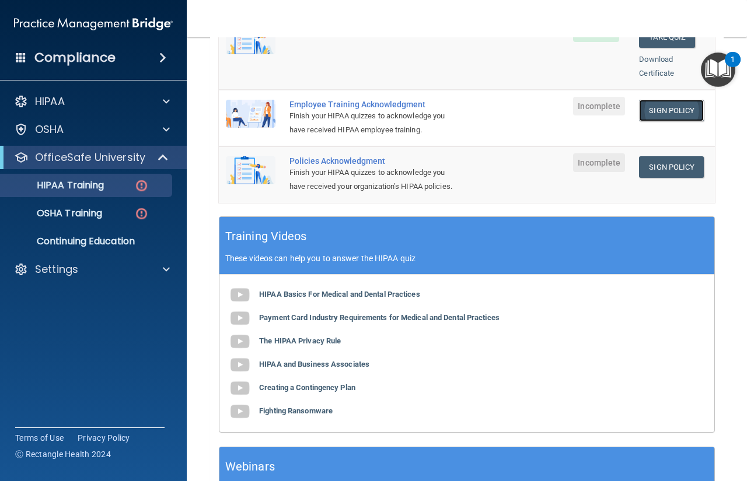
click at [662, 100] on link "Sign Policy" at bounding box center [671, 111] width 65 height 22
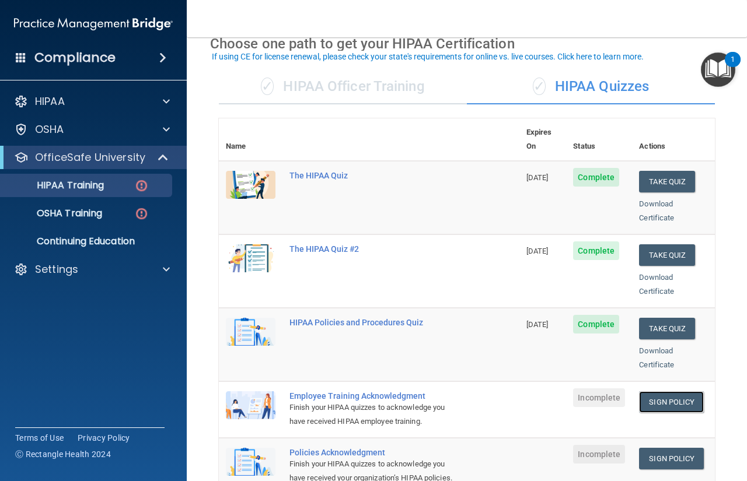
scroll to position [175, 0]
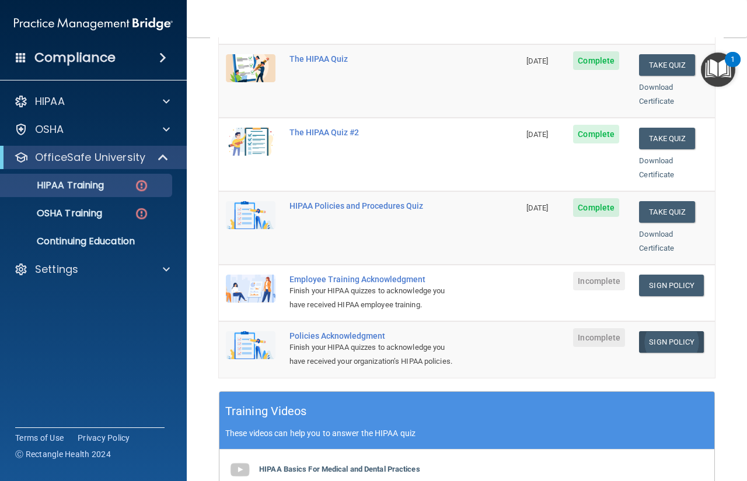
click at [655, 342] on td "Sign Policy Sign Policy Download Policy" at bounding box center [673, 349] width 83 height 56
click at [655, 337] on link "Sign Policy" at bounding box center [671, 342] width 65 height 22
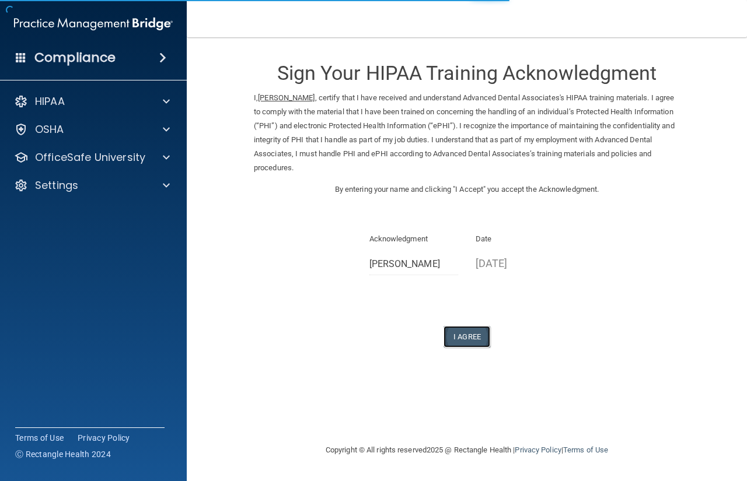
click at [472, 334] on button "I Agree" at bounding box center [466, 337] width 47 height 22
click at [469, 332] on button "I Agree" at bounding box center [466, 337] width 47 height 22
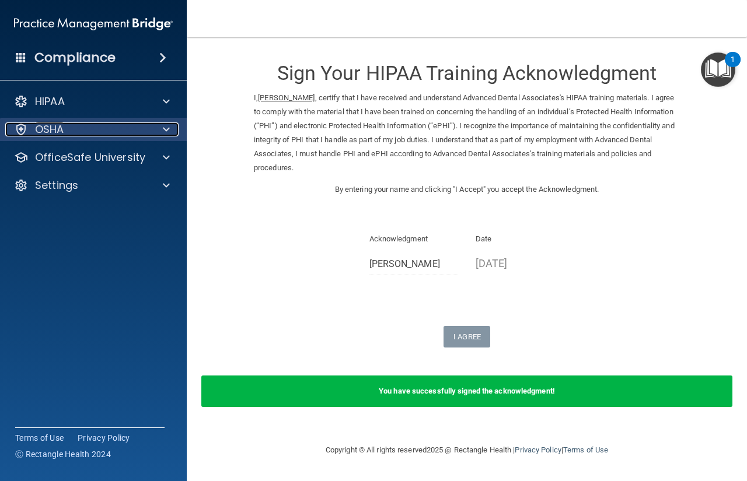
click at [164, 129] on span at bounding box center [166, 129] width 7 height 14
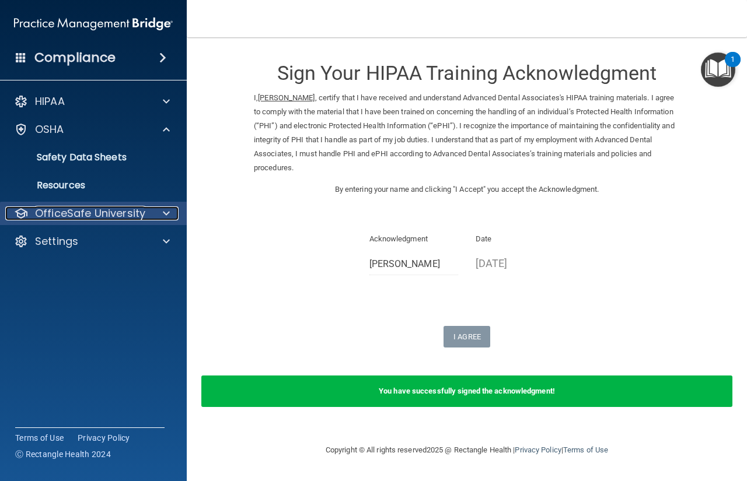
click at [167, 217] on span at bounding box center [166, 213] width 7 height 14
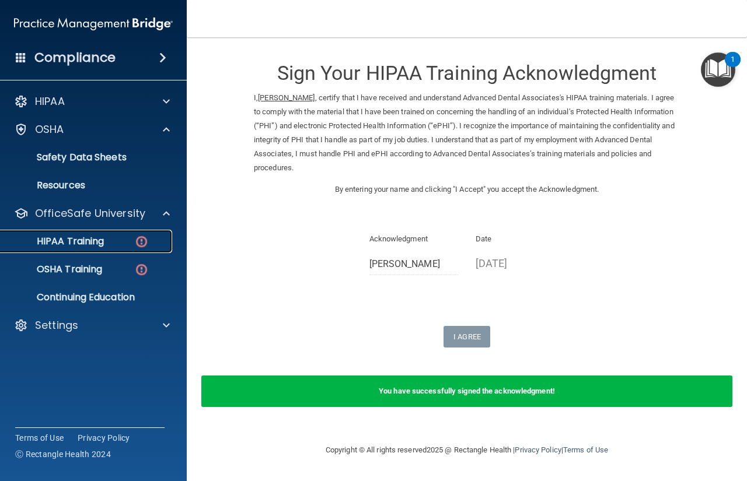
click at [100, 242] on p "HIPAA Training" at bounding box center [56, 242] width 96 height 12
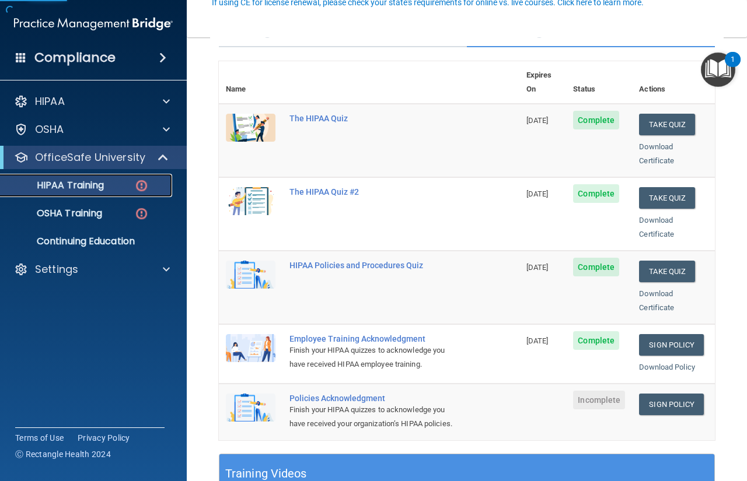
scroll to position [117, 0]
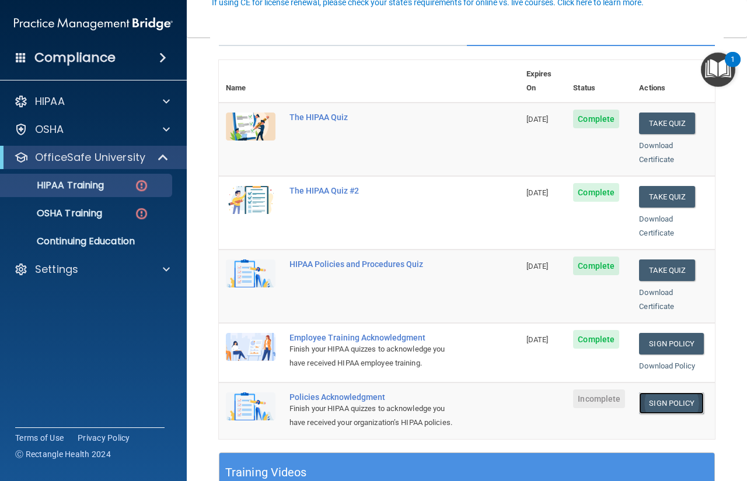
click at [654, 393] on link "Sign Policy" at bounding box center [671, 404] width 65 height 22
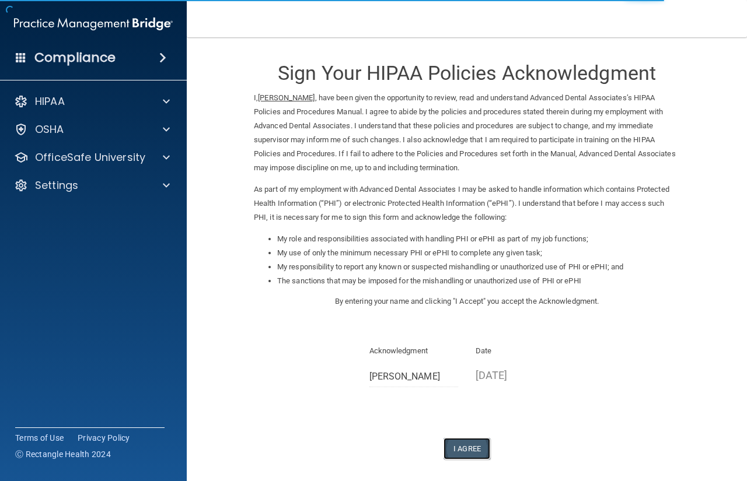
click at [458, 443] on button "I Agree" at bounding box center [466, 449] width 47 height 22
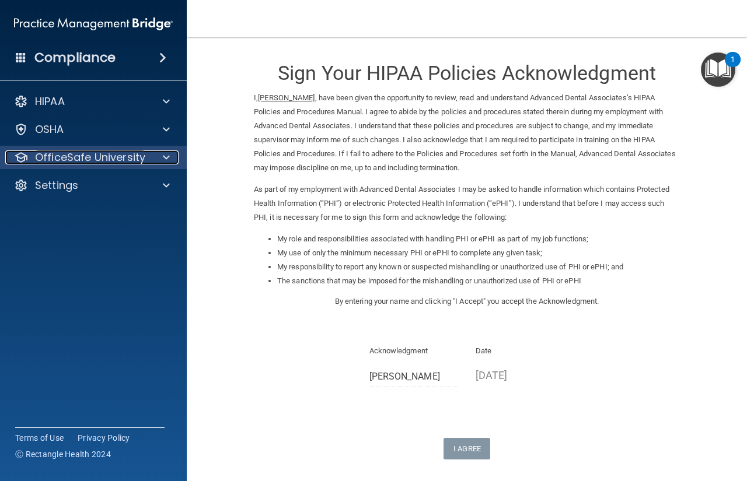
click at [159, 155] on div at bounding box center [164, 157] width 29 height 14
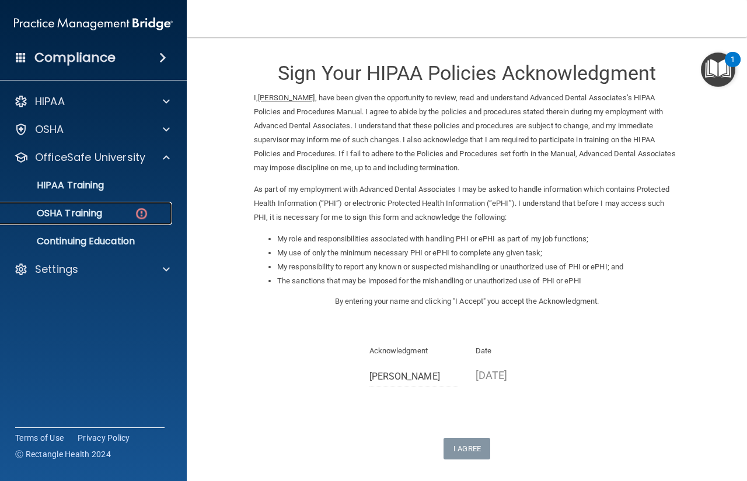
click at [78, 212] on p "OSHA Training" at bounding box center [55, 214] width 94 height 12
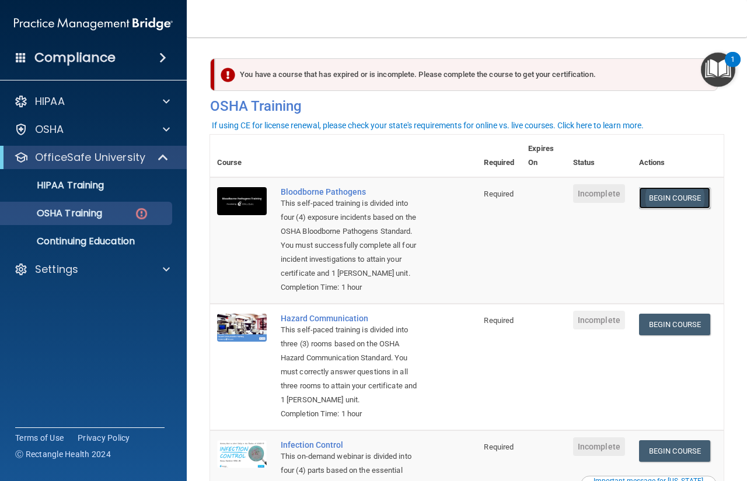
click at [684, 202] on link "Begin Course" at bounding box center [674, 198] width 71 height 22
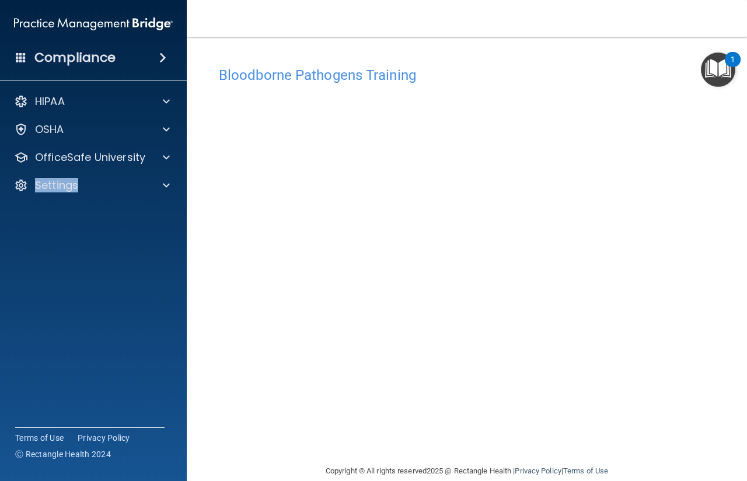
click at [177, 170] on div "HIPAA Documents and Policies Report an Incident Business Associates Emergency P…" at bounding box center [93, 145] width 187 height 121
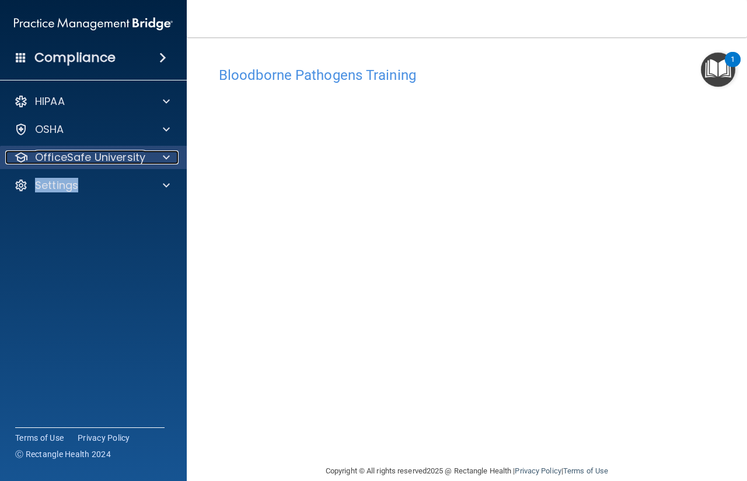
click at [173, 160] on div at bounding box center [164, 157] width 29 height 14
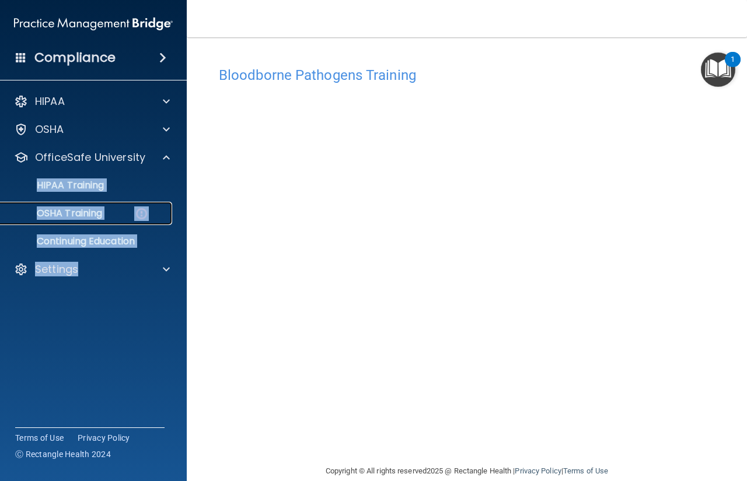
click at [166, 223] on link "OSHA Training" at bounding box center [80, 213] width 184 height 23
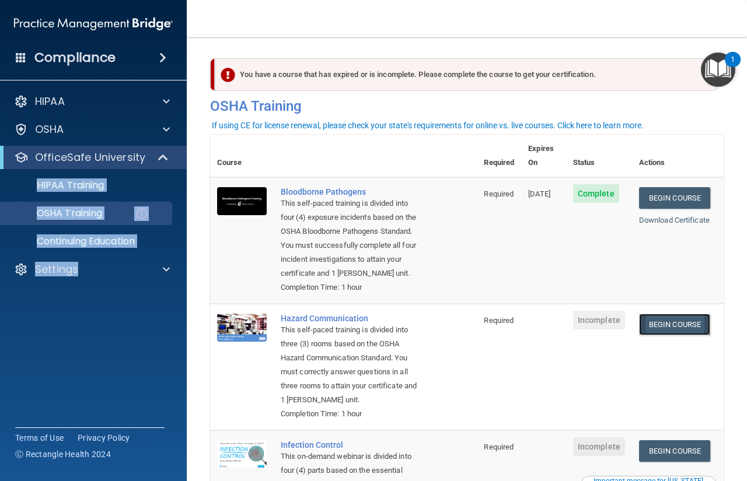
click at [668, 329] on link "Begin Course" at bounding box center [674, 325] width 71 height 22
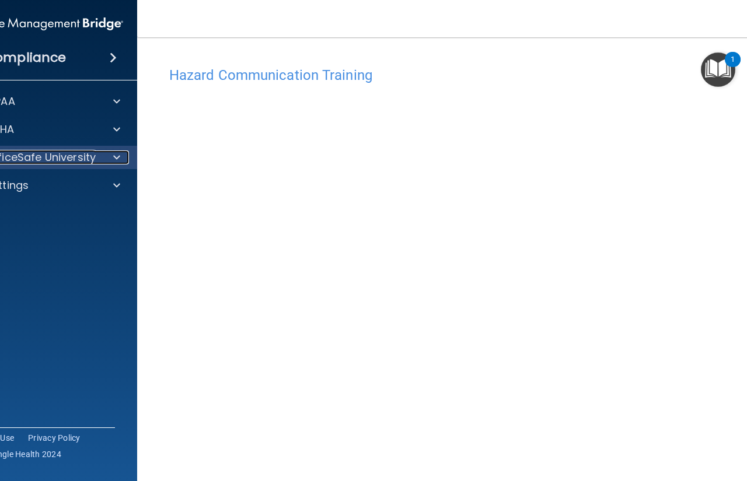
click at [119, 160] on div at bounding box center [114, 157] width 29 height 14
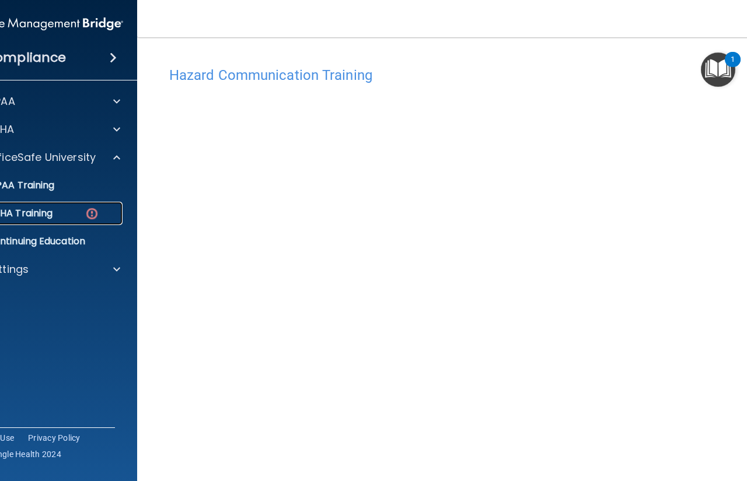
click at [95, 212] on div "OSHA Training" at bounding box center [37, 214] width 159 height 12
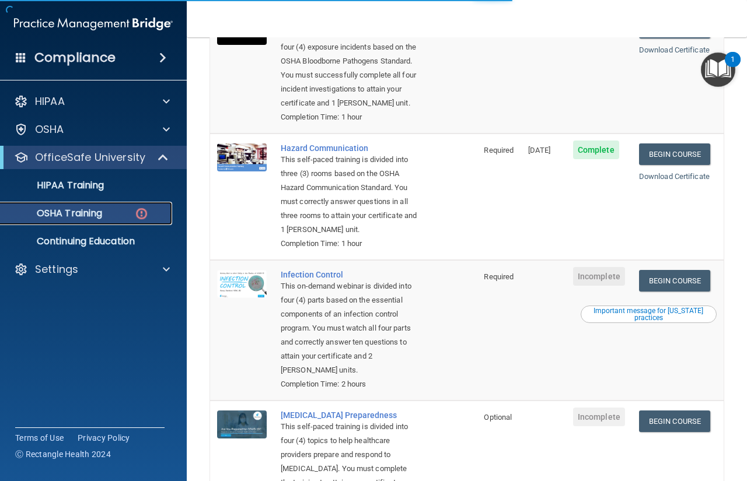
scroll to position [175, 0]
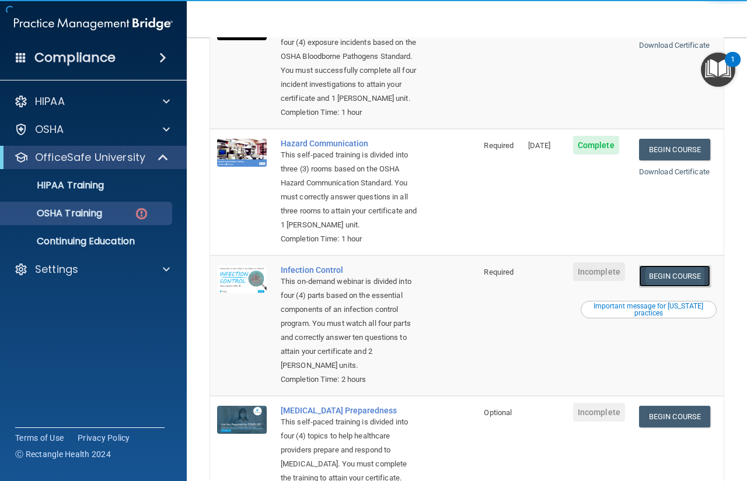
click at [685, 287] on link "Begin Course" at bounding box center [674, 276] width 71 height 22
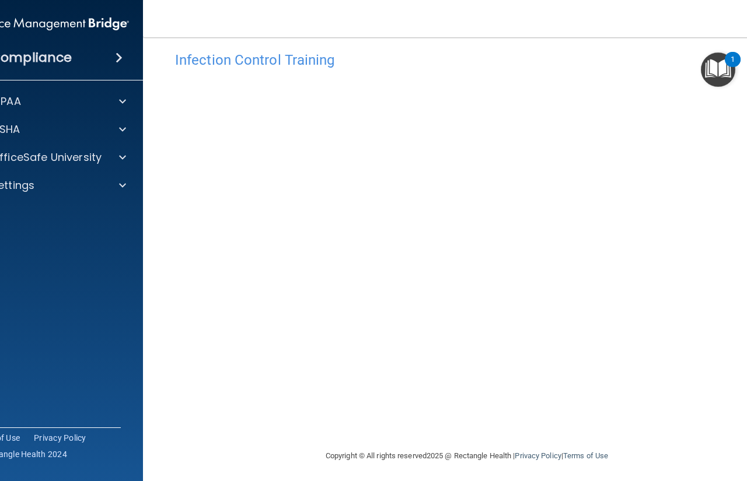
scroll to position [18, 0]
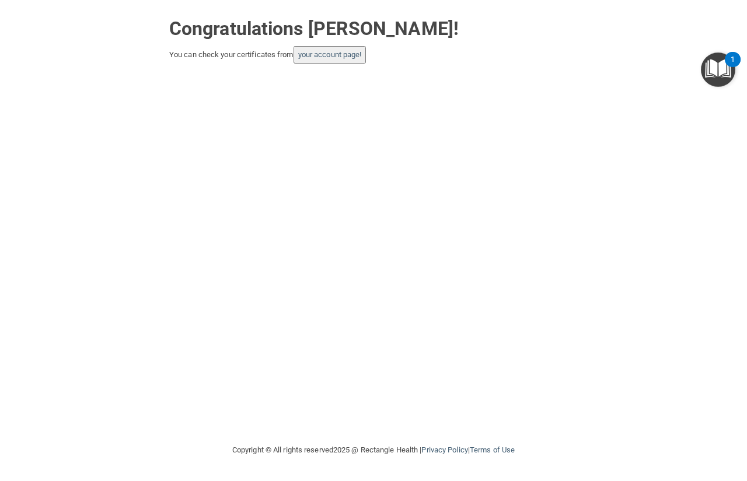
click at [319, 50] on button "your account page!" at bounding box center [329, 54] width 73 height 17
click at [321, 54] on link "your account page!" at bounding box center [330, 54] width 64 height 9
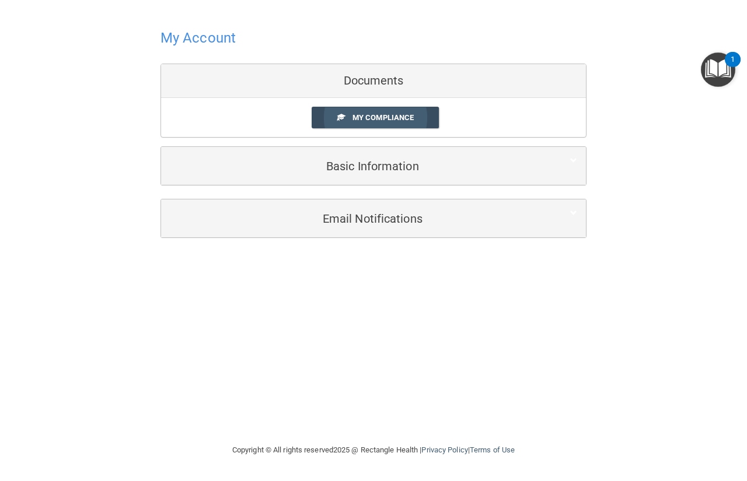
click at [373, 115] on span "My Compliance" at bounding box center [382, 117] width 61 height 9
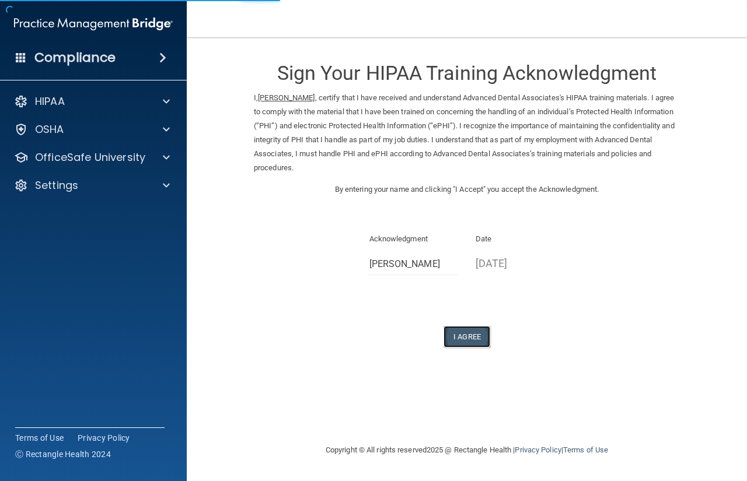
click at [480, 334] on button "I Agree" at bounding box center [466, 337] width 47 height 22
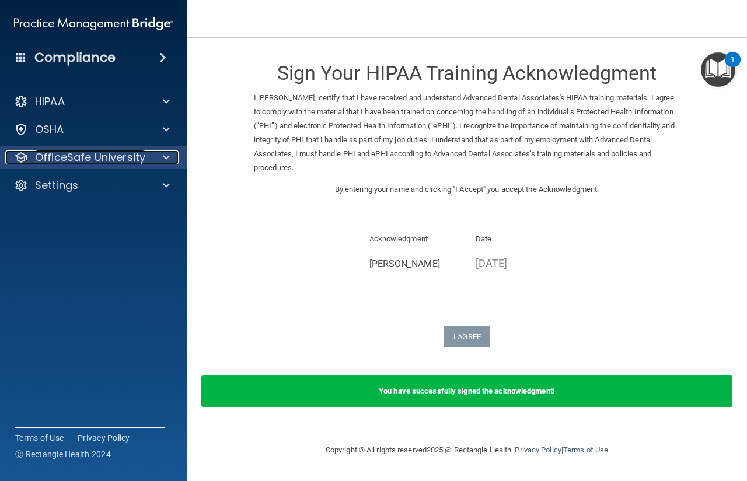
click at [168, 155] on span at bounding box center [166, 157] width 7 height 14
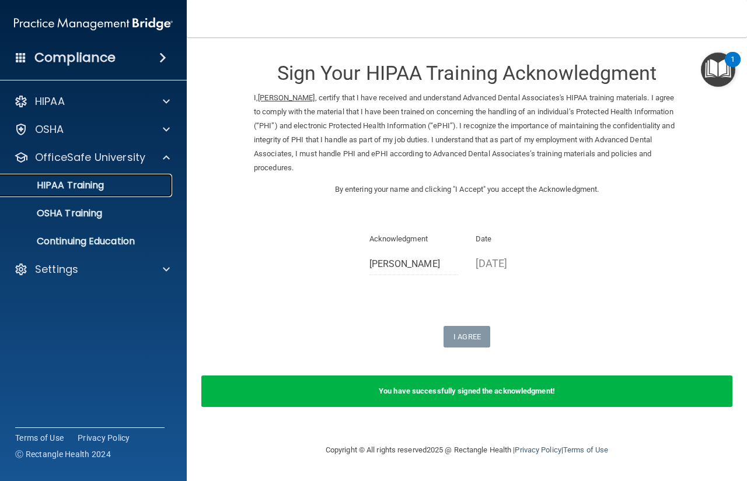
click at [100, 183] on p "HIPAA Training" at bounding box center [56, 186] width 96 height 12
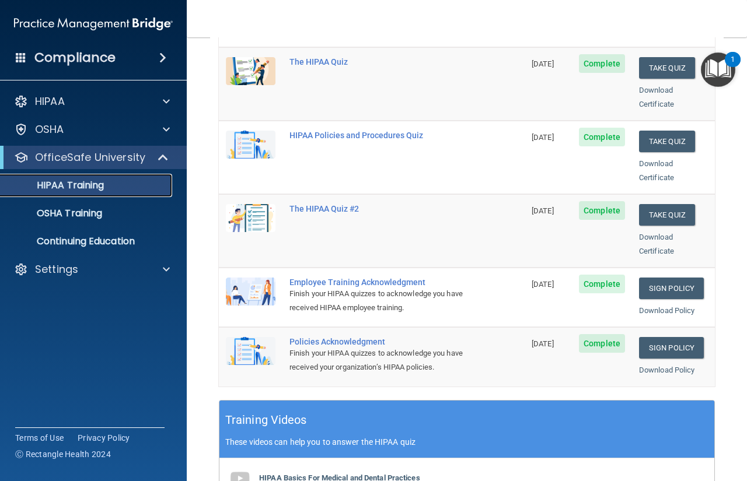
scroll to position [117, 0]
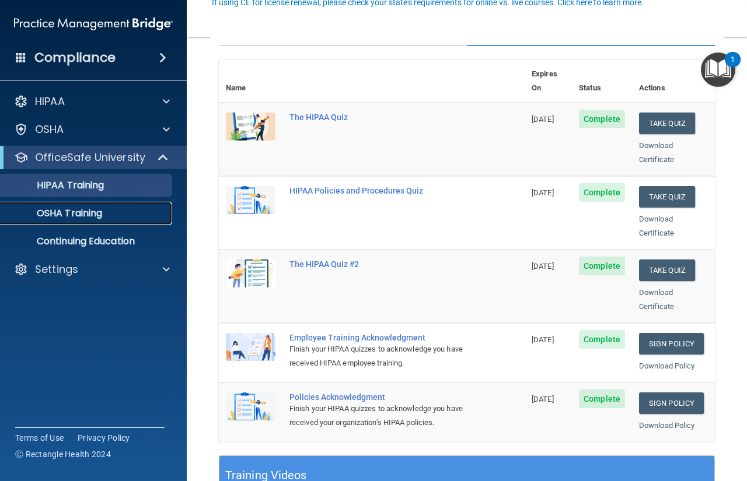
click at [129, 216] on div "OSHA Training" at bounding box center [87, 214] width 159 height 12
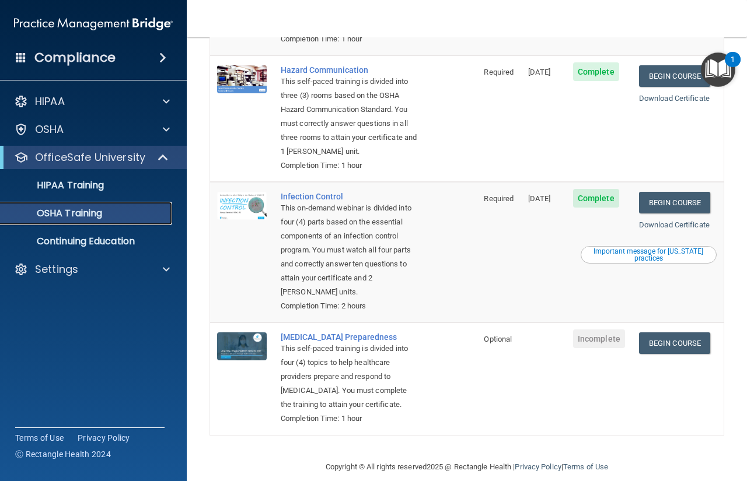
scroll to position [274, 0]
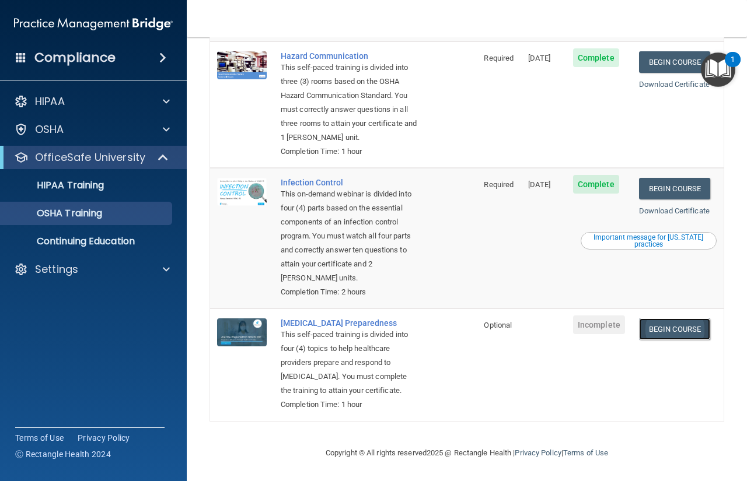
click at [674, 318] on link "Begin Course" at bounding box center [674, 329] width 71 height 22
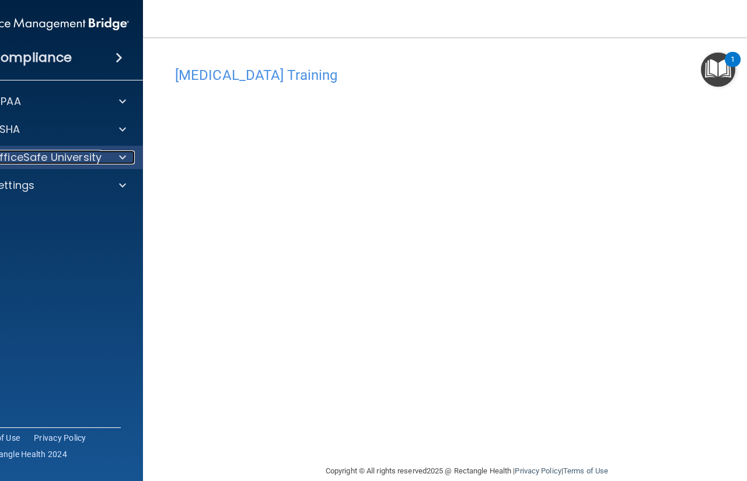
click at [119, 160] on span at bounding box center [122, 157] width 7 height 14
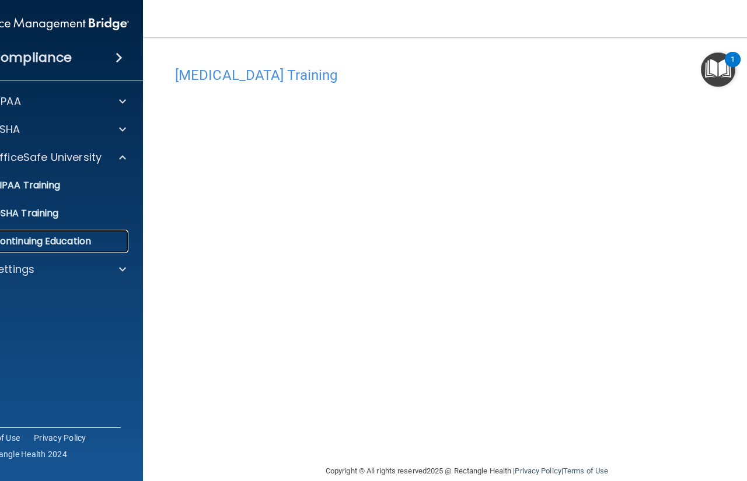
click at [50, 236] on p "Continuing Education" at bounding box center [43, 242] width 159 height 12
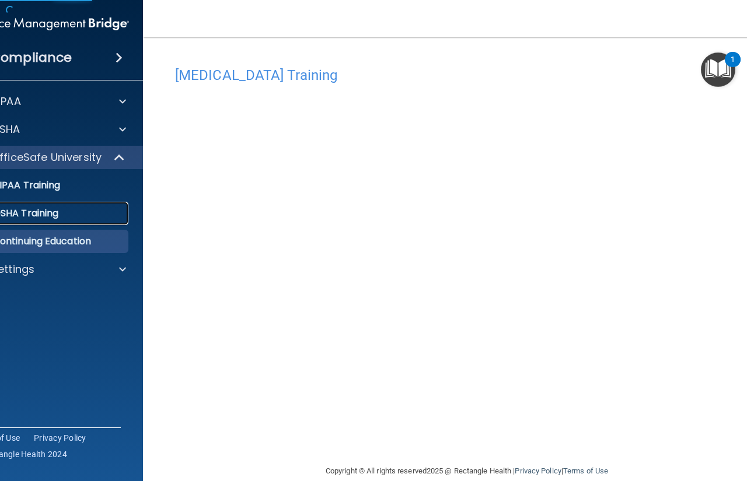
click at [47, 211] on p "OSHA Training" at bounding box center [11, 214] width 94 height 12
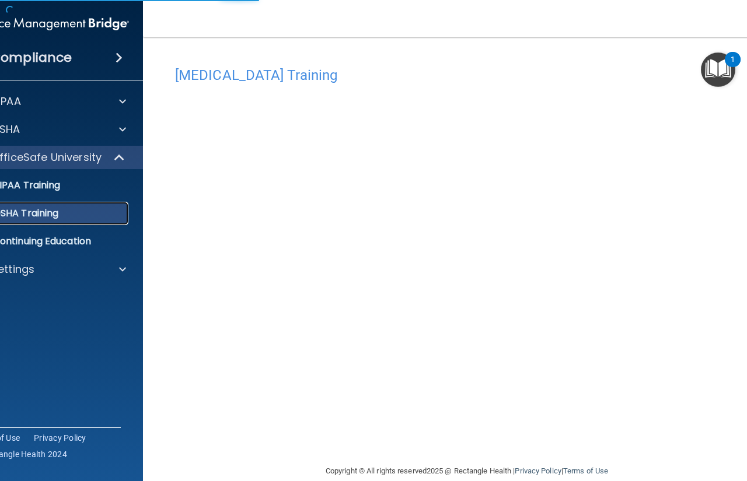
click at [47, 211] on p "OSHA Training" at bounding box center [11, 214] width 94 height 12
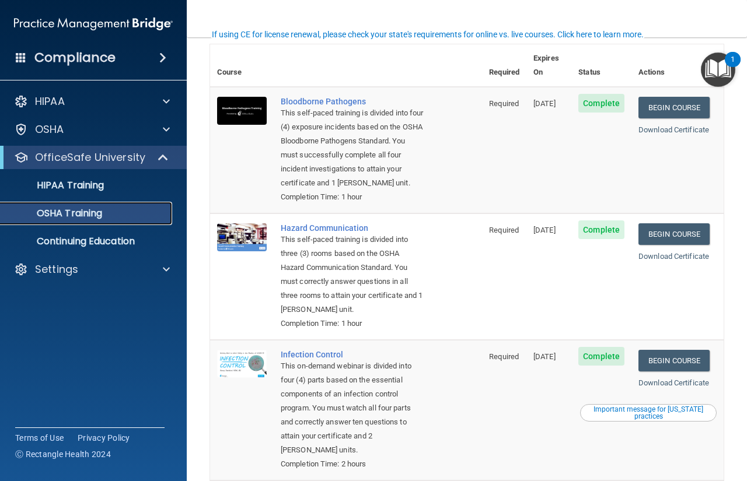
scroll to position [174, 0]
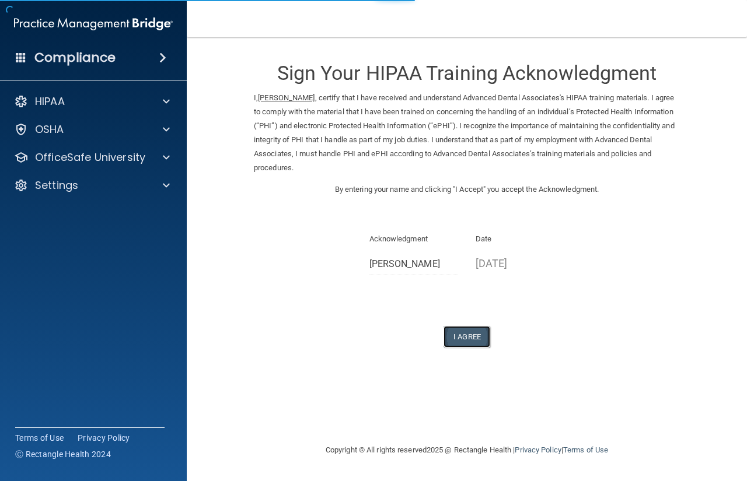
click at [478, 340] on button "I Agree" at bounding box center [466, 337] width 47 height 22
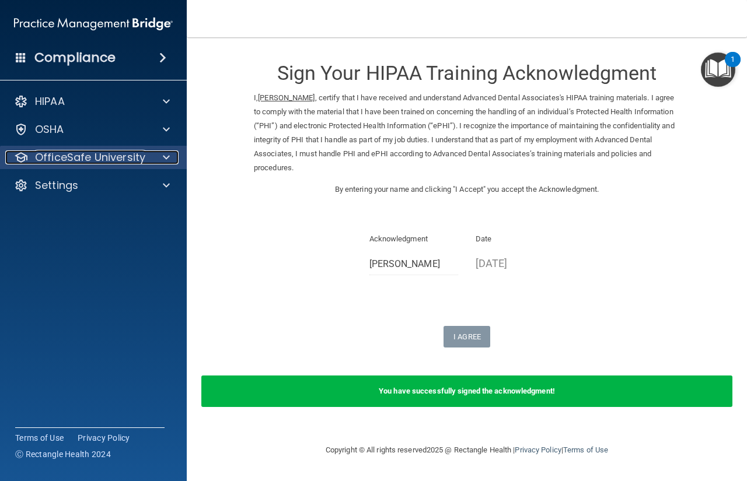
click at [169, 155] on span at bounding box center [166, 157] width 7 height 14
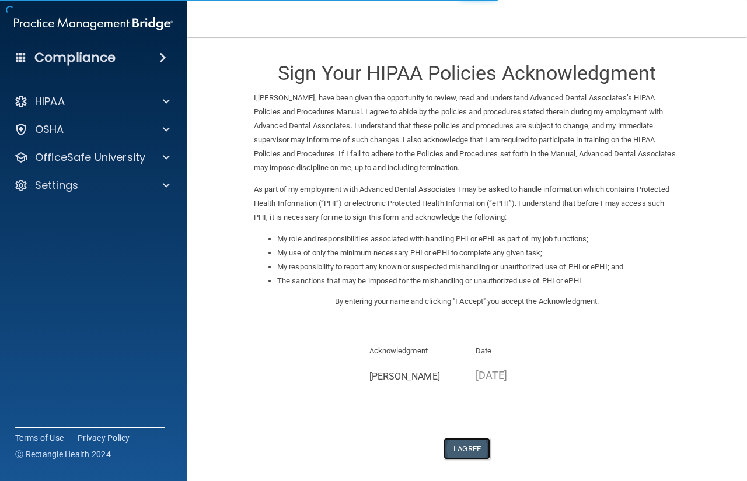
click at [469, 452] on button "I Agree" at bounding box center [466, 449] width 47 height 22
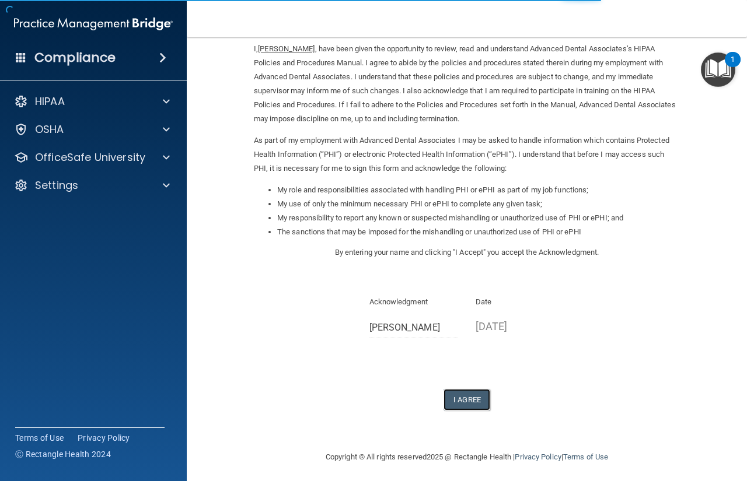
scroll to position [53, 0]
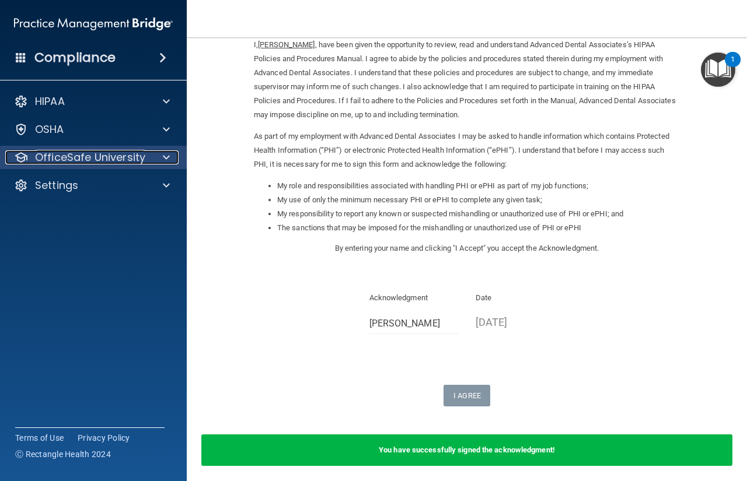
click at [163, 156] on span at bounding box center [166, 157] width 7 height 14
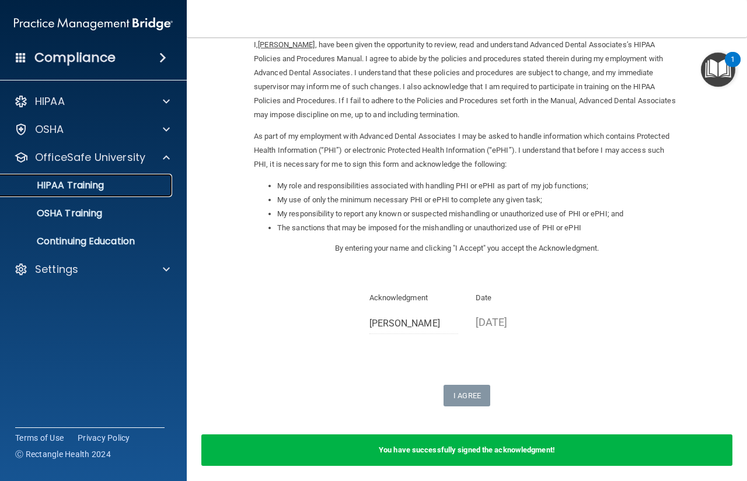
click at [73, 183] on p "HIPAA Training" at bounding box center [56, 186] width 96 height 12
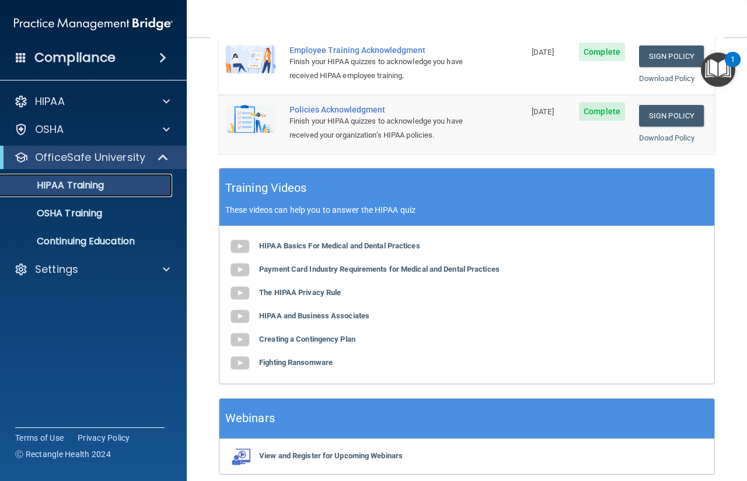
scroll to position [405, 0]
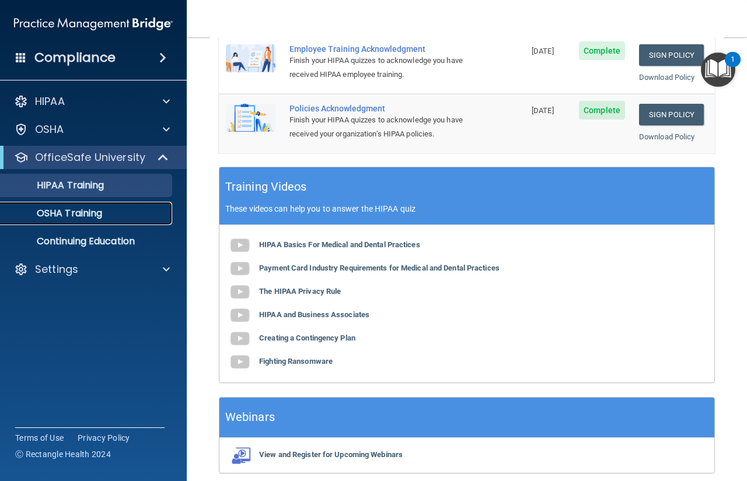
click at [43, 213] on p "OSHA Training" at bounding box center [55, 214] width 94 height 12
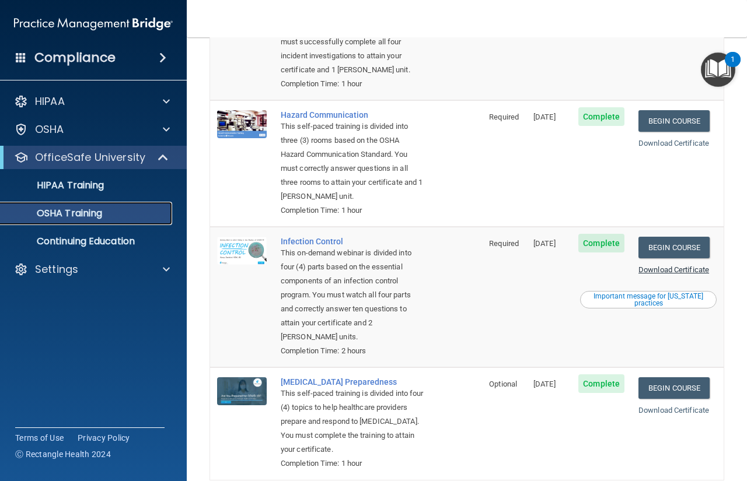
scroll to position [175, 0]
